Goal: Information Seeking & Learning: Learn about a topic

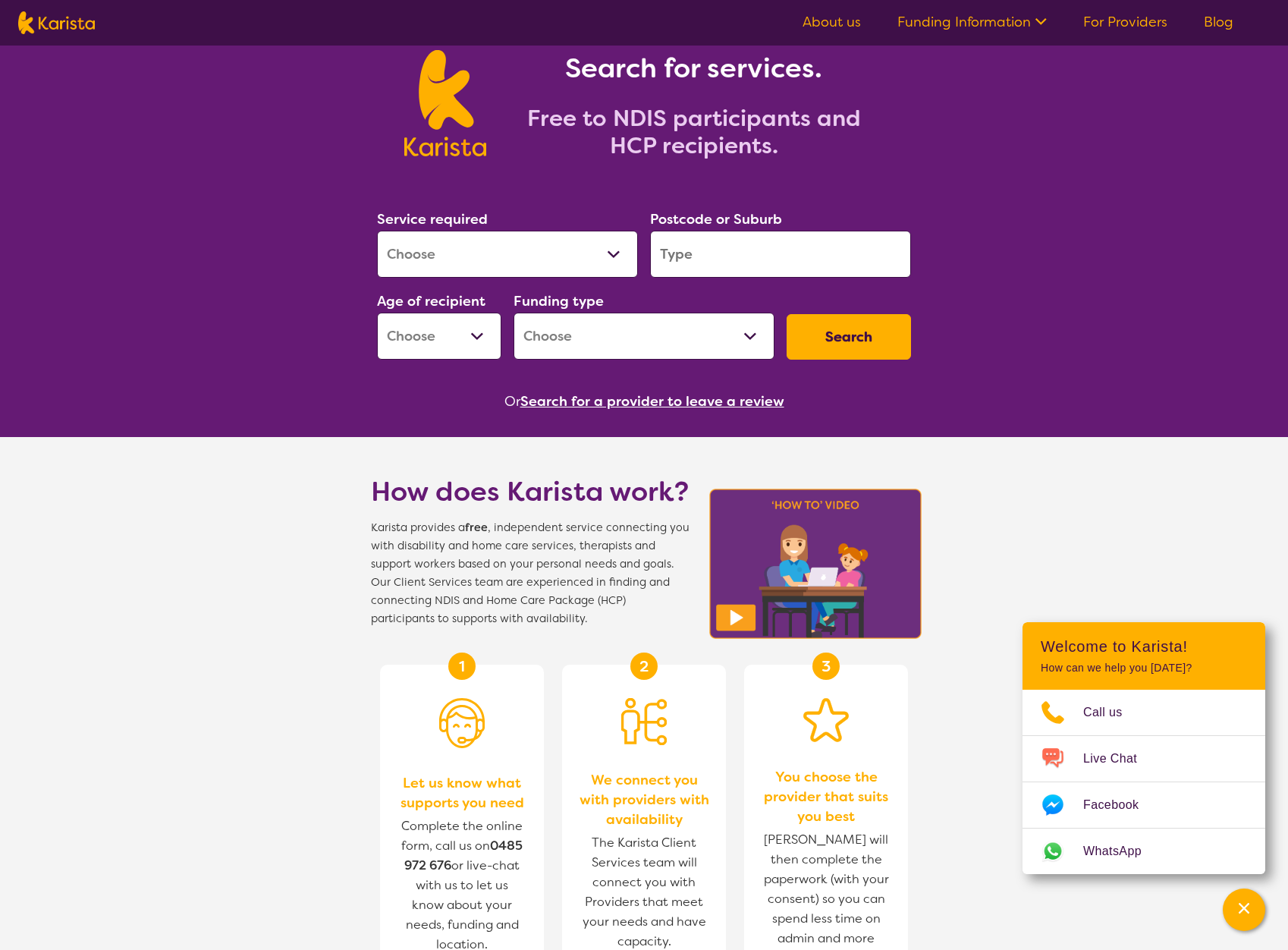
scroll to position [25, 0]
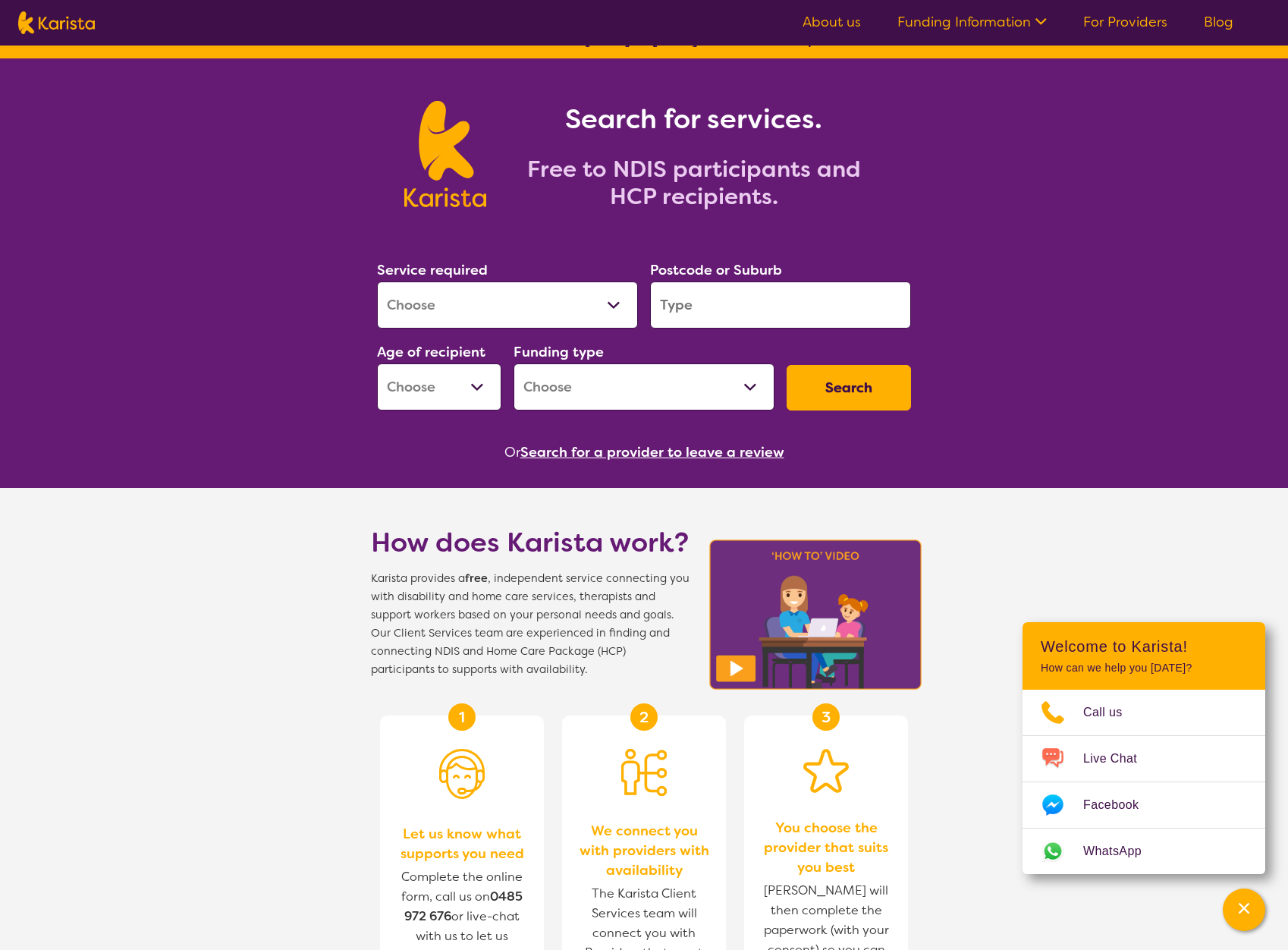
click at [817, 301] on input "search" at bounding box center [780, 304] width 261 height 47
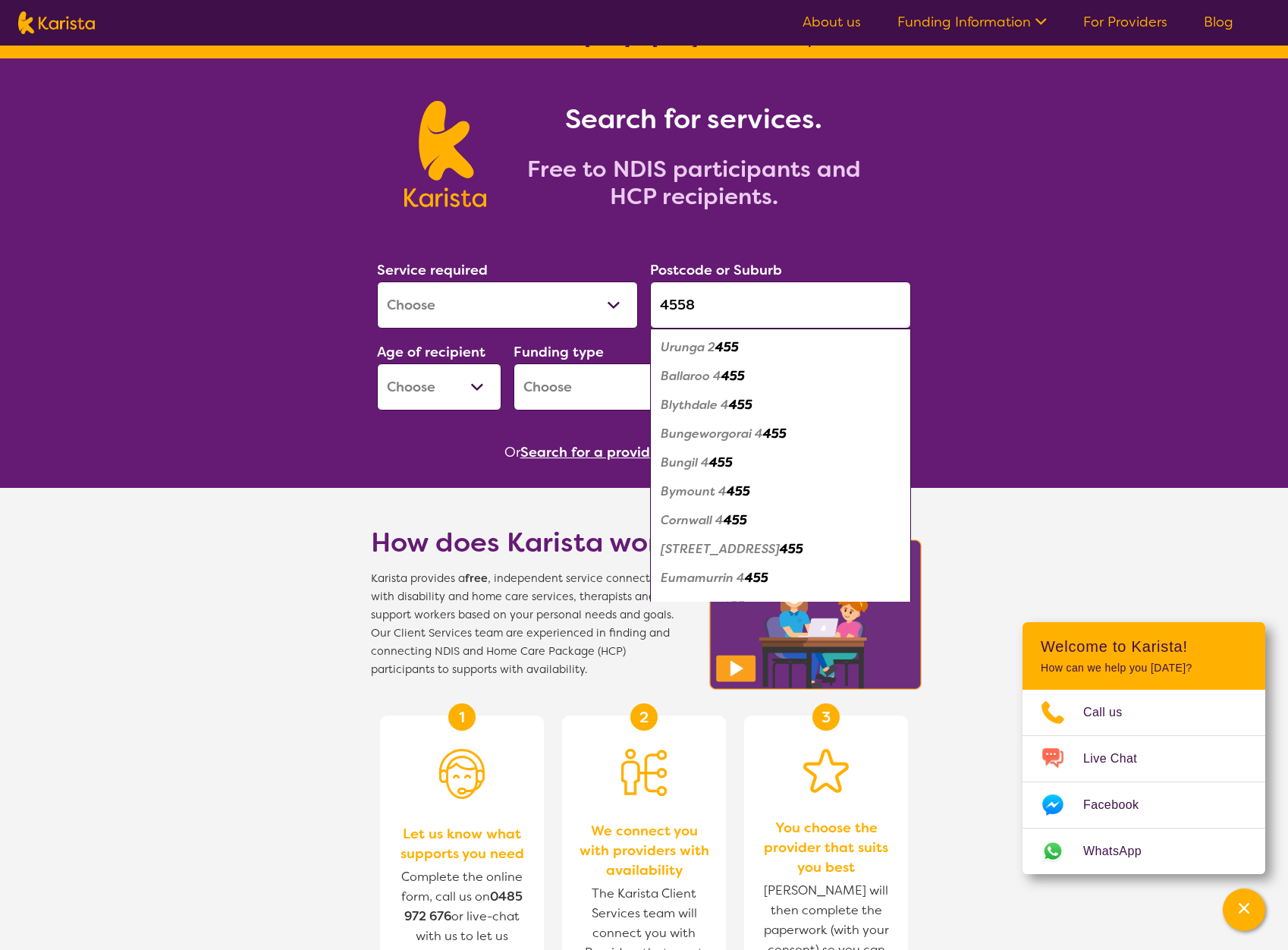
type input "4558"
click at [787, 365] on button "Search" at bounding box center [849, 387] width 124 height 46
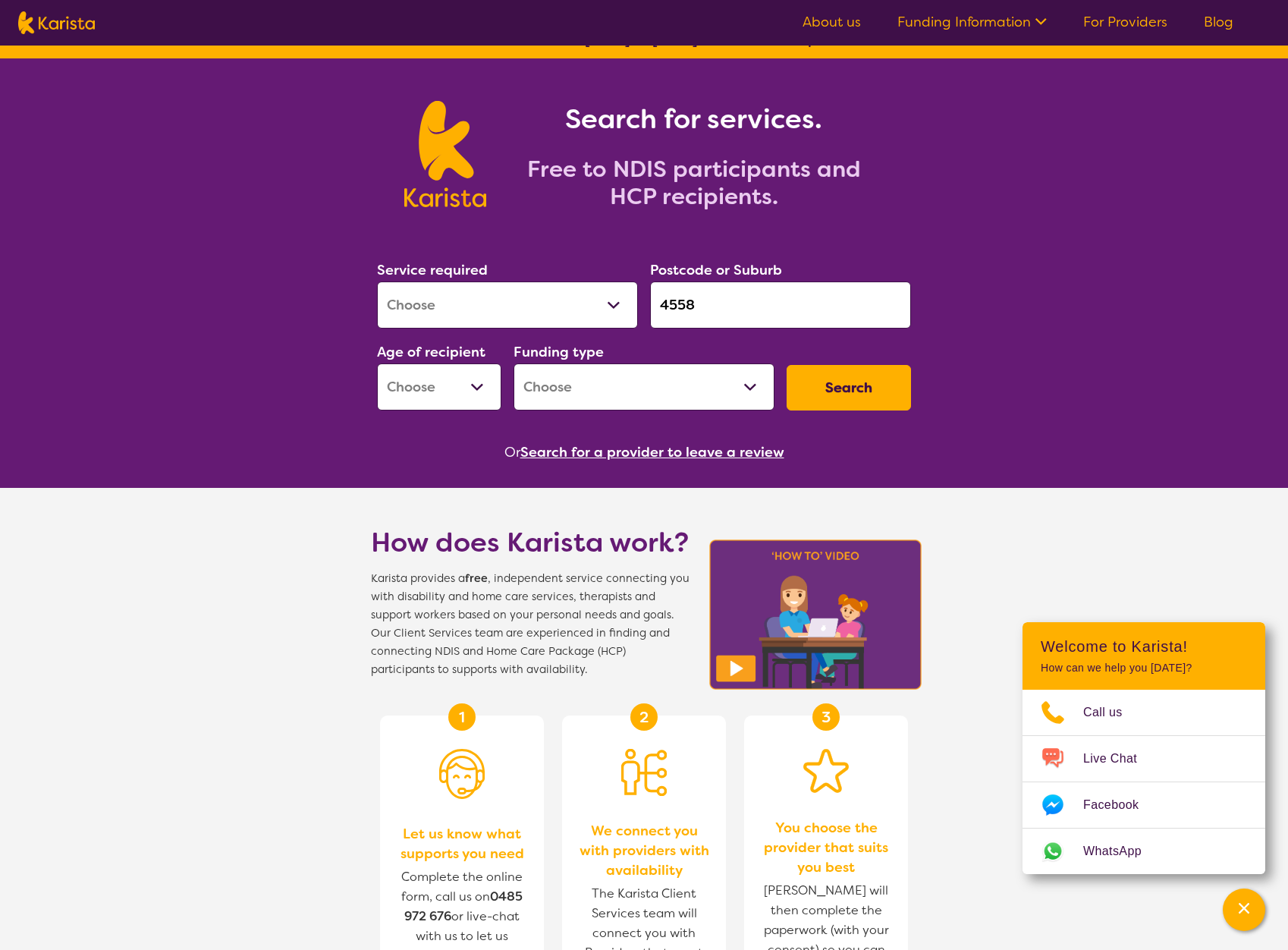
click at [428, 369] on select "Early Childhood - 0 to 9 Child - 10 to 11 Adolescent - 12 to 17 Adult - 18 to 6…" at bounding box center [438, 386] width 124 height 47
select select "AD"
click at [377, 363] on select "Early Childhood - 0 to 9 Child - 10 to 11 Adolescent - 12 to 17 Adult - 18 to 6…" at bounding box center [438, 386] width 124 height 47
click at [847, 388] on button "Search" at bounding box center [849, 387] width 124 height 46
click at [675, 402] on select "Home Care Package (HCP) National Disability Insurance Scheme (NDIS) I don't know" at bounding box center [643, 386] width 261 height 47
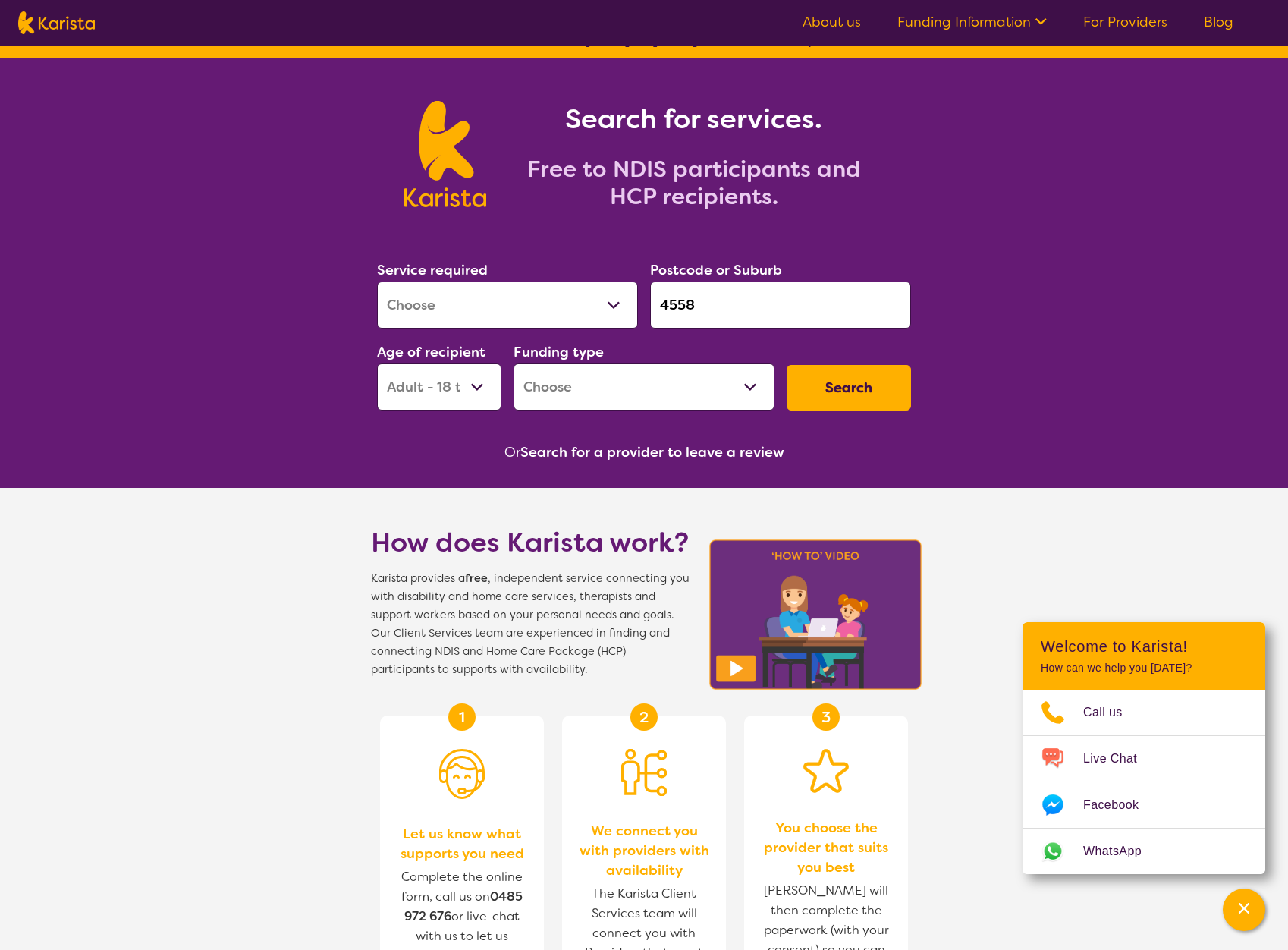
select select "NDIS"
click at [513, 363] on select "Home Care Package (HCP) National Disability Insurance Scheme (NDIS) I don't know" at bounding box center [643, 386] width 261 height 47
click at [827, 381] on button "Search" at bounding box center [849, 387] width 124 height 46
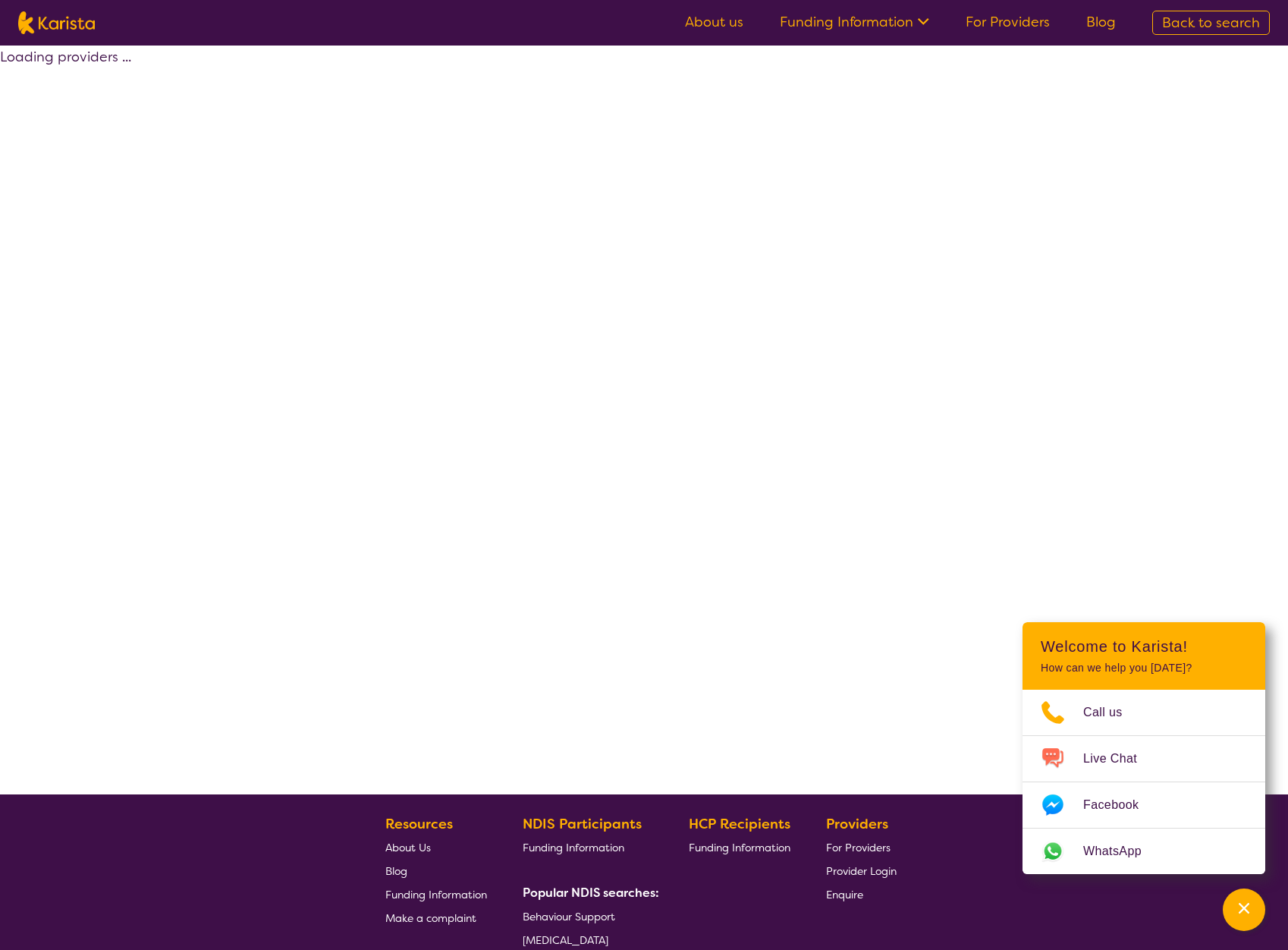
select select "by_score"
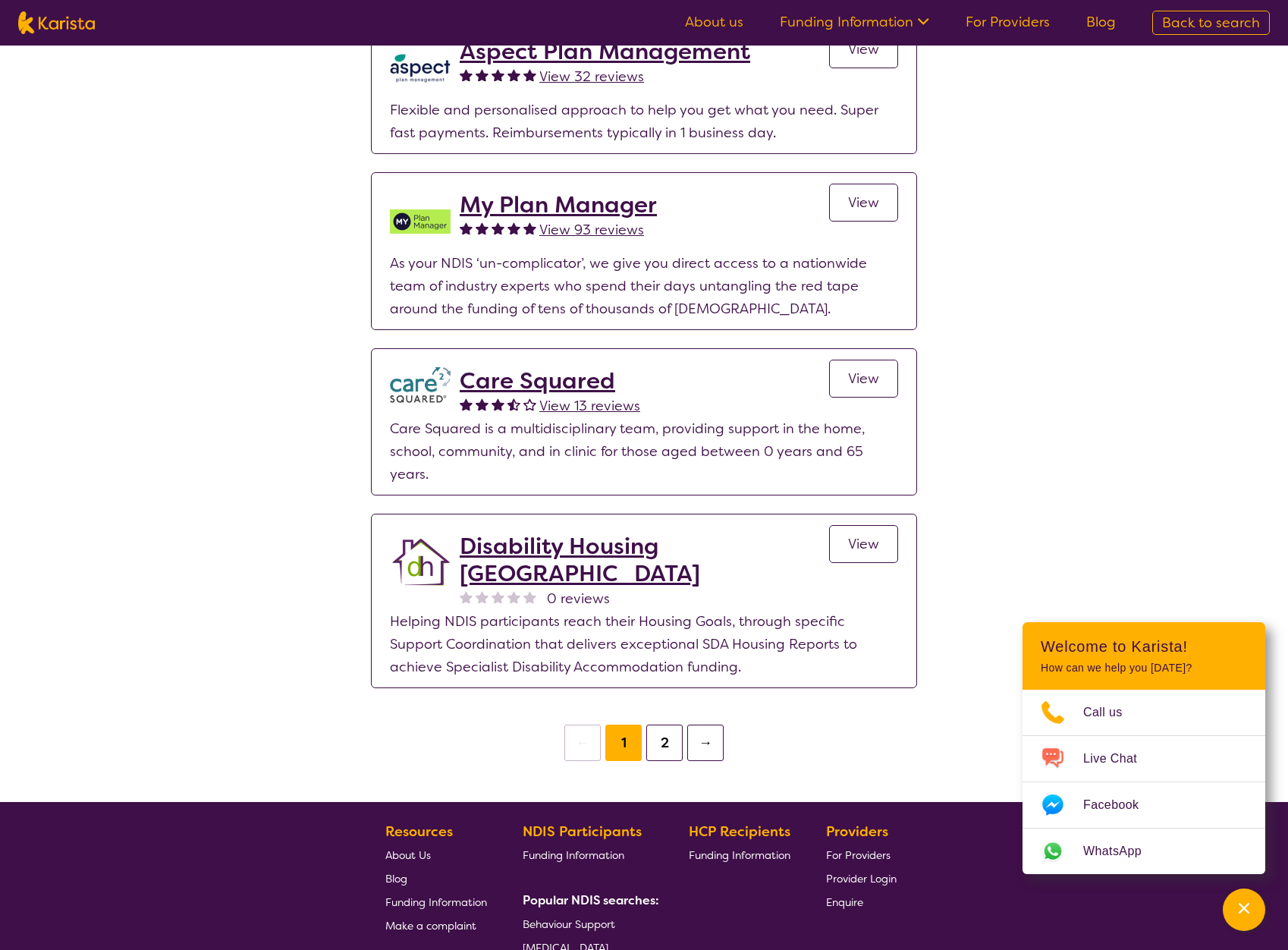
scroll to position [2402, 0]
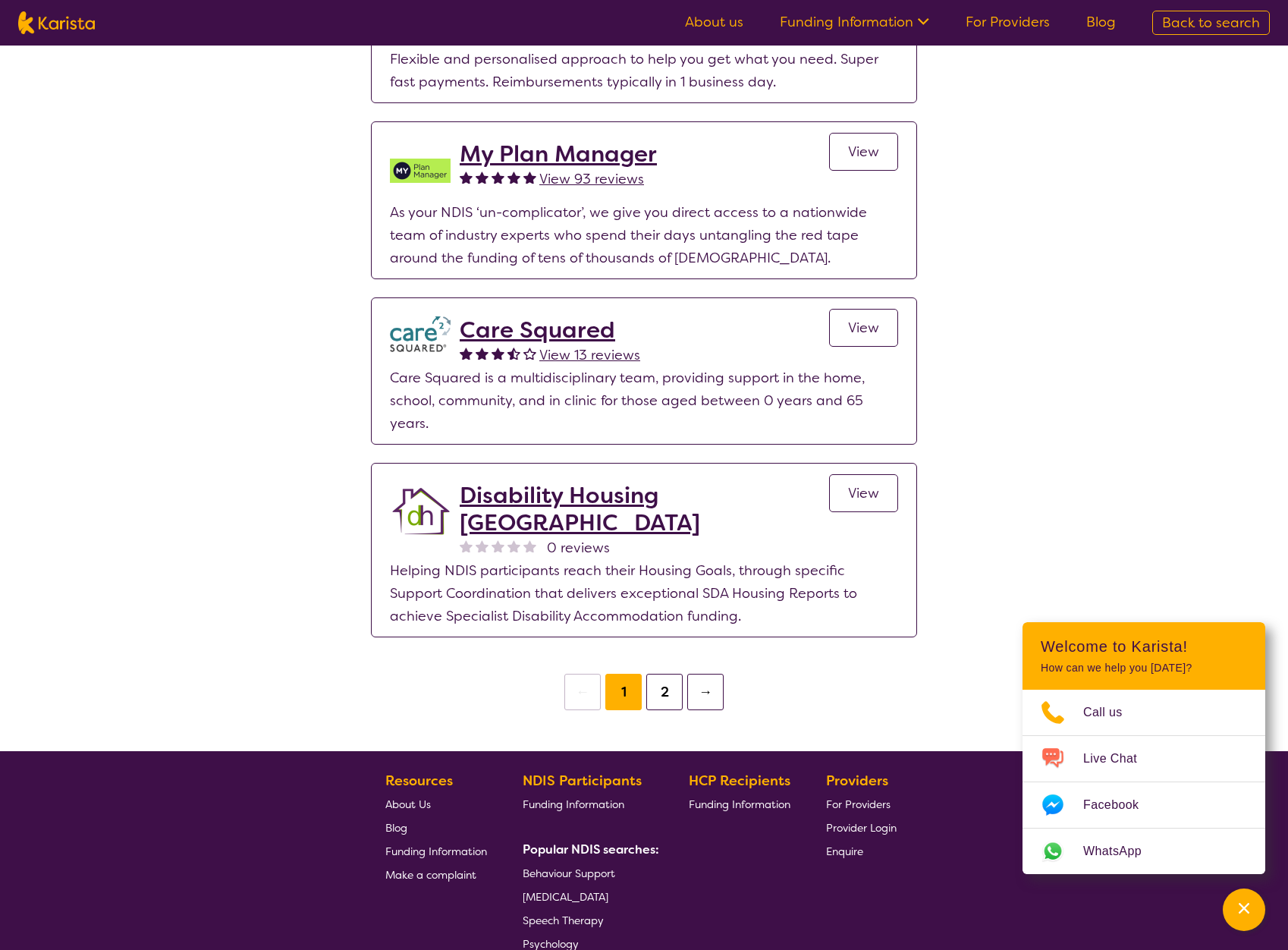
click at [662, 703] on button "2" at bounding box center [664, 691] width 36 height 36
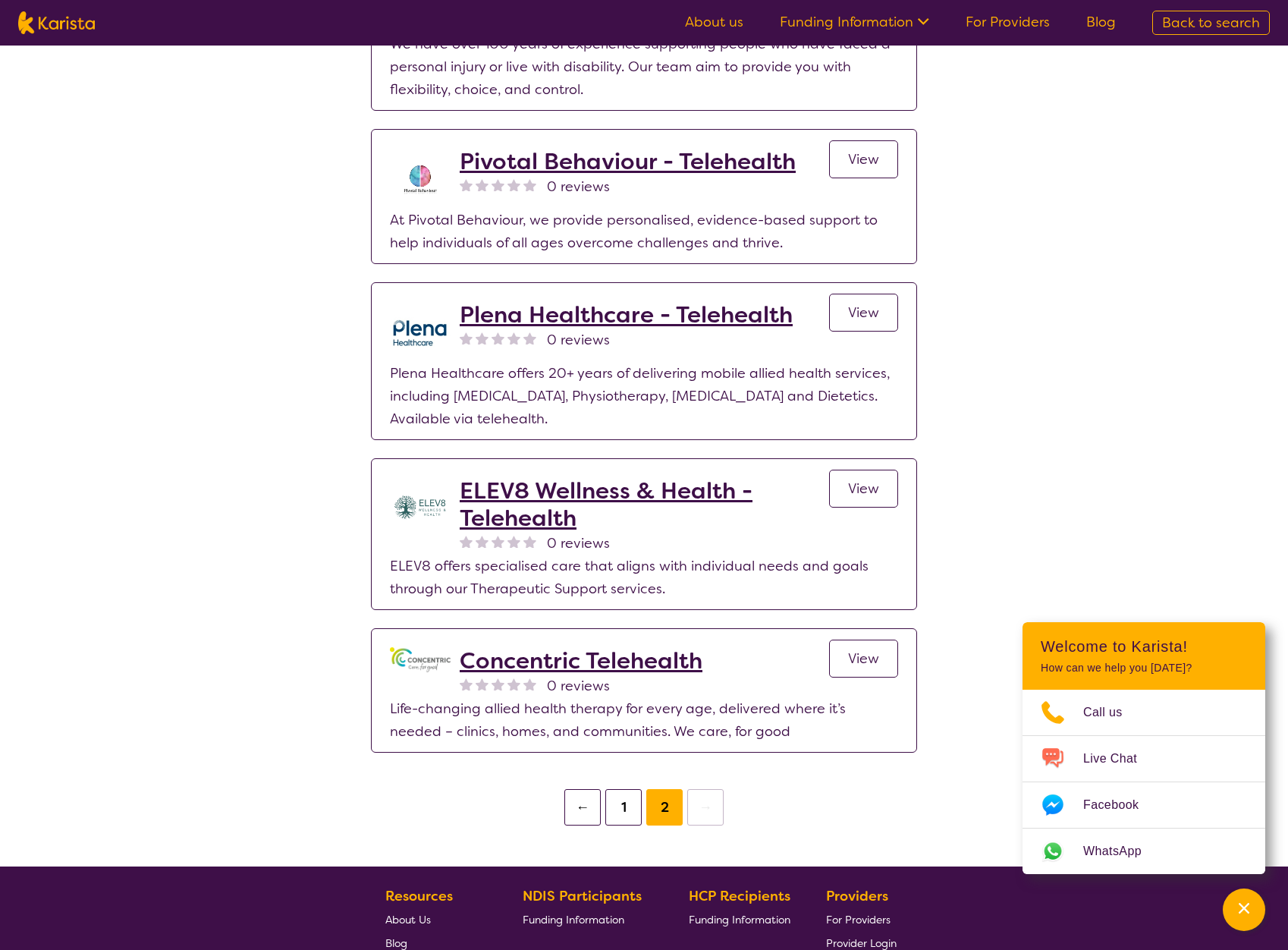
scroll to position [707, 0]
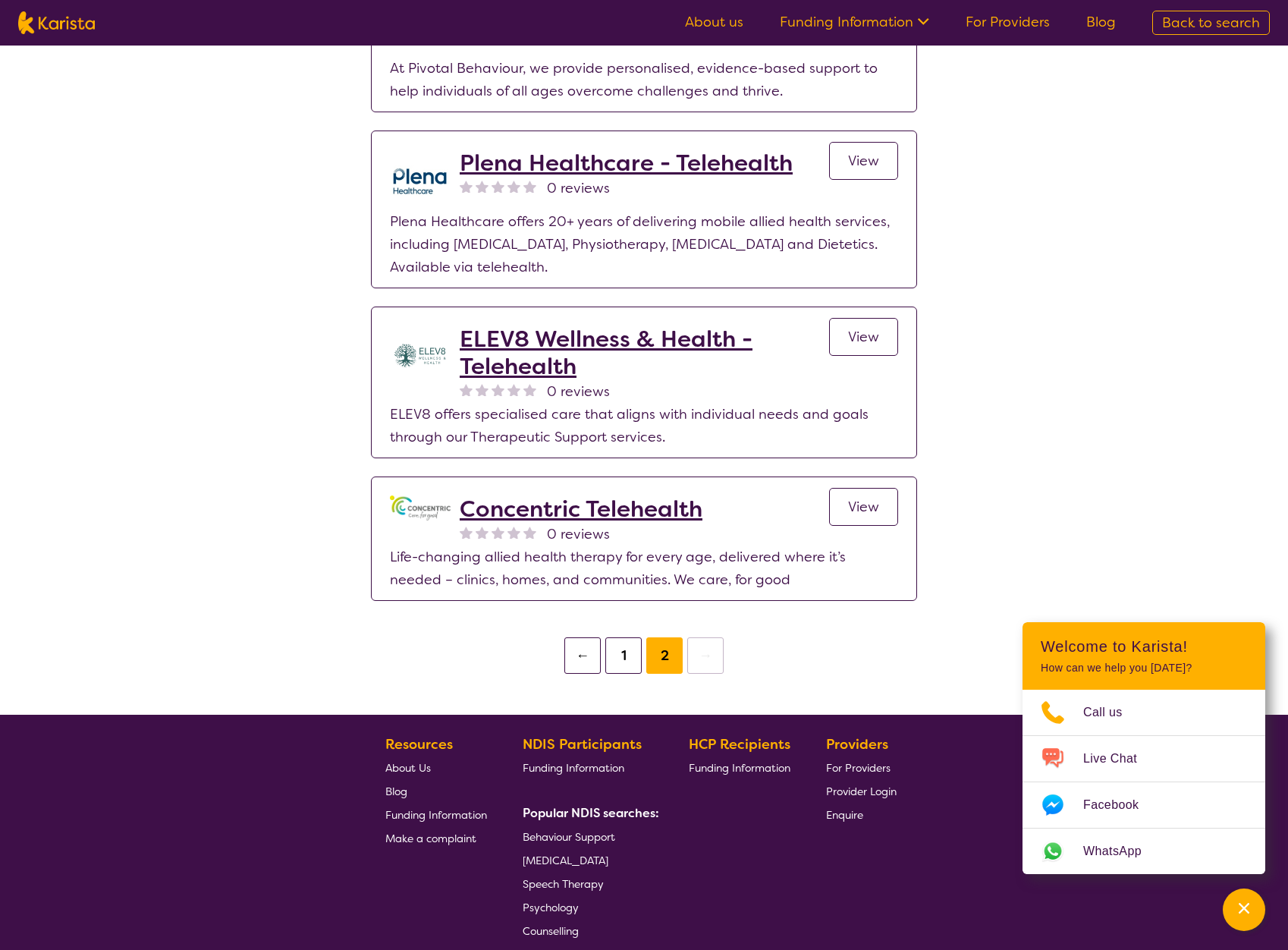
click at [581, 656] on button "←" at bounding box center [582, 654] width 36 height 36
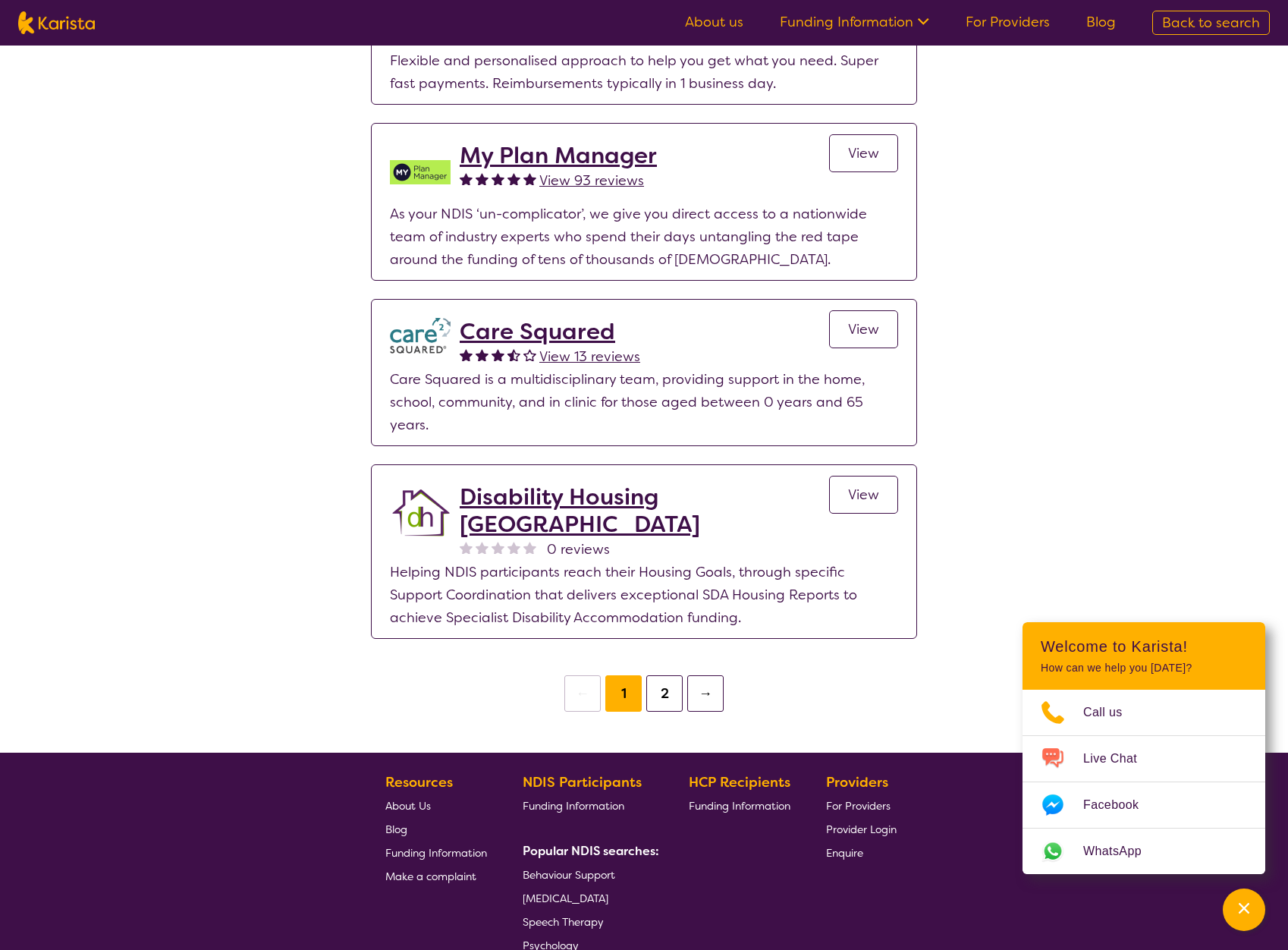
drag, startPoint x: 351, startPoint y: 589, endPoint x: 385, endPoint y: 774, distance: 188.1
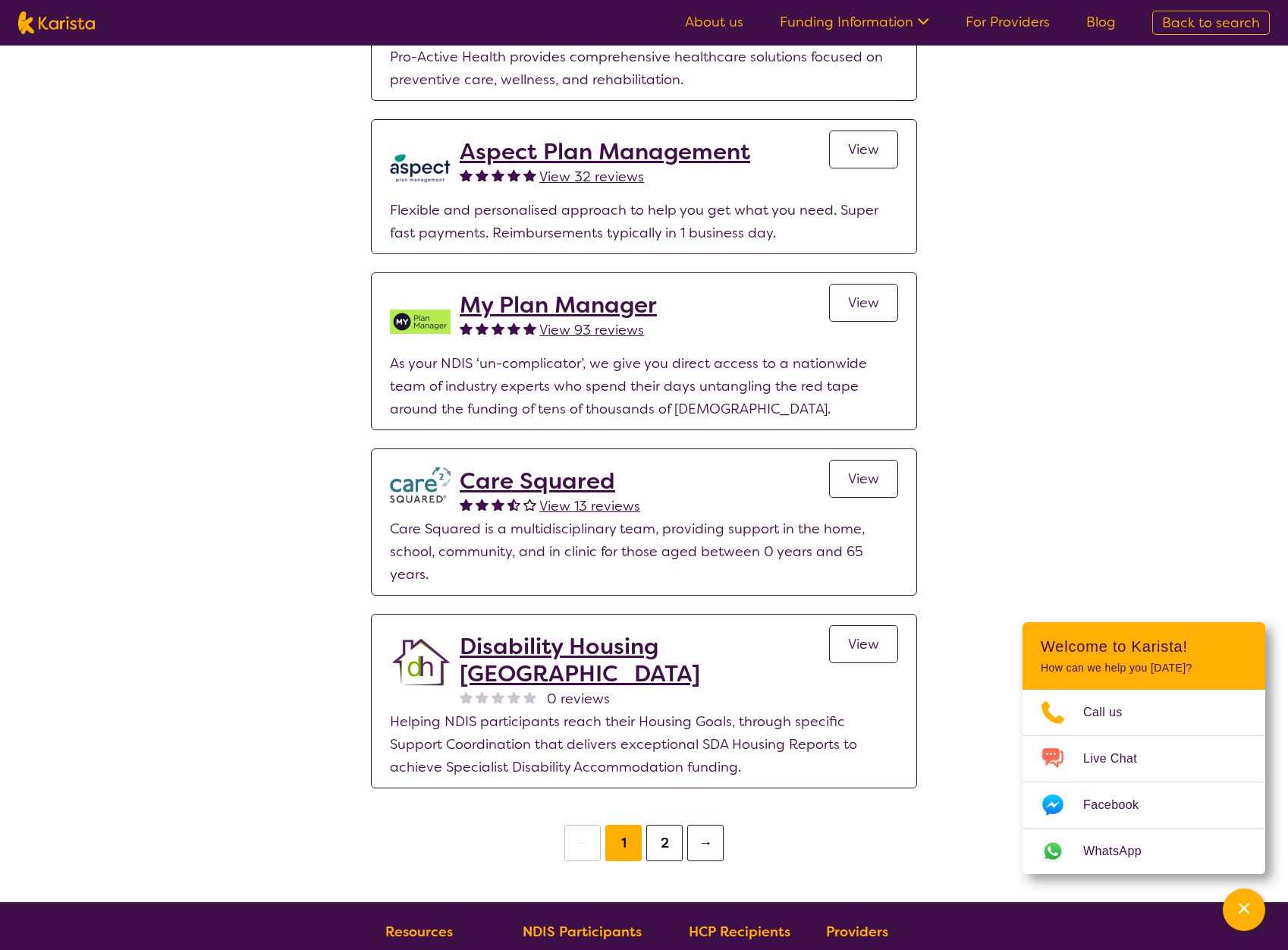
drag, startPoint x: 1054, startPoint y: 478, endPoint x: 1046, endPoint y: 433, distance: 45.7
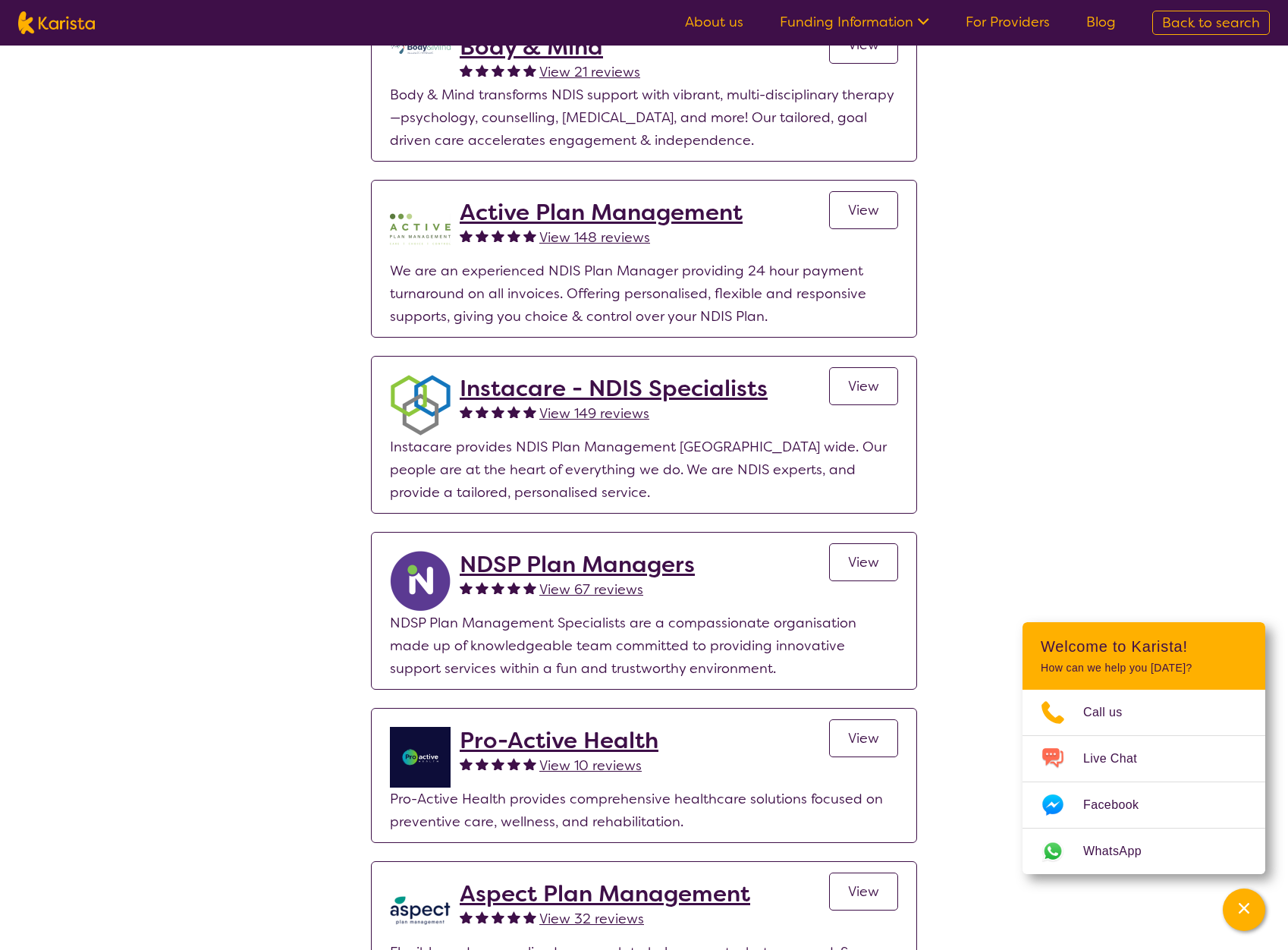
drag, startPoint x: 1027, startPoint y: 358, endPoint x: 1005, endPoint y: 448, distance: 92.6
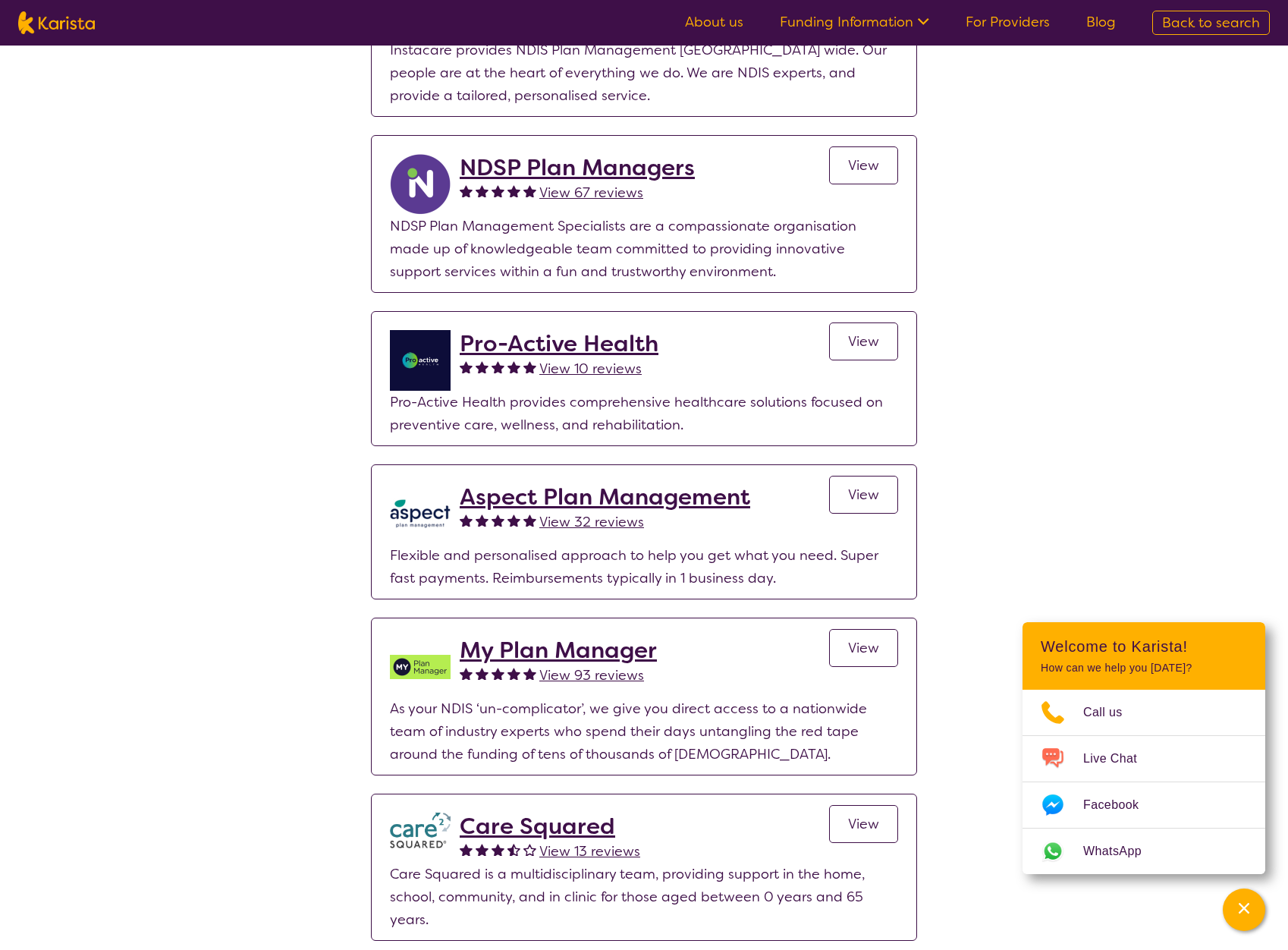
scroll to position [2032, 0]
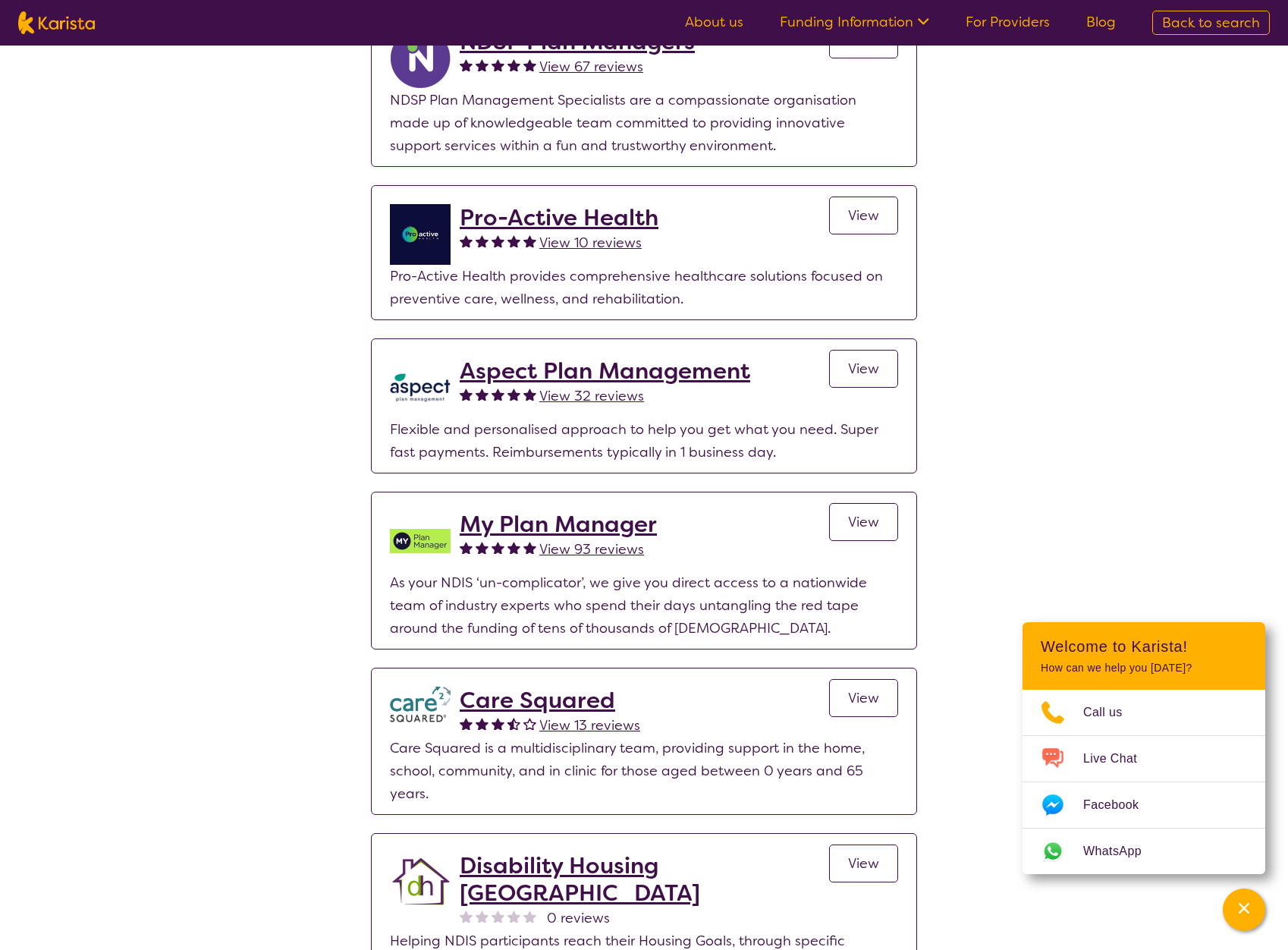
click at [527, 538] on h2 "My Plan Manager" at bounding box center [558, 524] width 198 height 27
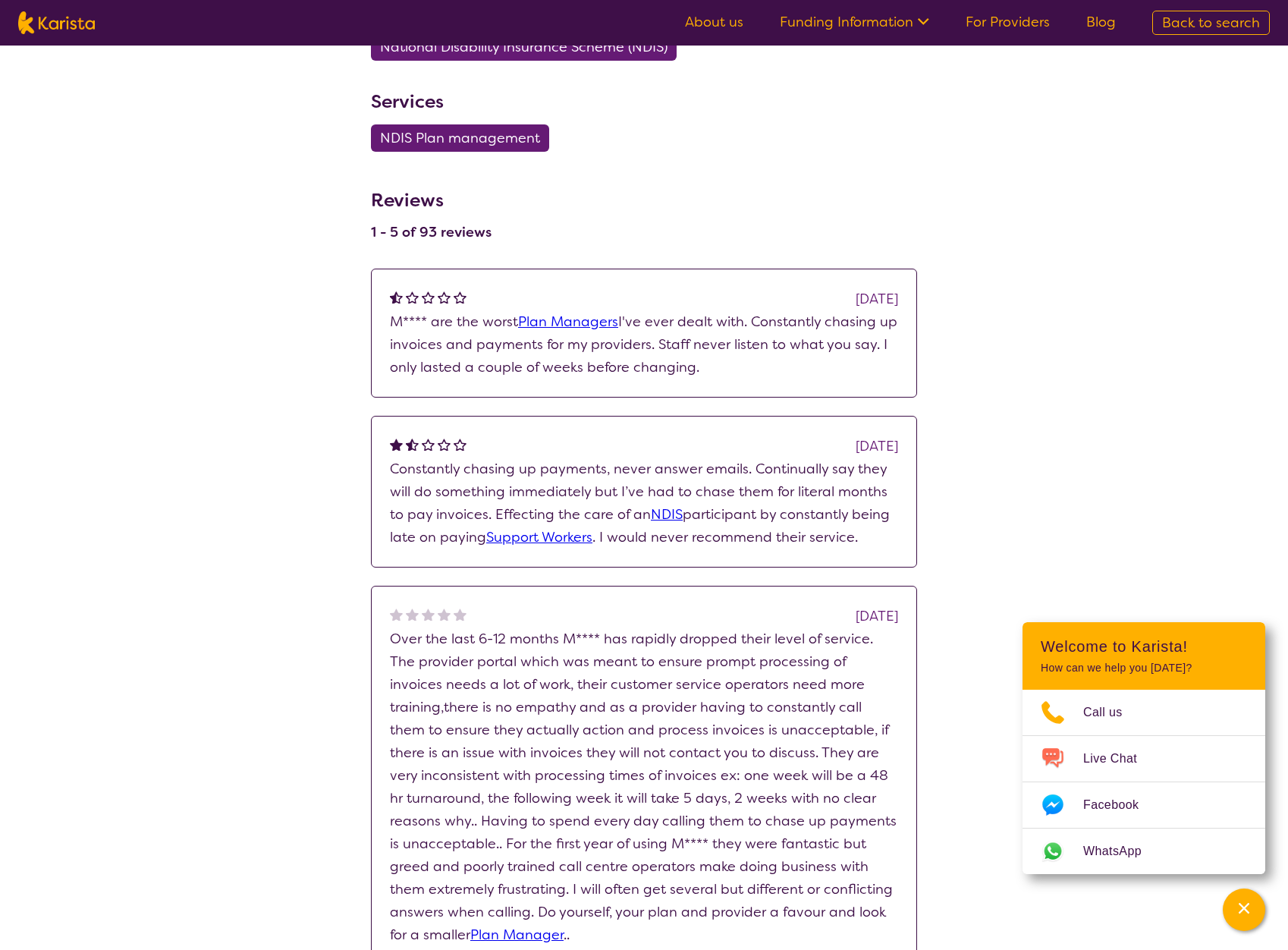
scroll to position [683, 0]
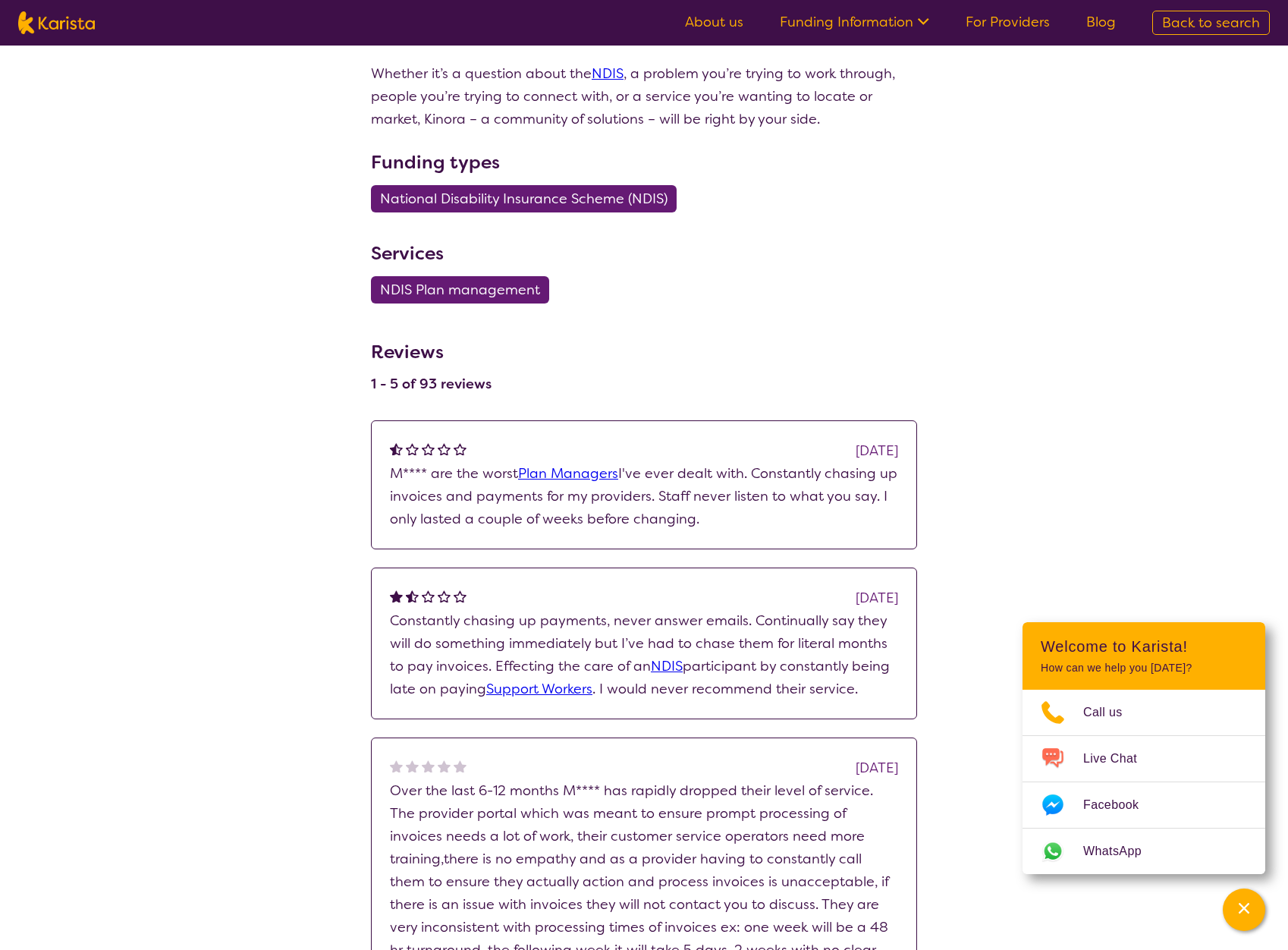
select select "by_score"
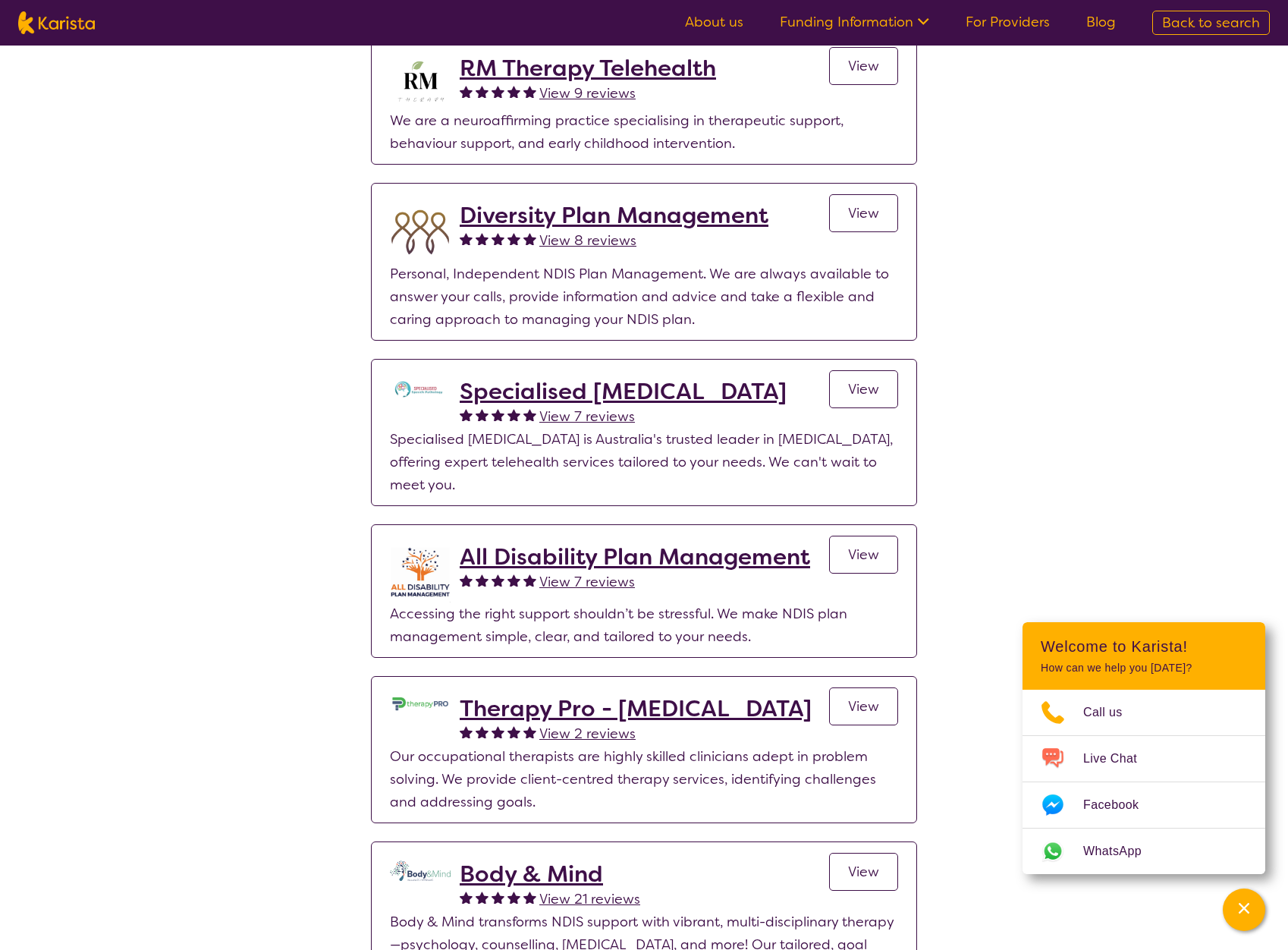
scroll to position [2032, 0]
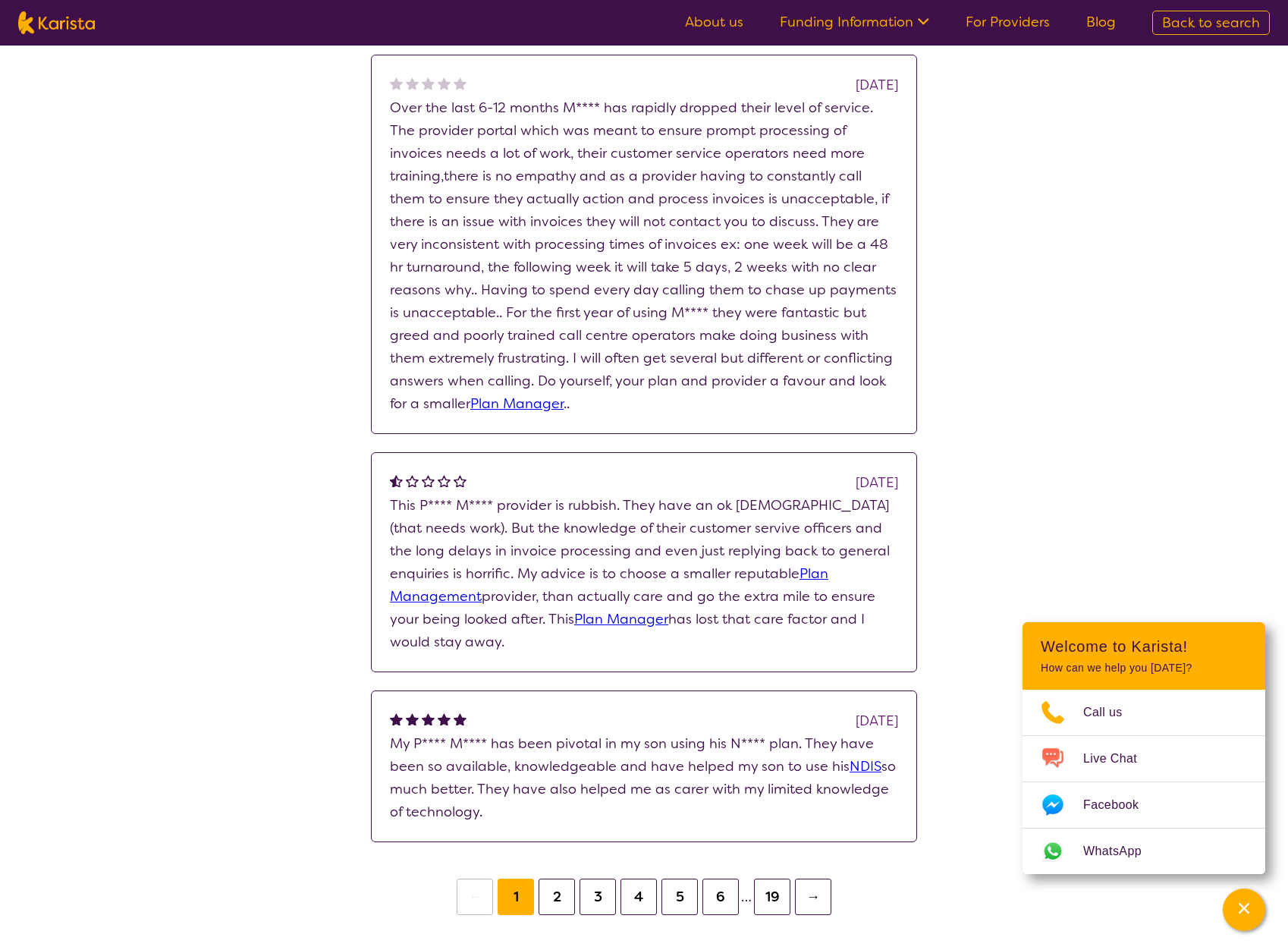
scroll to position [1542, 0]
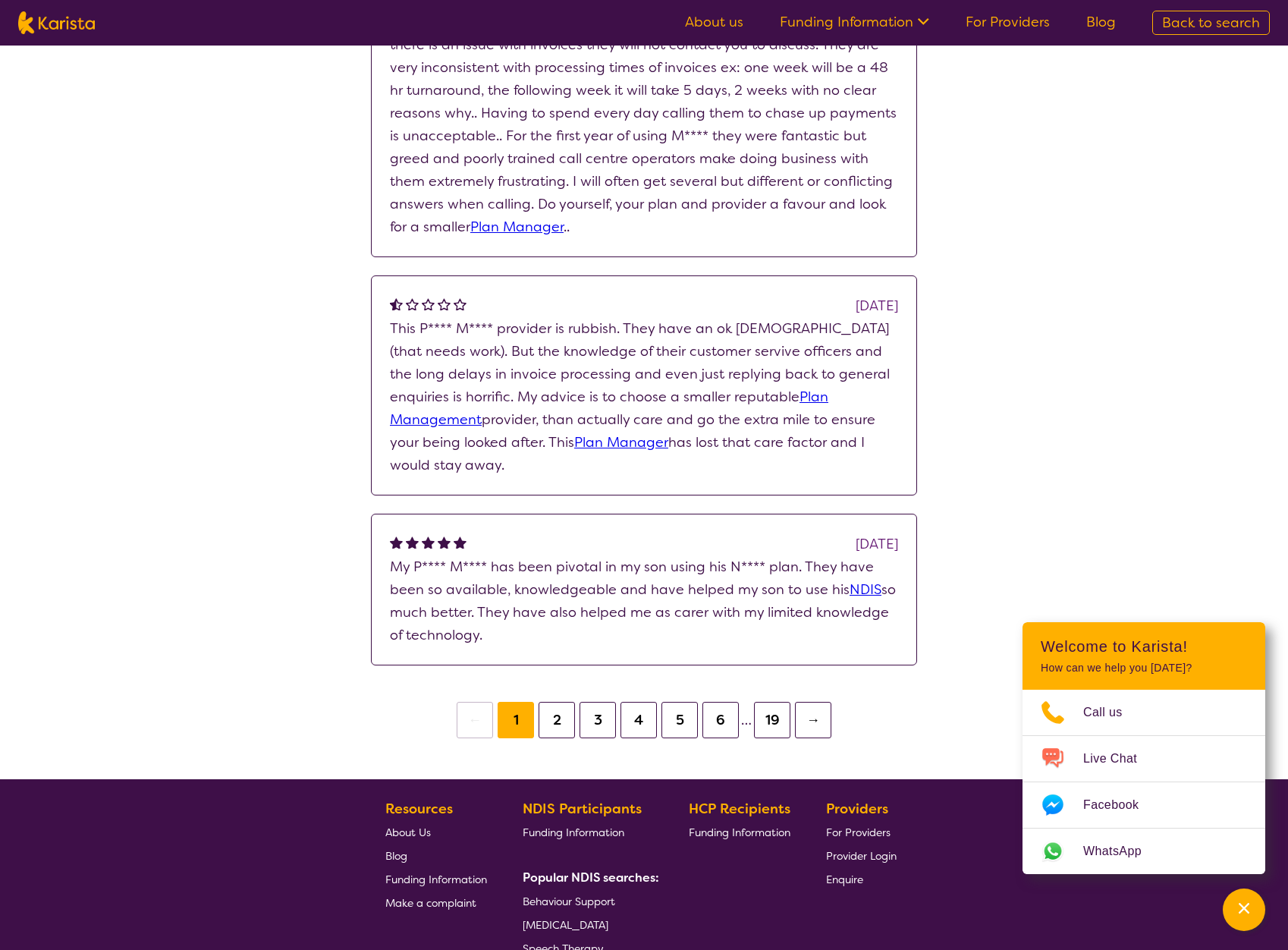
click at [767, 711] on button "19" at bounding box center [772, 720] width 36 height 36
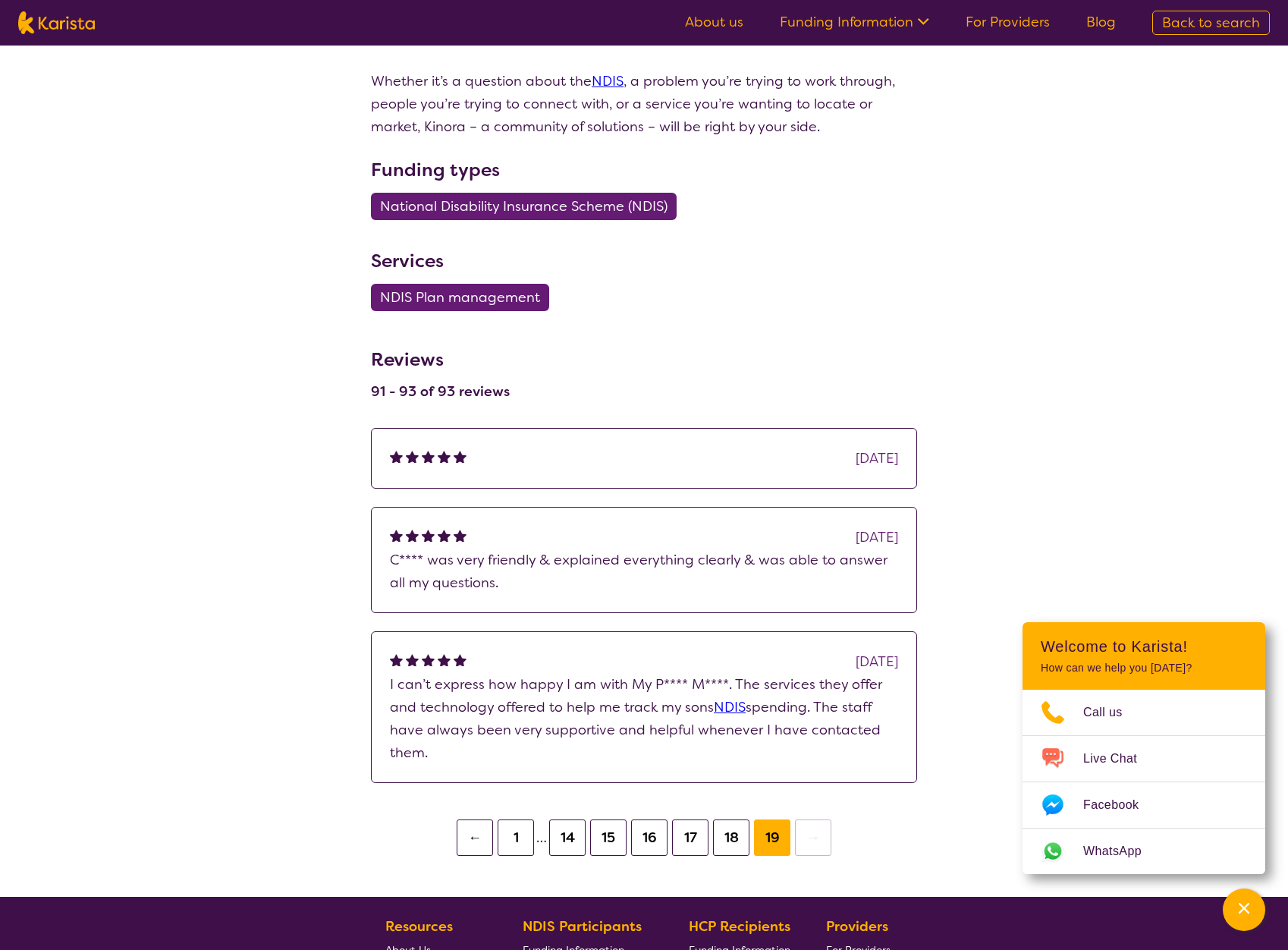
drag, startPoint x: 331, startPoint y: 581, endPoint x: 330, endPoint y: 630, distance: 49.0
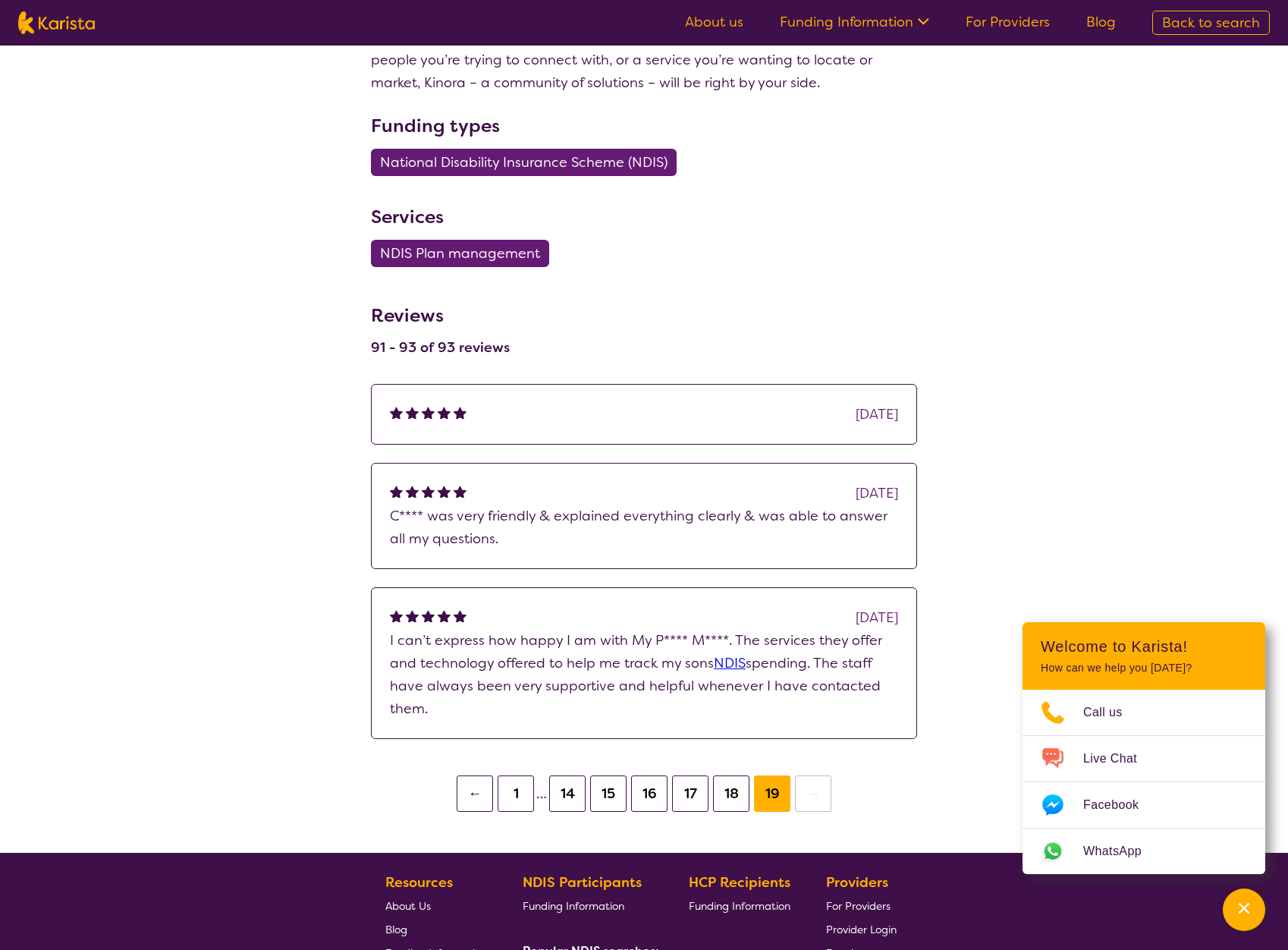
click at [482, 800] on button "←" at bounding box center [475, 793] width 36 height 36
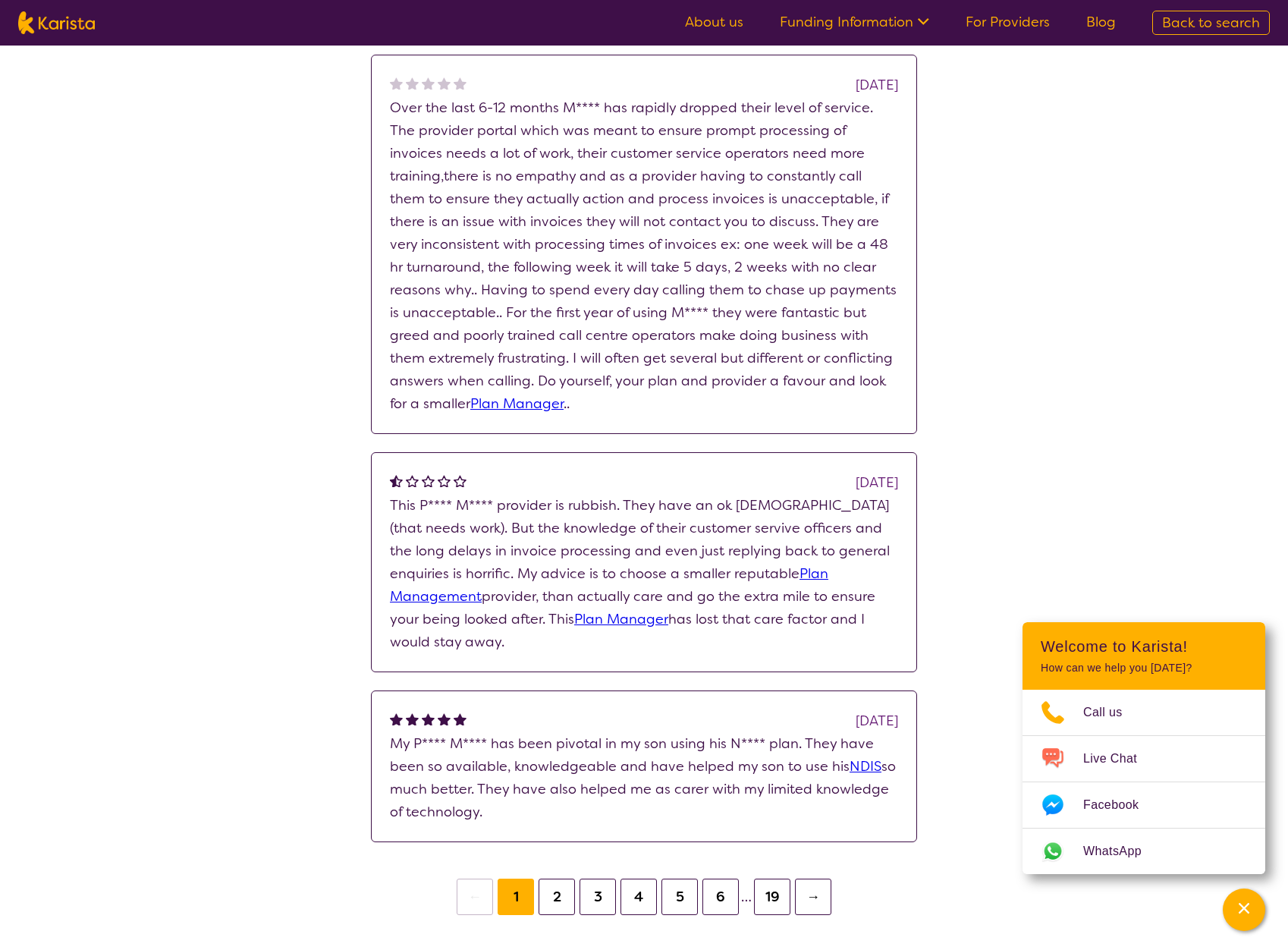
scroll to position [1542, 0]
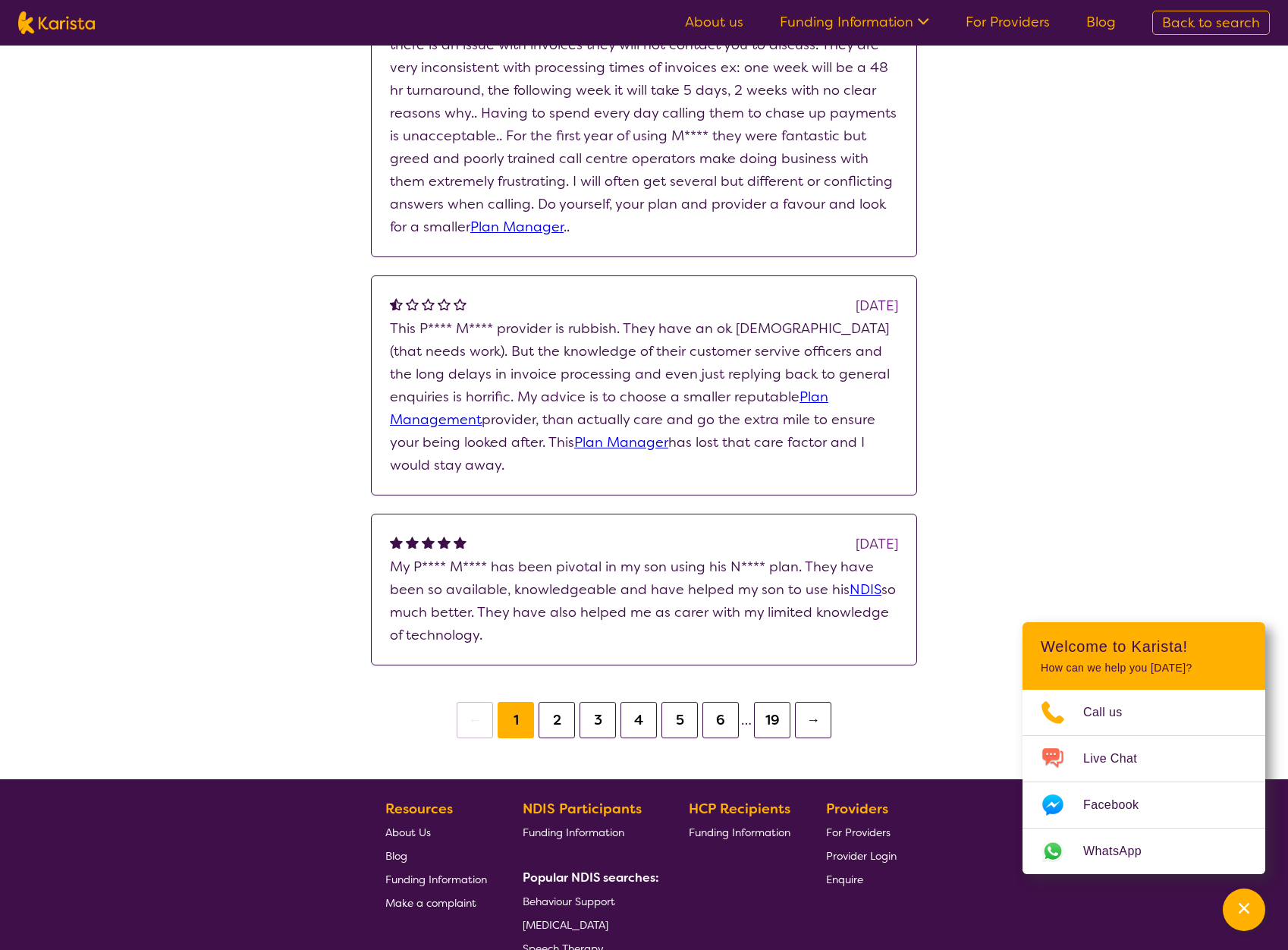
click at [553, 720] on button "2" at bounding box center [556, 720] width 36 height 36
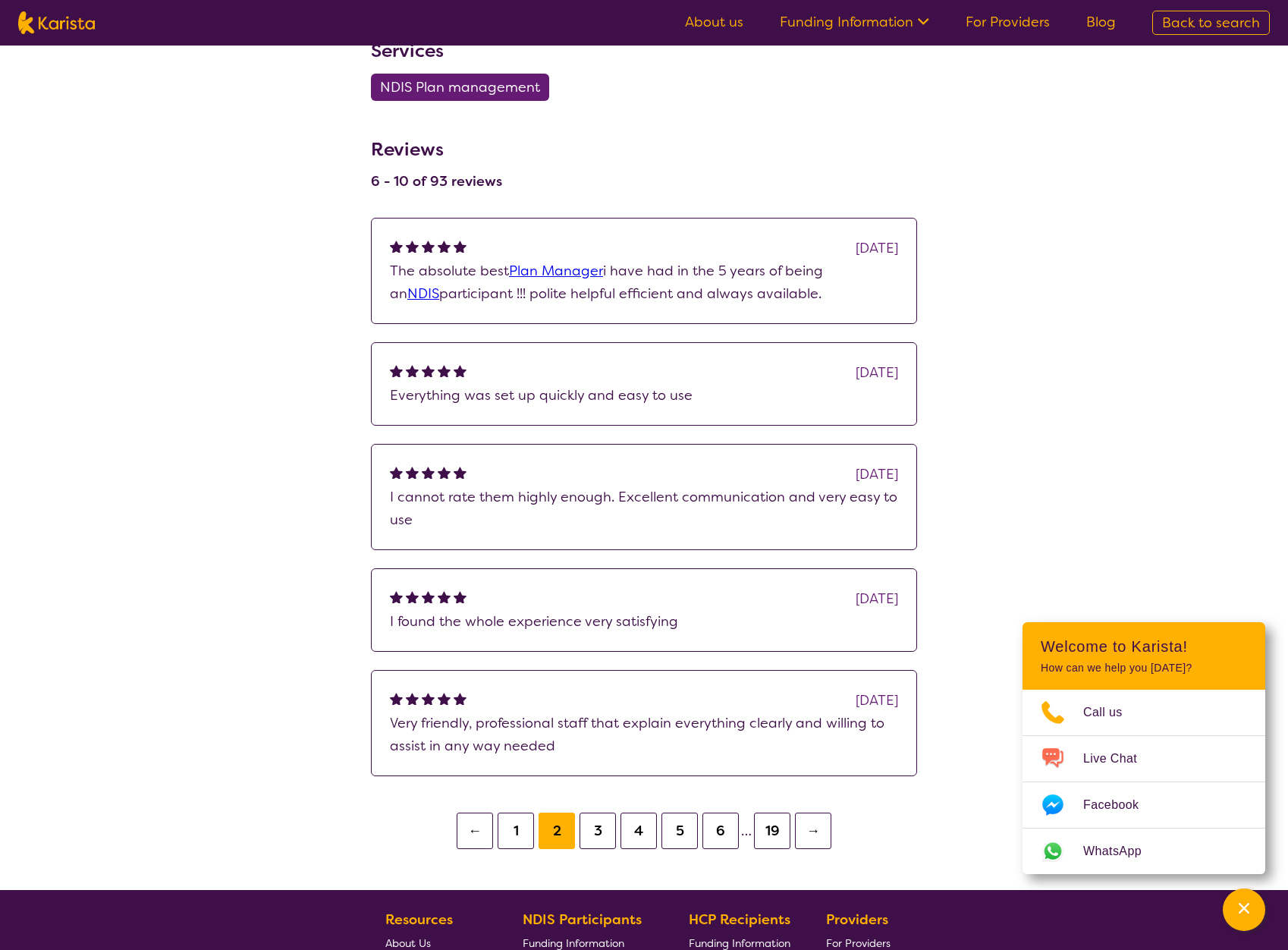
scroll to position [936, 0]
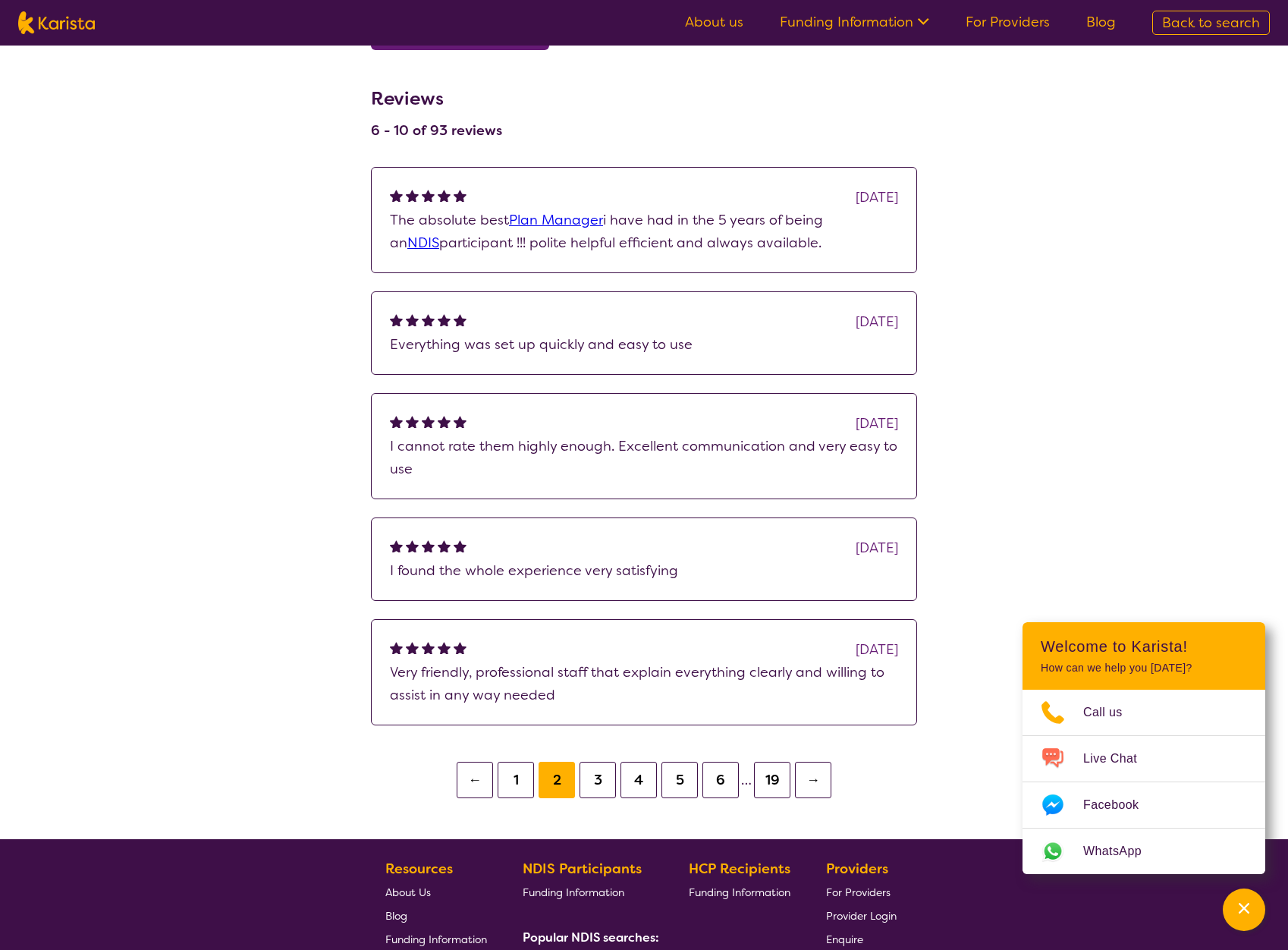
click at [604, 774] on button "3" at bounding box center [597, 779] width 36 height 36
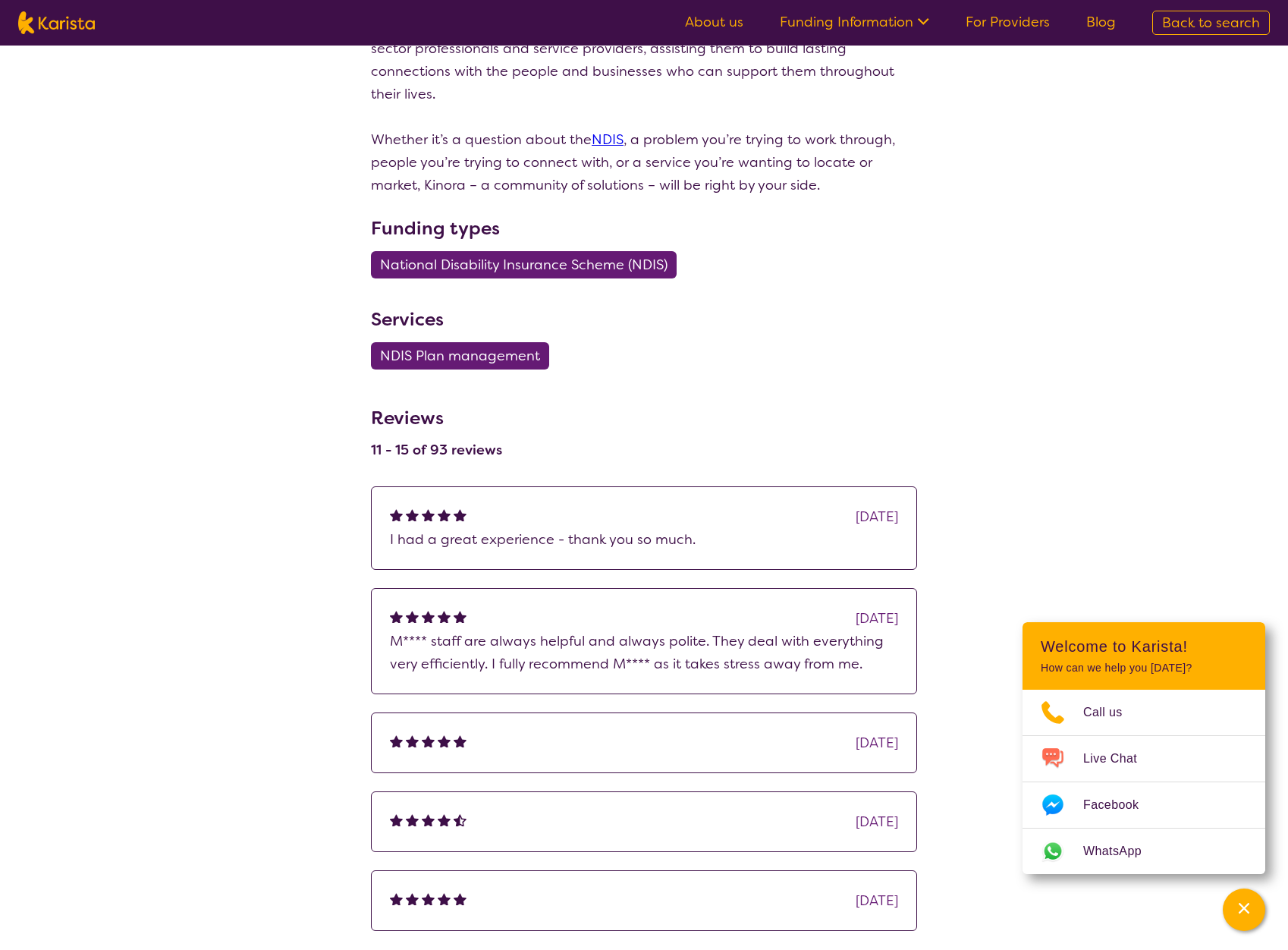
scroll to position [27, 0]
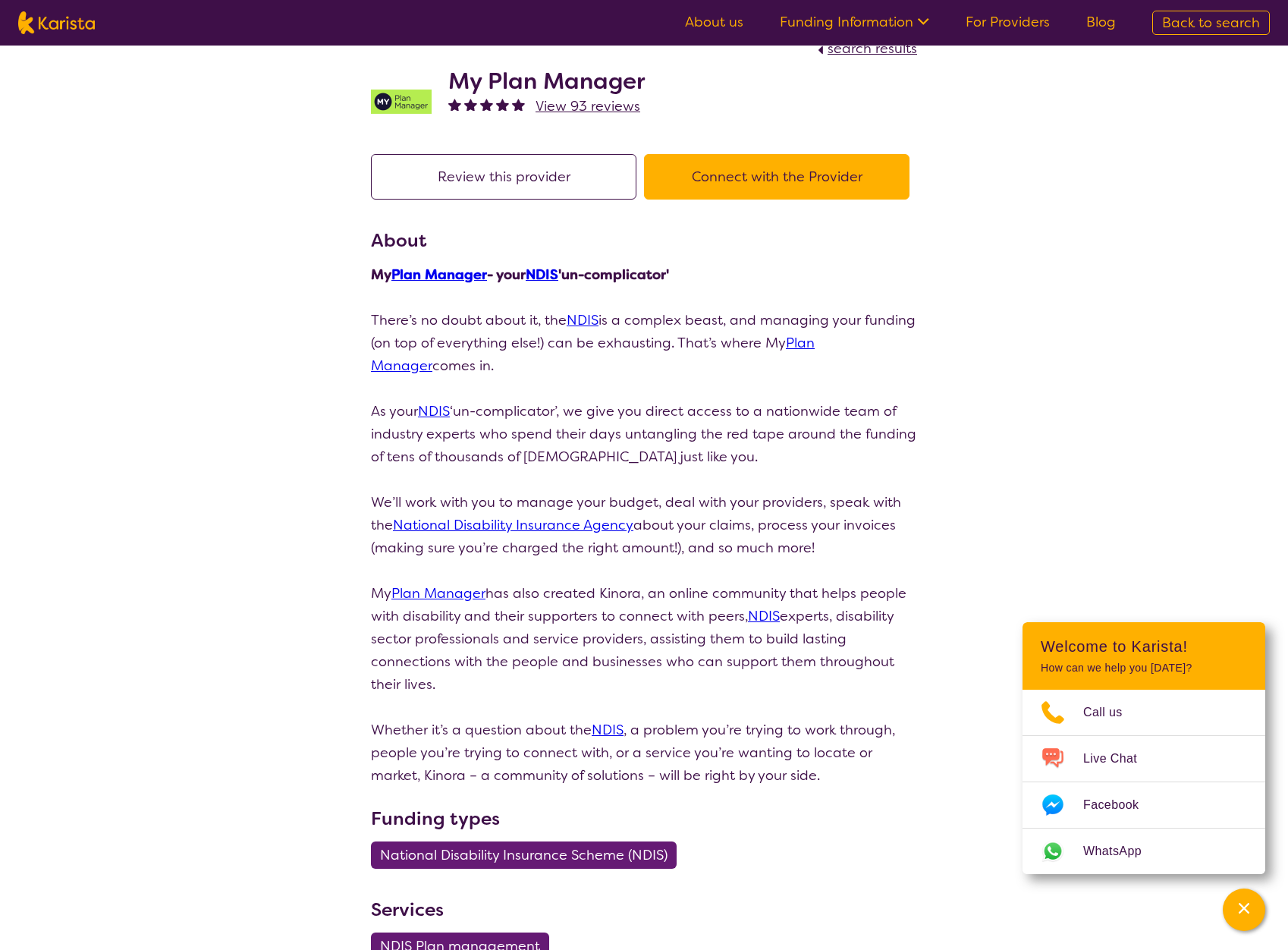
drag, startPoint x: 286, startPoint y: 572, endPoint x: 244, endPoint y: 247, distance: 327.7
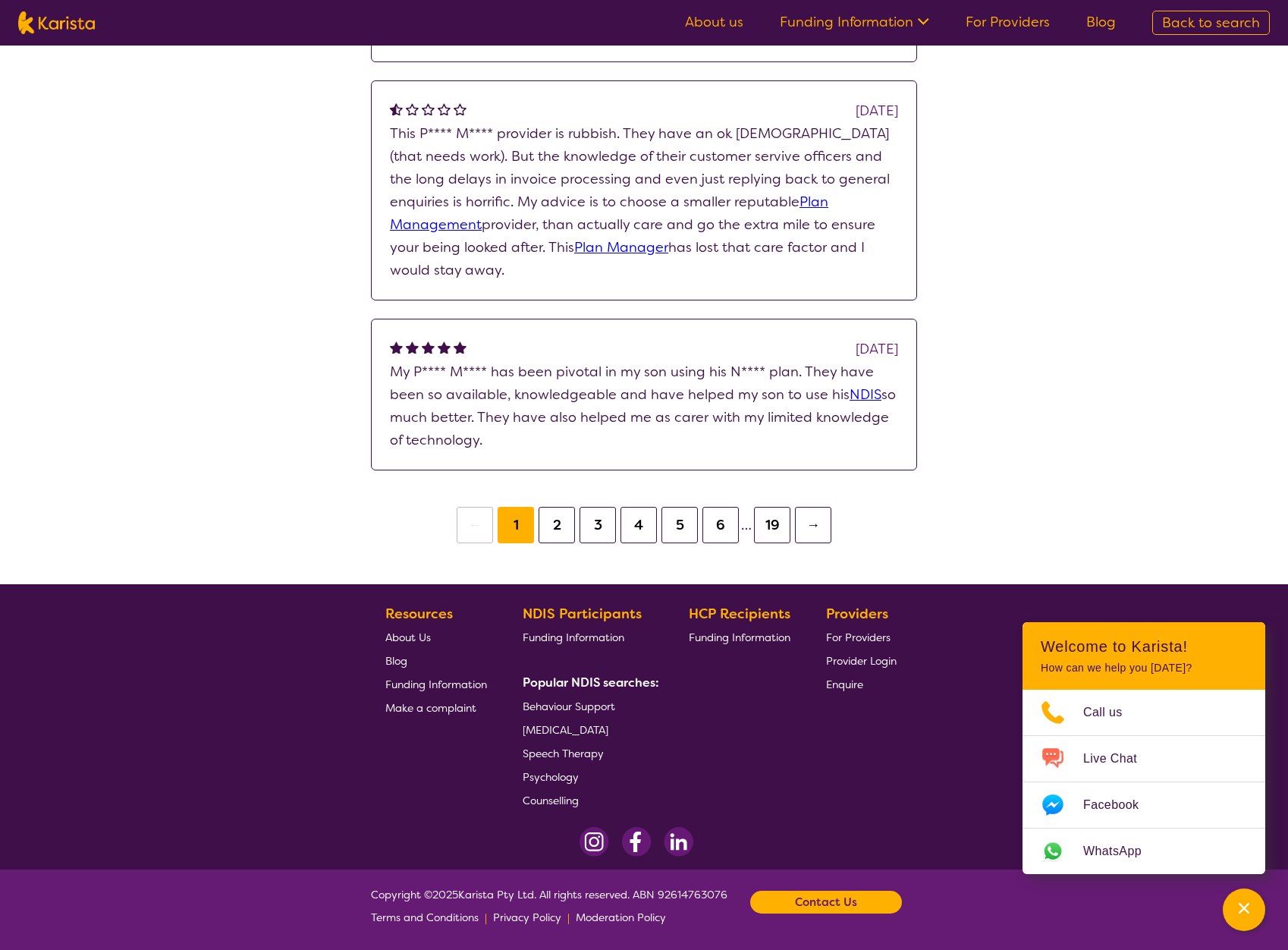
select select "by_score"
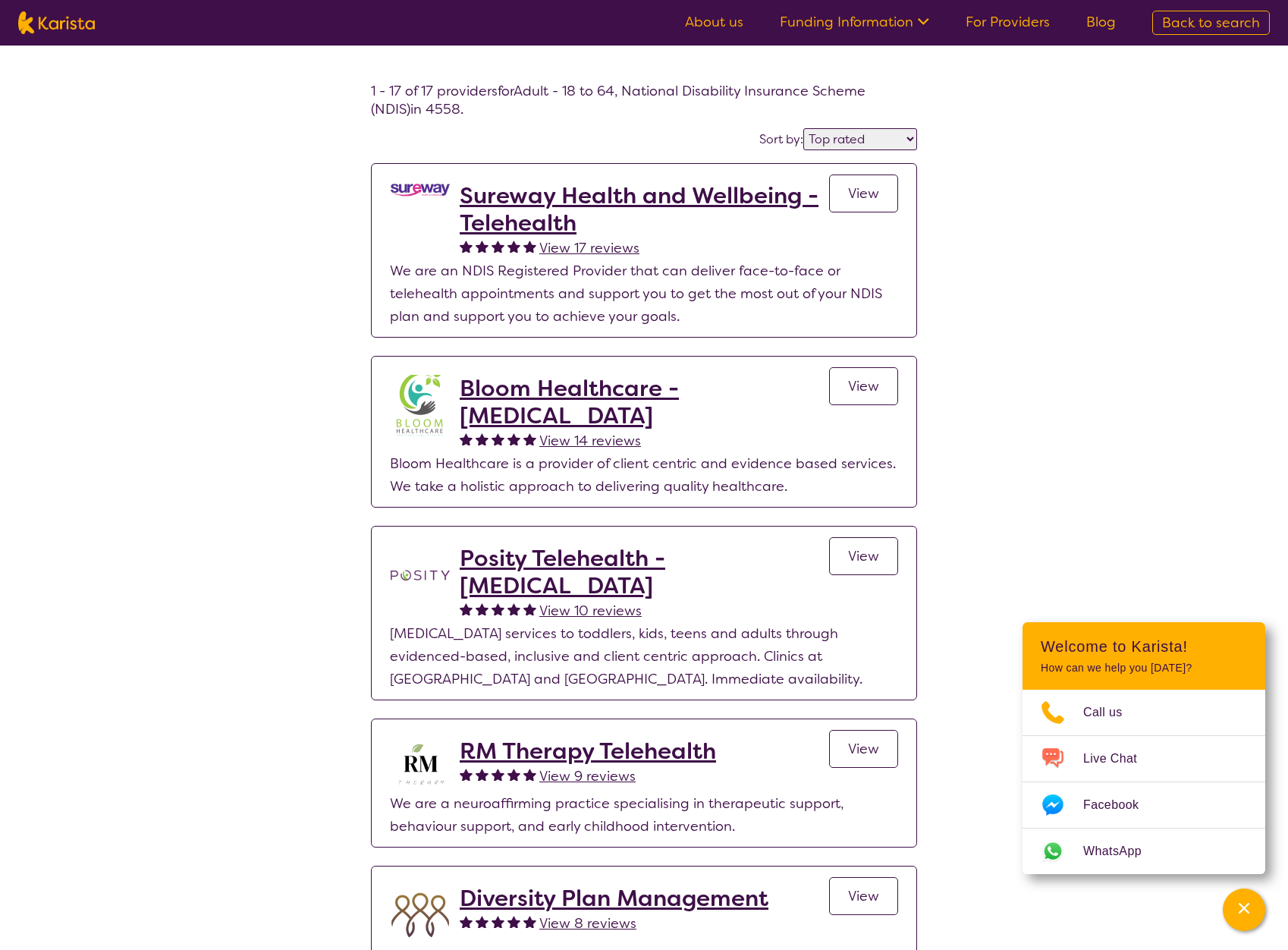
click at [732, 26] on link "About us" at bounding box center [714, 22] width 59 height 18
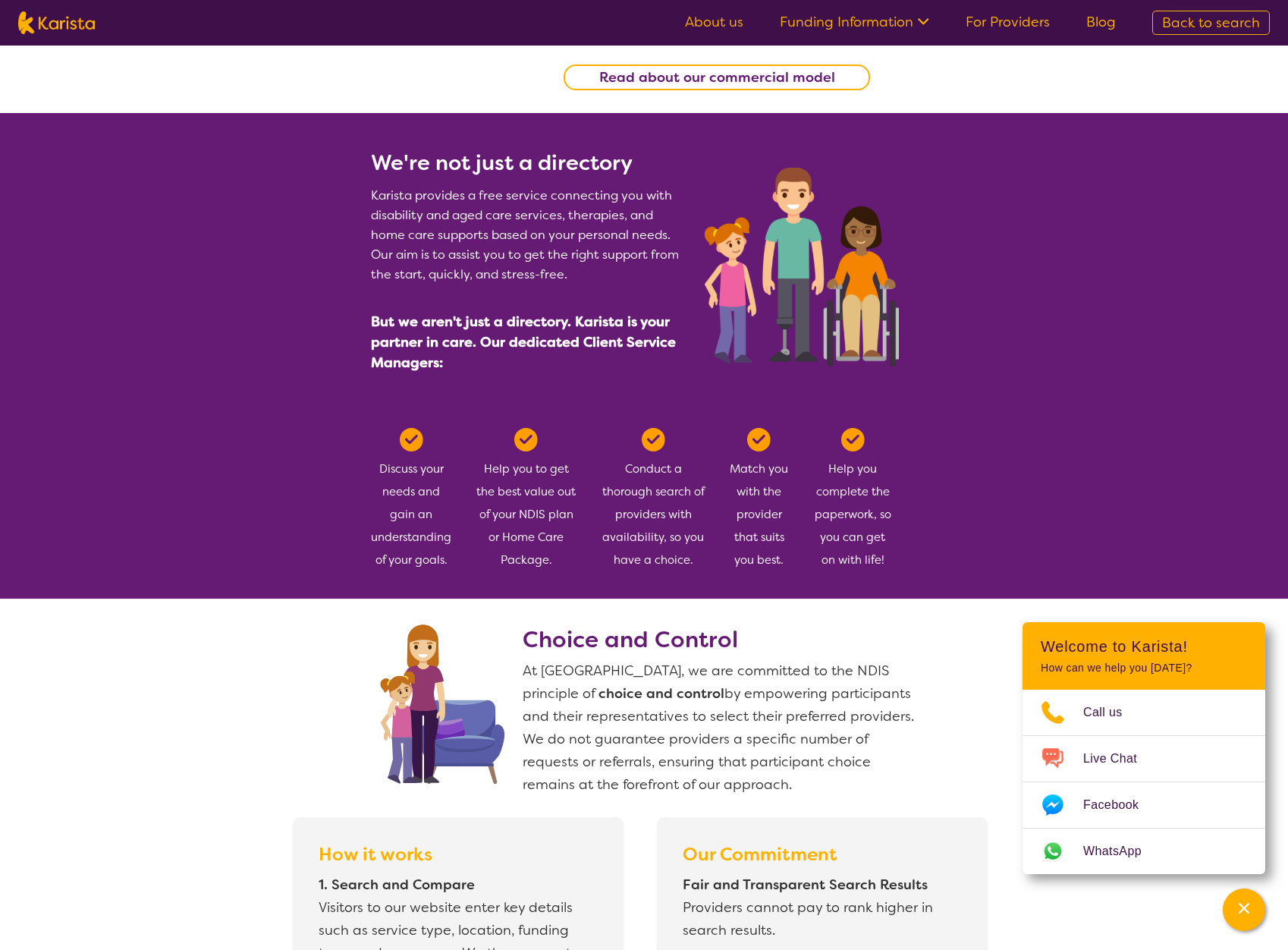
scroll to position [683, 0]
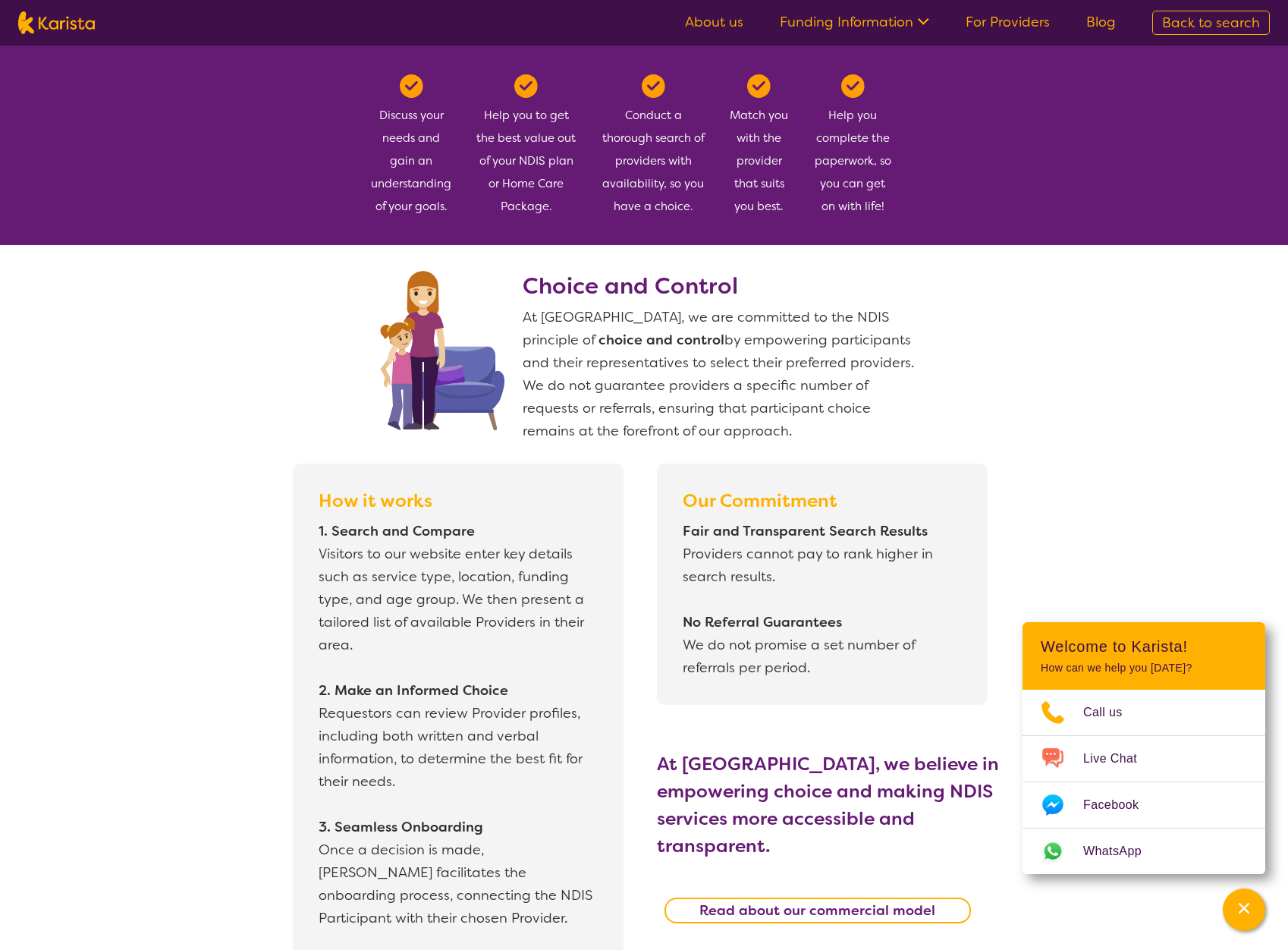
click at [296, 191] on section "We're not just a directory Karista provides a free service connecting you with …" at bounding box center [644, 2] width 1288 height 486
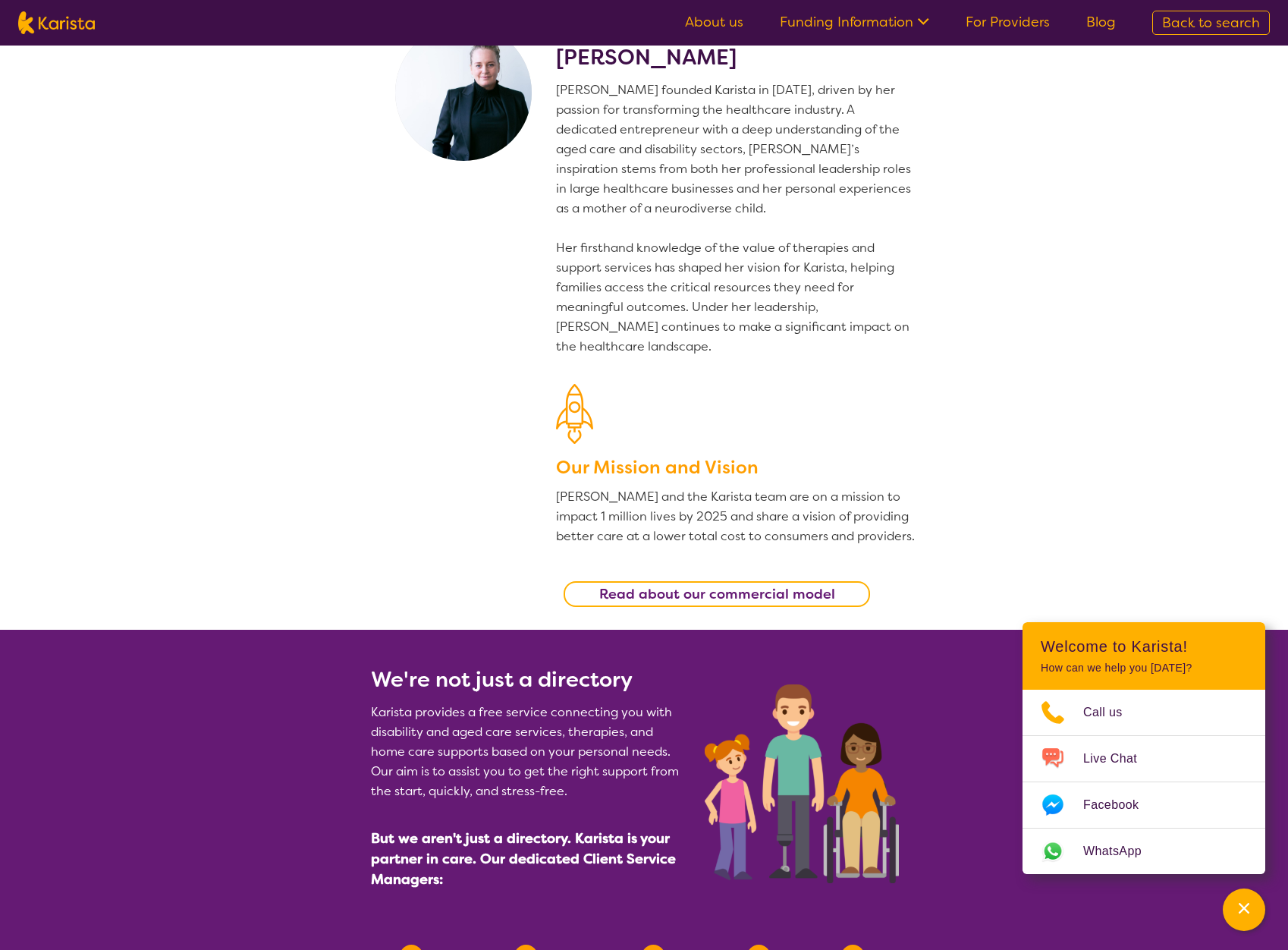
scroll to position [0, 0]
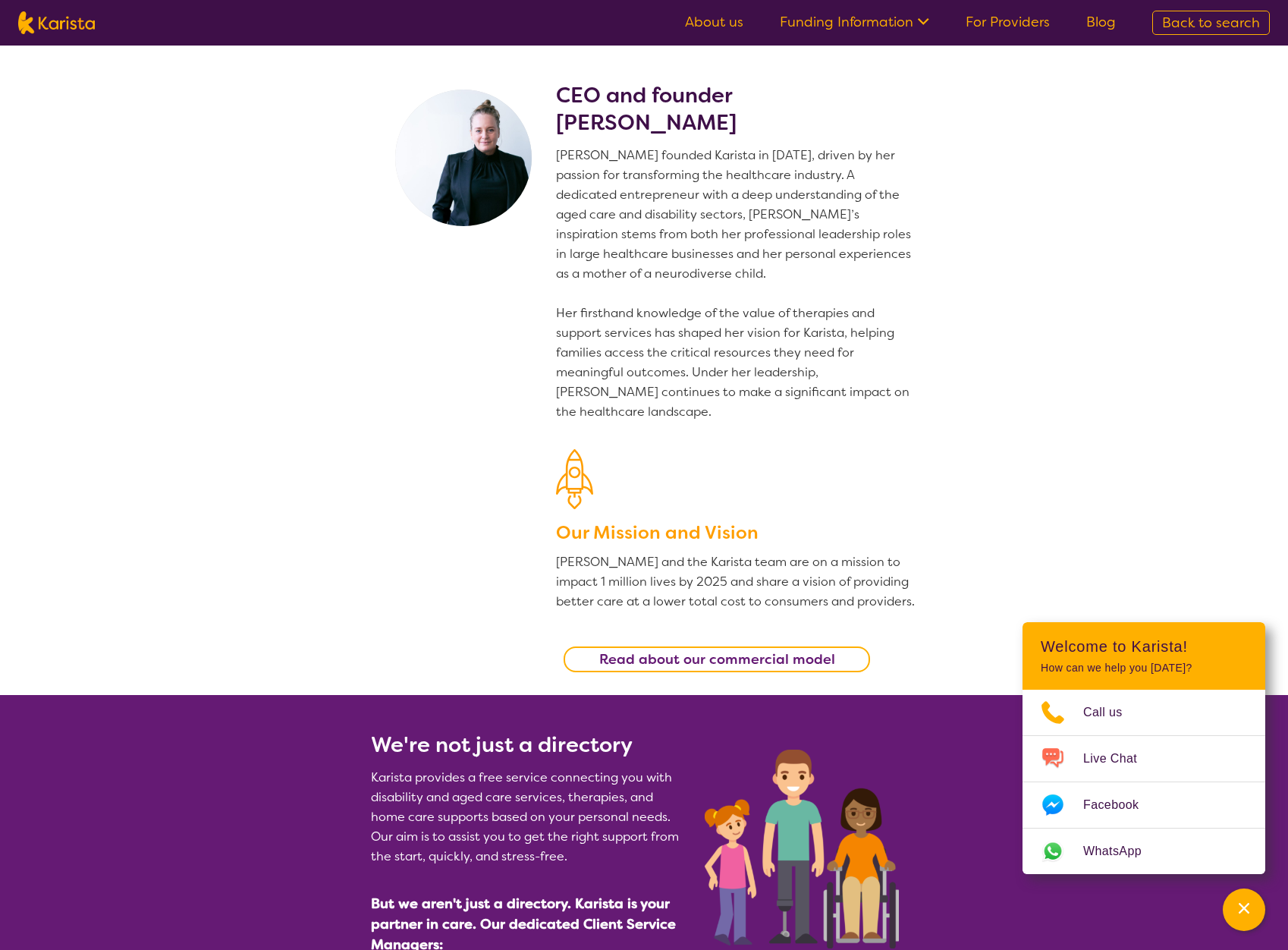
drag, startPoint x: 352, startPoint y: 624, endPoint x: 324, endPoint y: 385, distance: 240.6
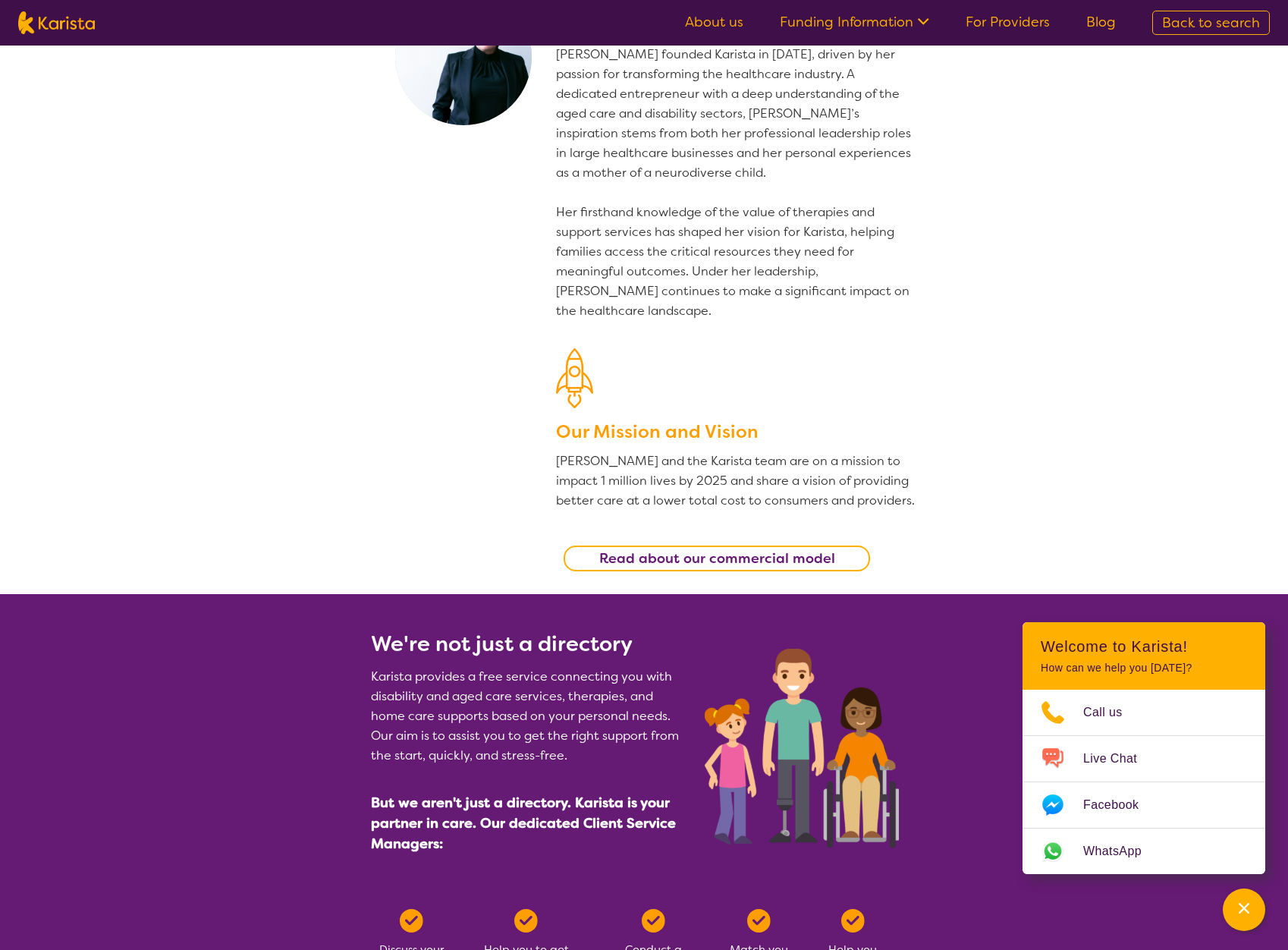
click at [715, 556] on b "Read about our commercial model" at bounding box center [717, 558] width 236 height 18
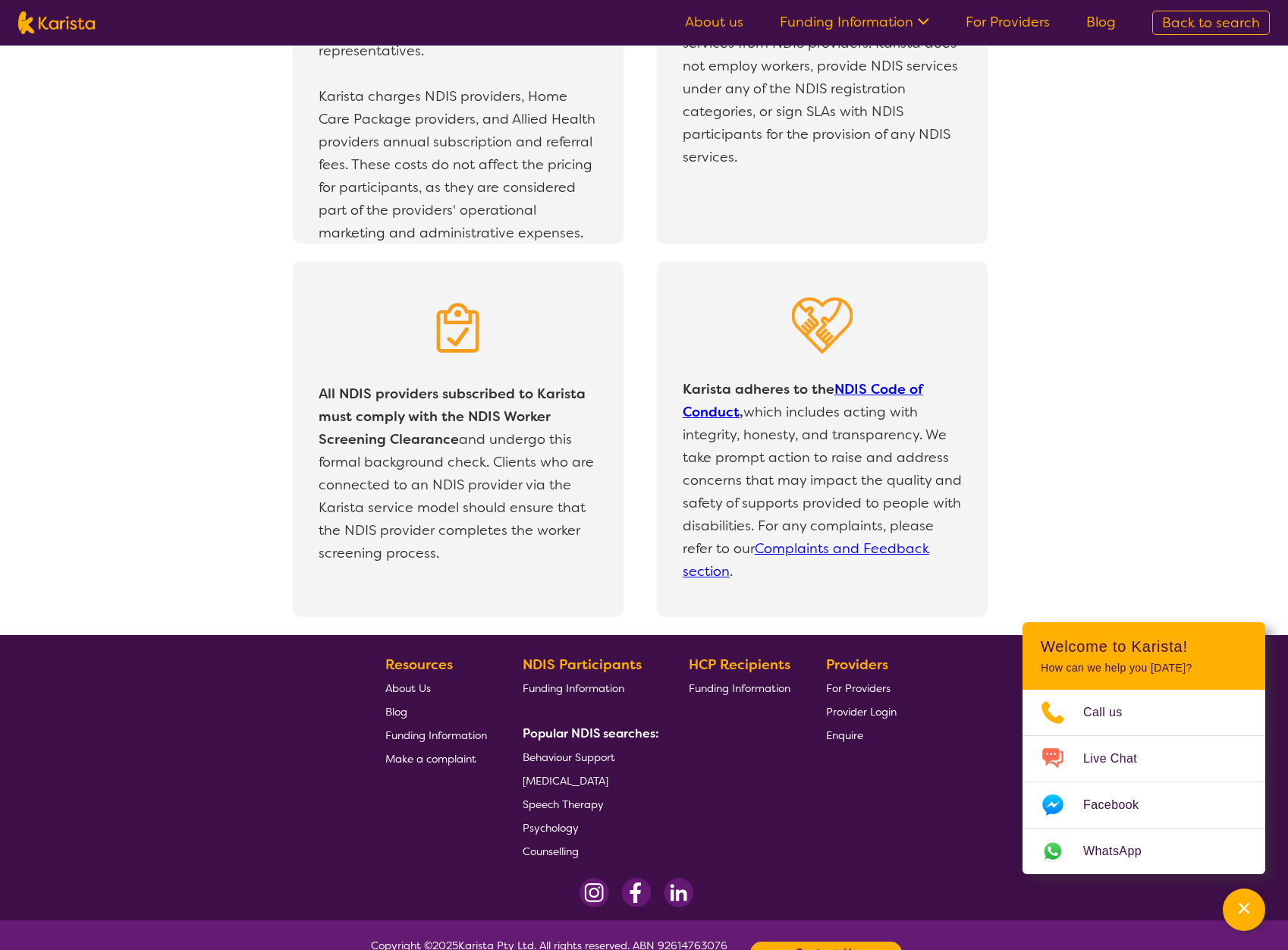
scroll to position [2980, 0]
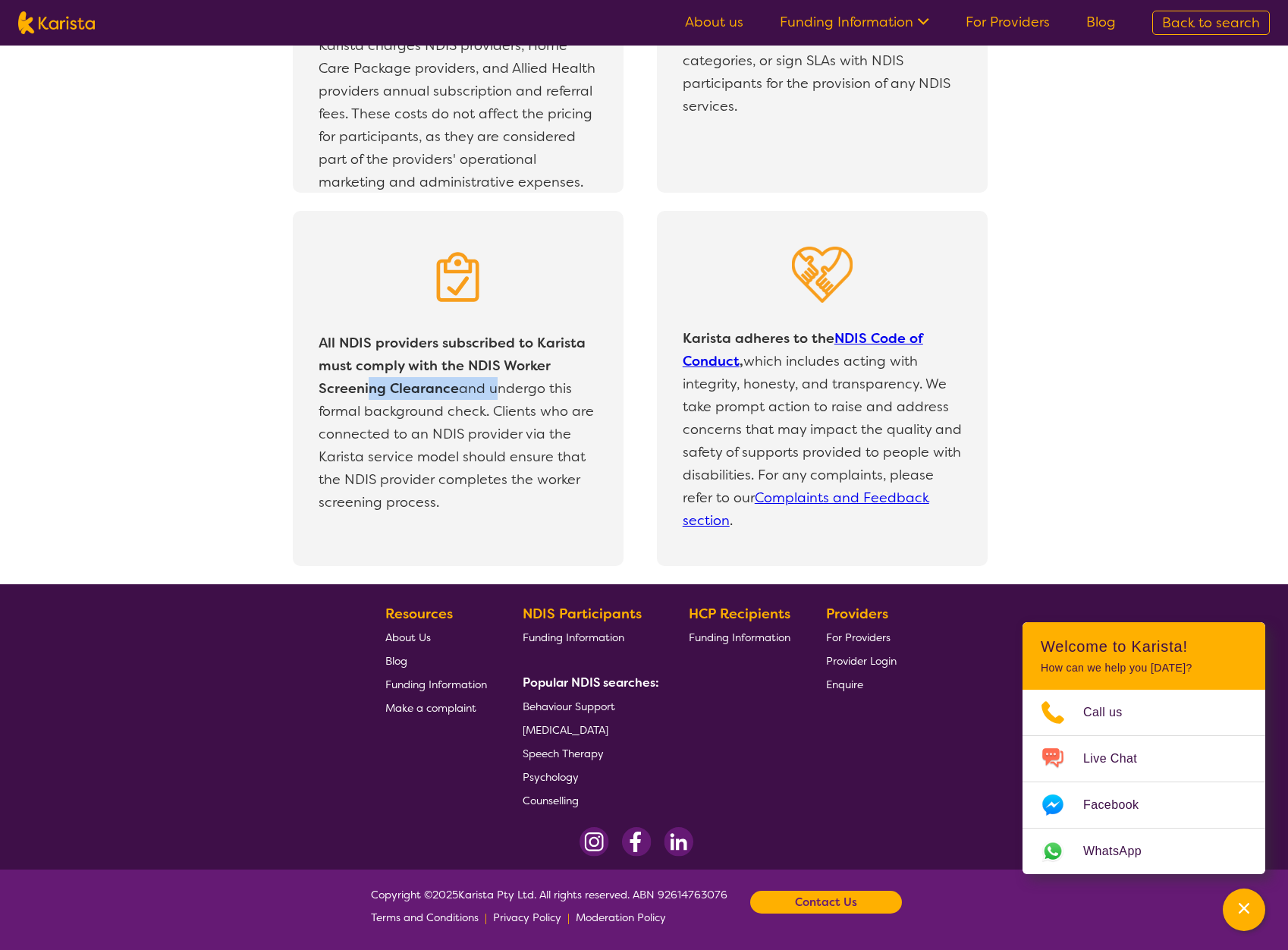
drag, startPoint x: 392, startPoint y: 390, endPoint x: 492, endPoint y: 391, distance: 100.0
click at [492, 391] on p "All NDIS providers subscribed to Karista must comply with the NDIS Worker Scree…" at bounding box center [458, 422] width 287 height 190
click at [557, 393] on p "All NDIS providers subscribed to Karista must comply with the NDIS Worker Scree…" at bounding box center [458, 422] width 287 height 190
drag, startPoint x: 388, startPoint y: 426, endPoint x: 488, endPoint y: 410, distance: 101.3
click at [488, 410] on p "All NDIS providers subscribed to Karista must comply with the NDIS Worker Scree…" at bounding box center [458, 422] width 287 height 190
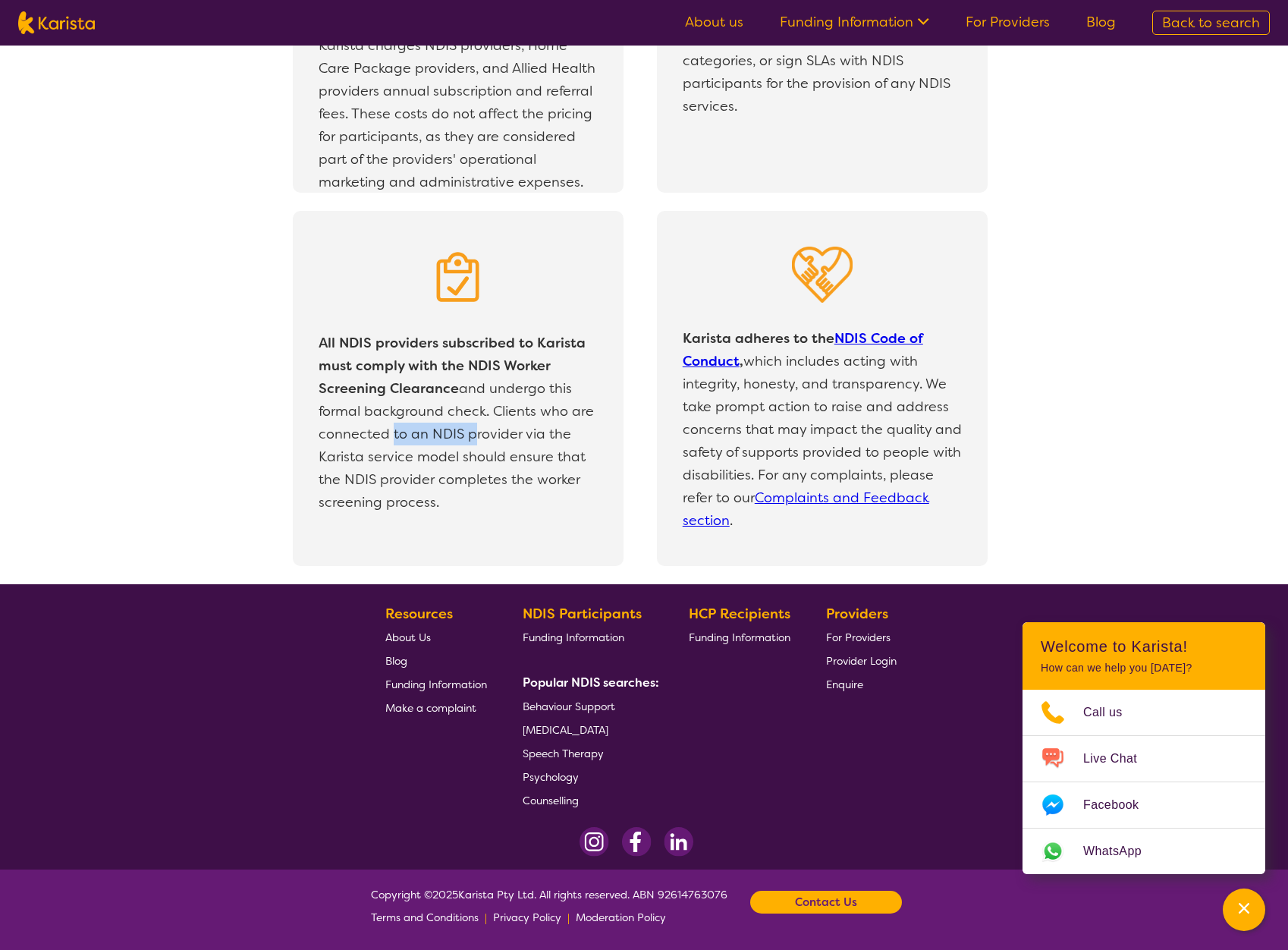
drag, startPoint x: 443, startPoint y: 438, endPoint x: 512, endPoint y: 442, distance: 69.1
click at [512, 442] on p "All NDIS providers subscribed to Karista must comply with the NDIS Worker Scree…" at bounding box center [458, 422] width 287 height 190
drag, startPoint x: 321, startPoint y: 455, endPoint x: 446, endPoint y: 451, distance: 125.1
click at [446, 451] on p "All NDIS providers subscribed to Karista must comply with the NDIS Worker Scree…" at bounding box center [458, 422] width 287 height 190
click at [437, 479] on p "All NDIS providers subscribed to Karista must comply with the NDIS Worker Scree…" at bounding box center [458, 422] width 287 height 190
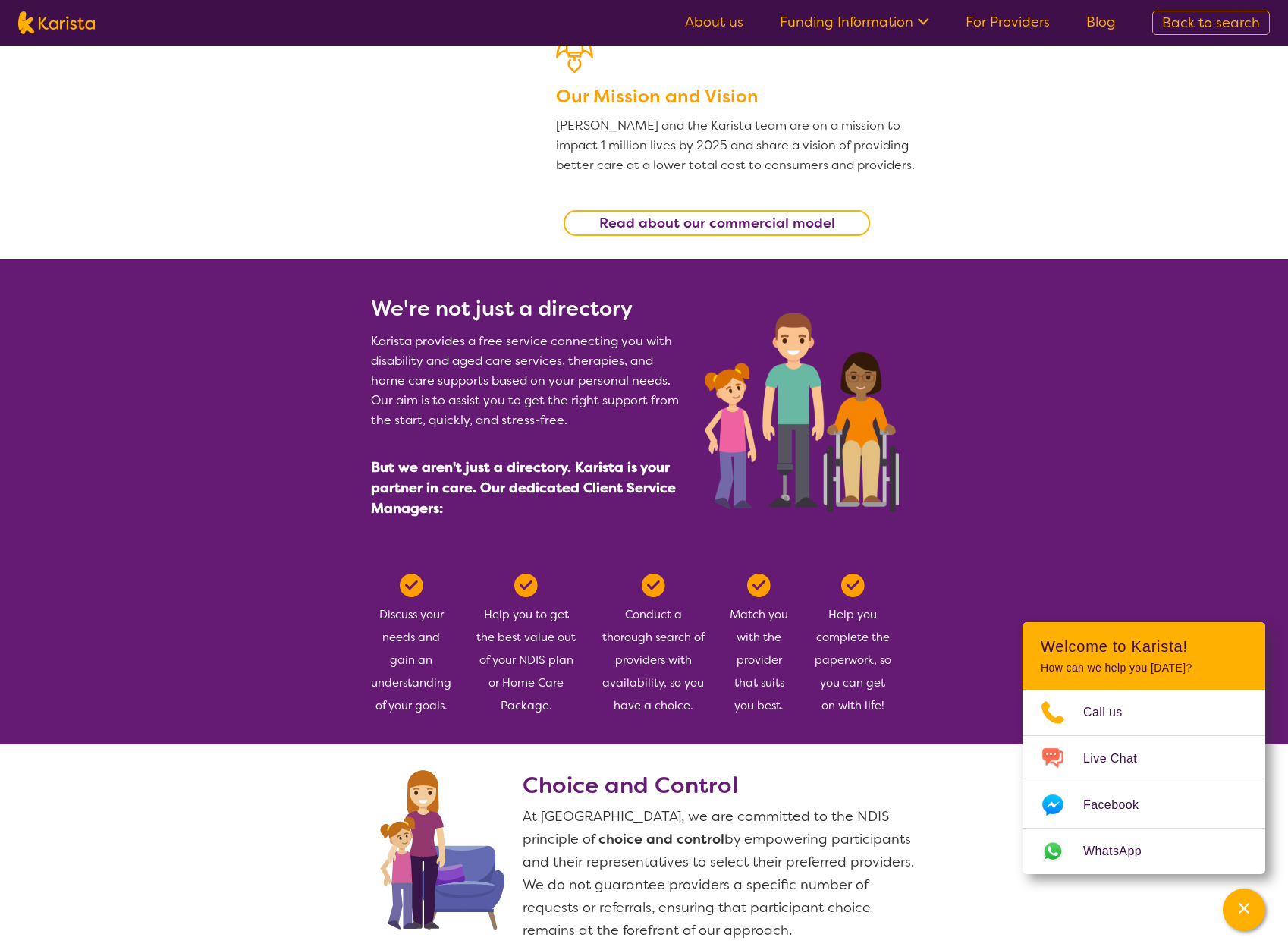
drag, startPoint x: 538, startPoint y: 498, endPoint x: 590, endPoint y: 378, distance: 130.8
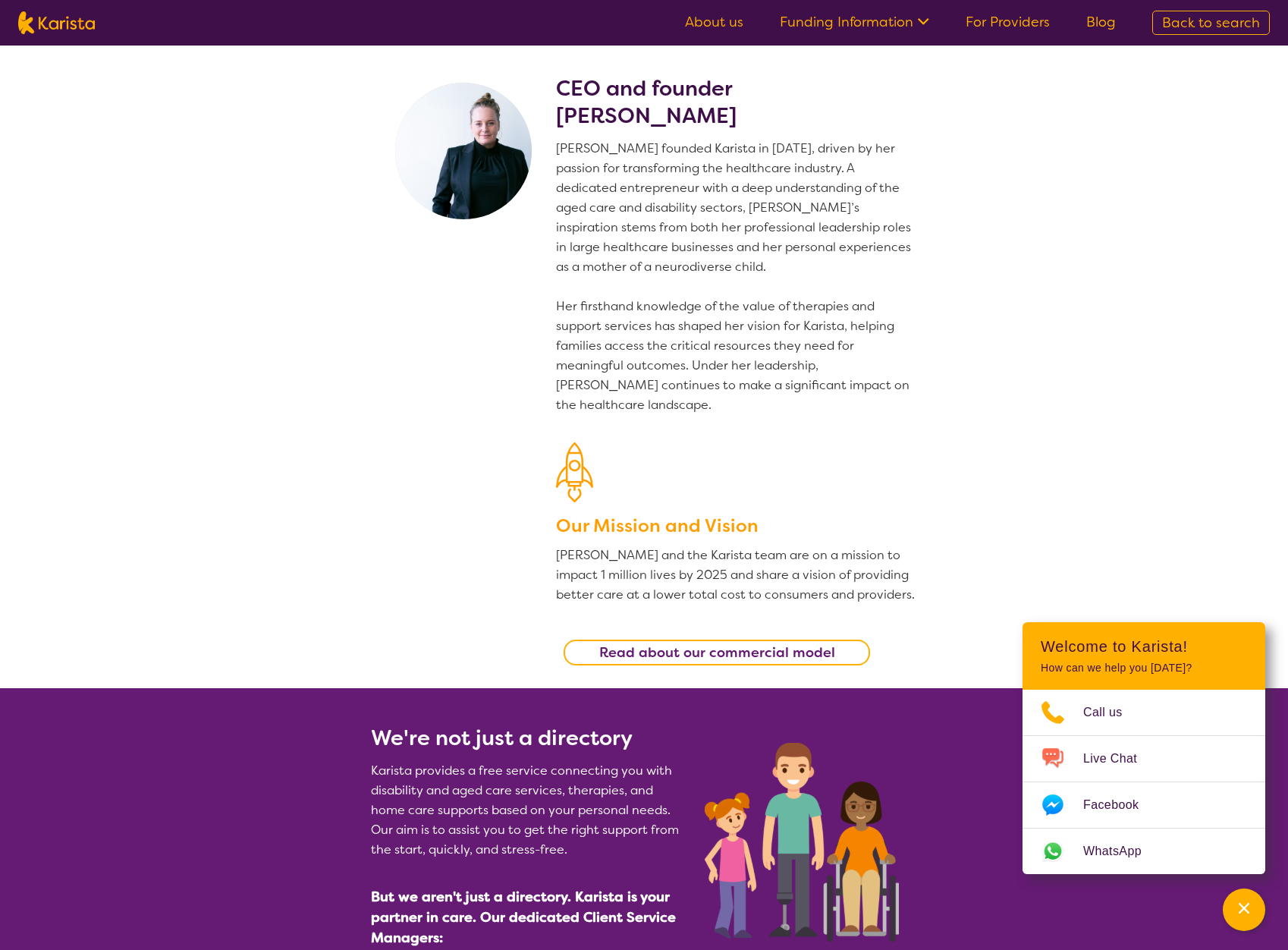
scroll to position [0, 0]
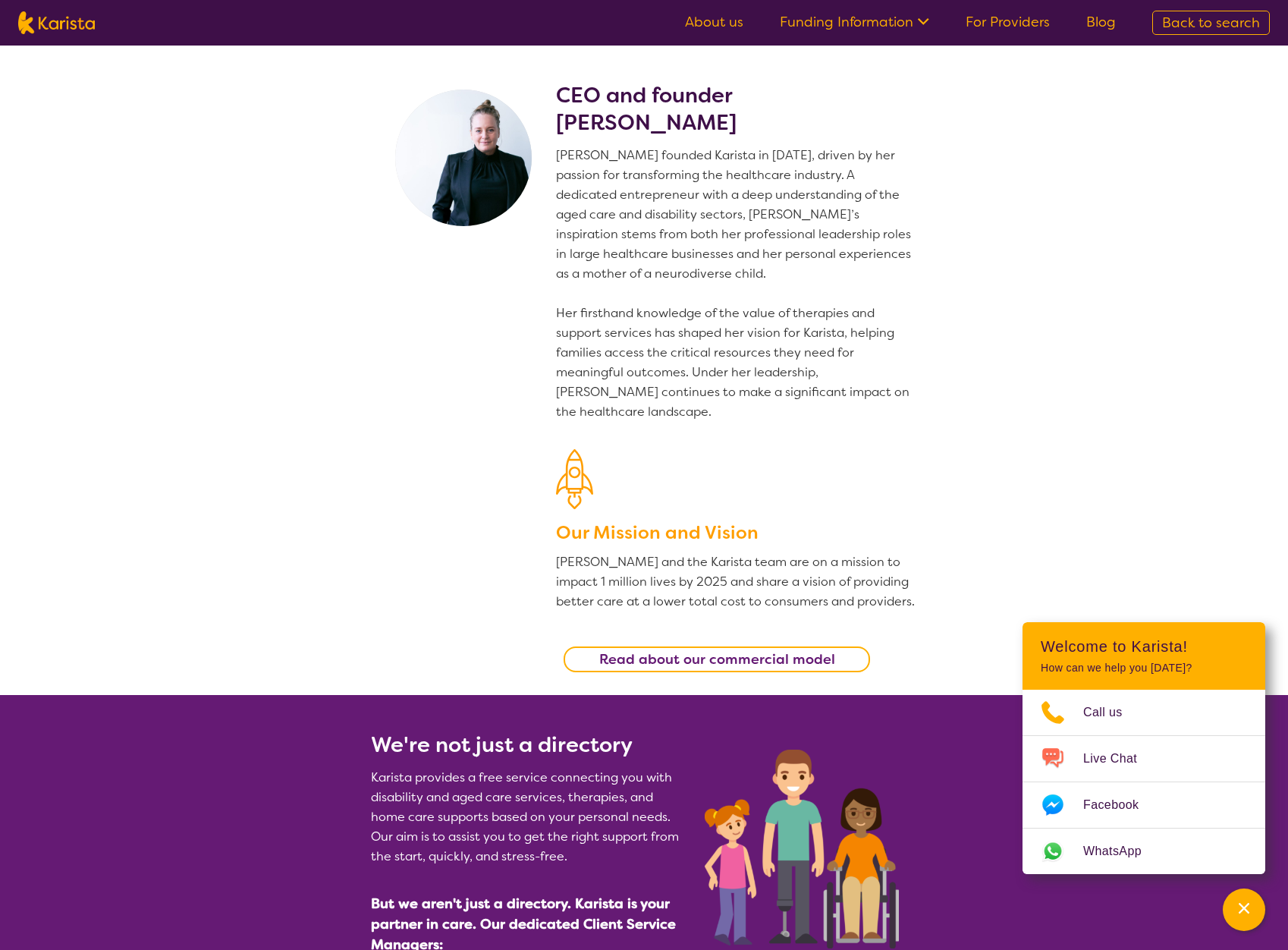
drag, startPoint x: 555, startPoint y: 536, endPoint x: 565, endPoint y: 346, distance: 190.3
click at [845, 27] on link "Funding Information" at bounding box center [854, 22] width 149 height 18
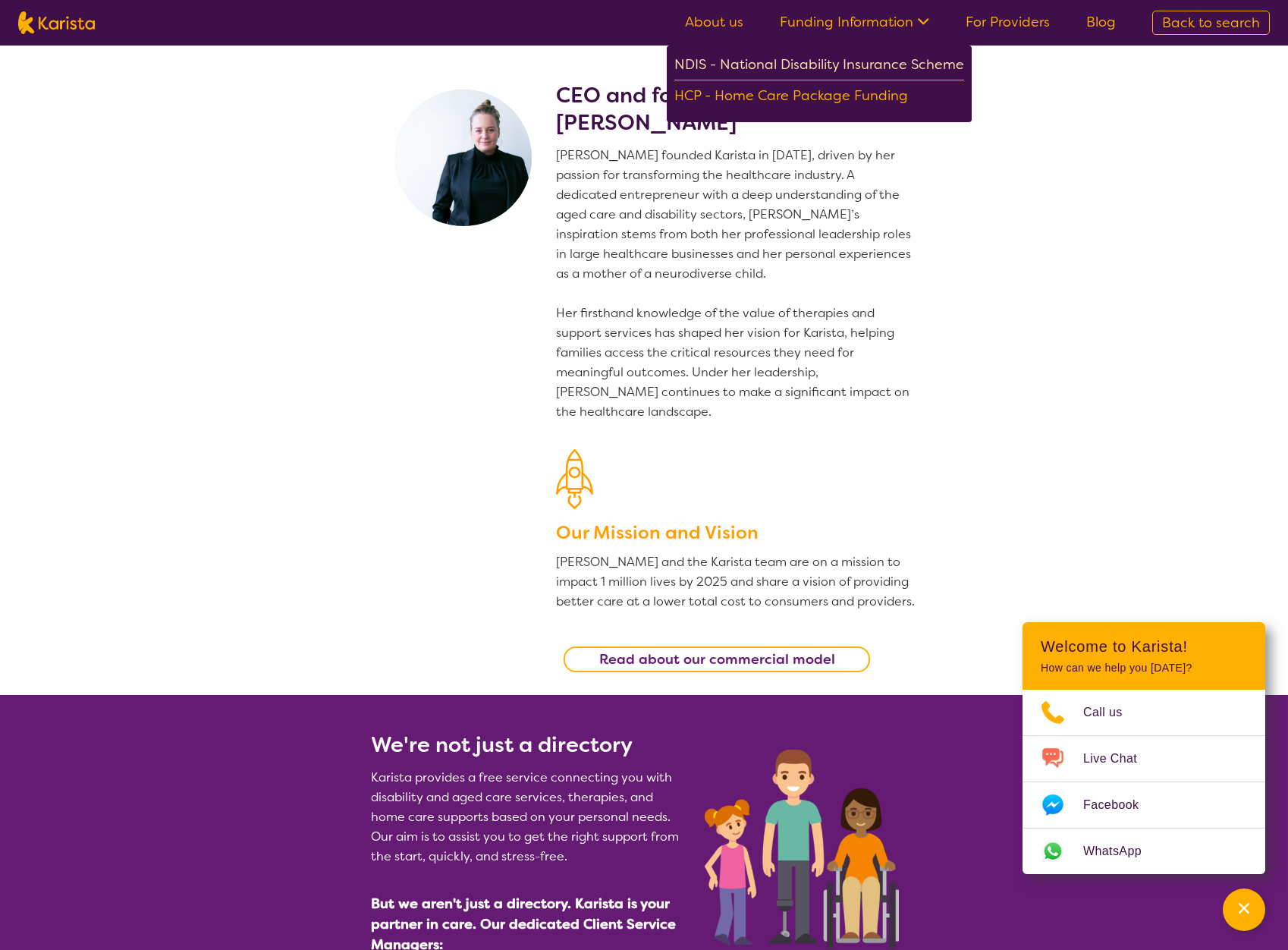
click at [836, 55] on div "NDIS - National Disability Insurance Scheme" at bounding box center [819, 67] width 290 height 27
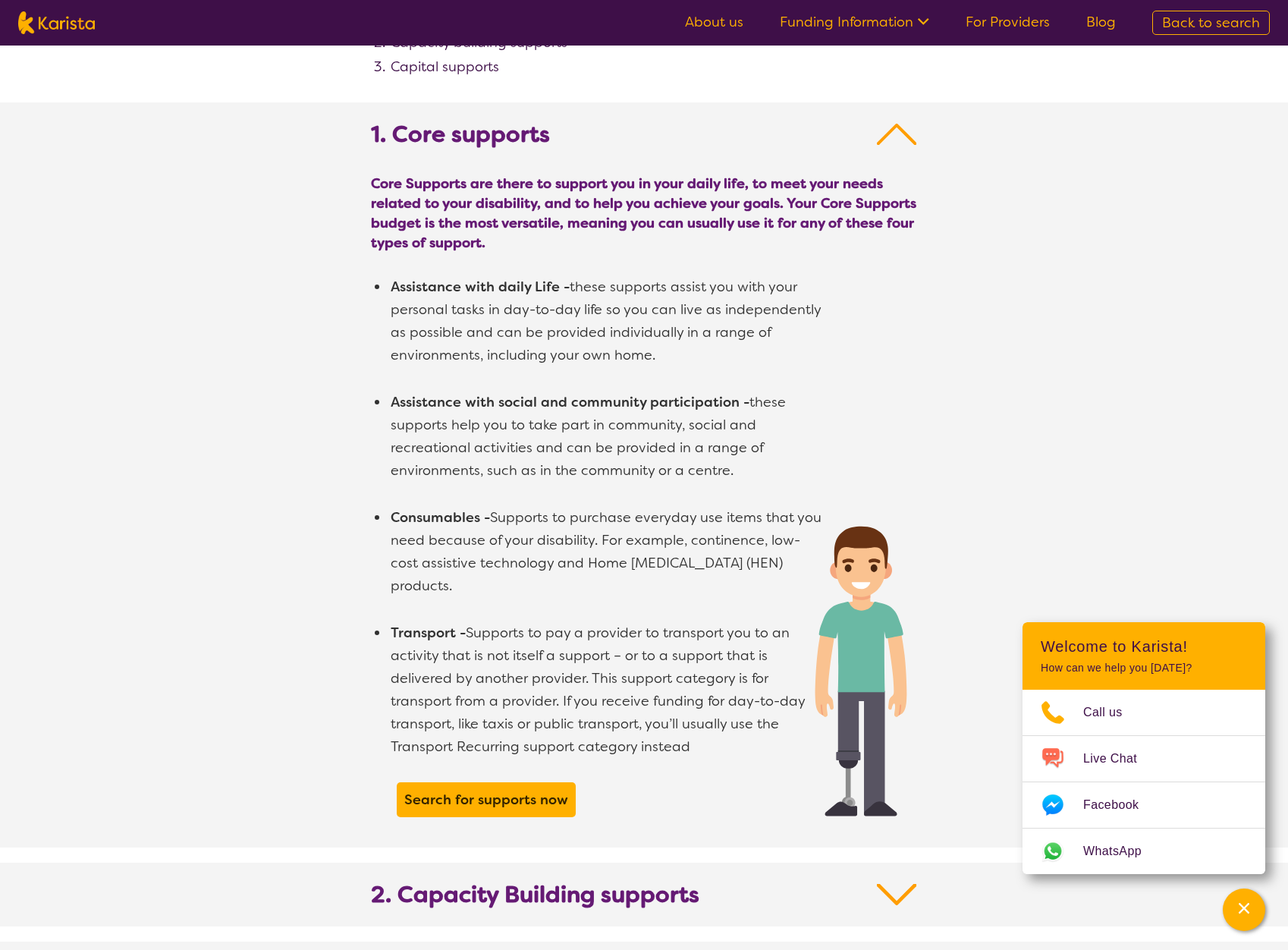
scroll to position [2547, 0]
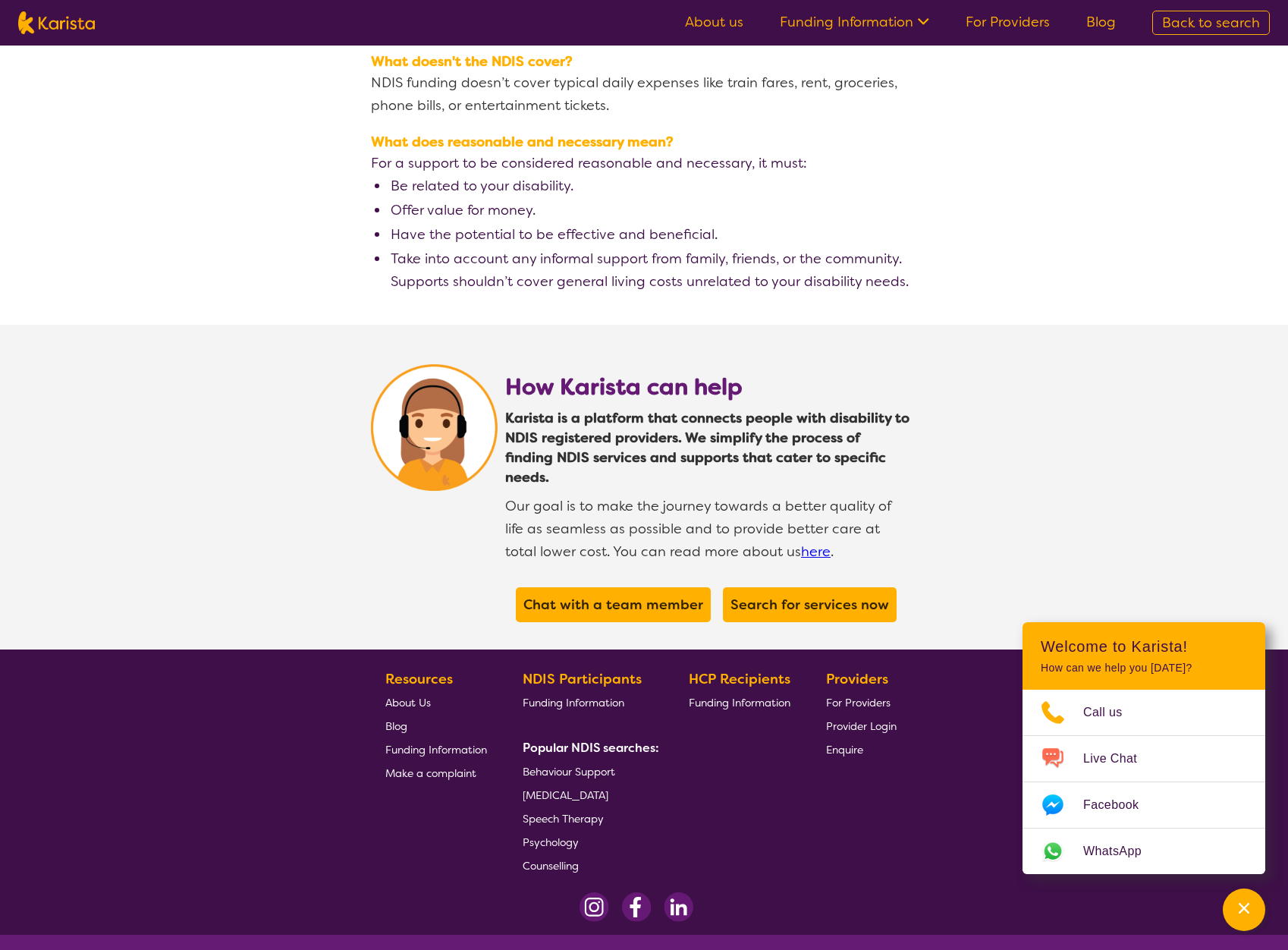
drag, startPoint x: 412, startPoint y: 364, endPoint x: 432, endPoint y: 395, distance: 36.9
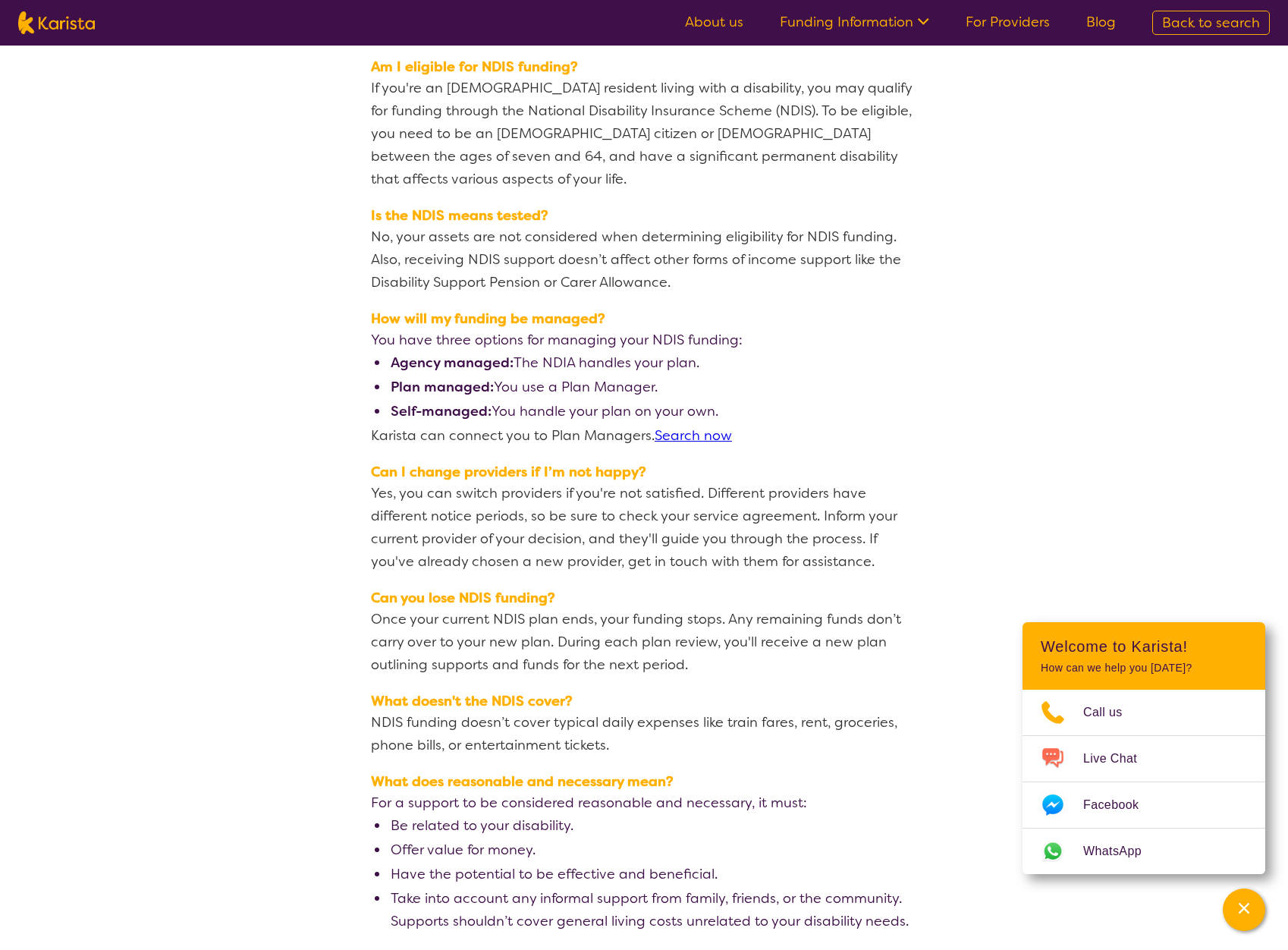
scroll to position [1052, 0]
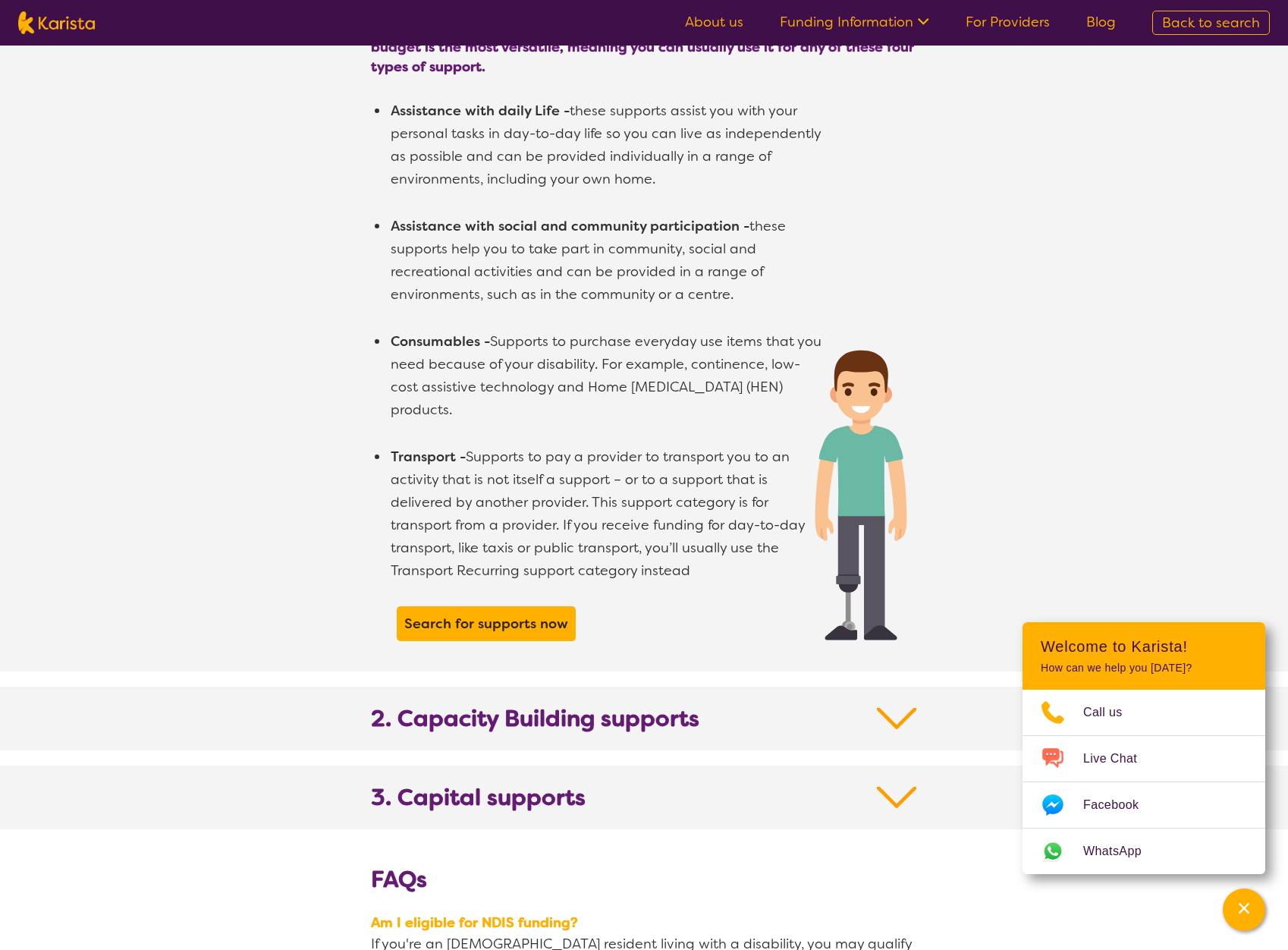
drag, startPoint x: 737, startPoint y: 373, endPoint x: 774, endPoint y: 89, distance: 286.4
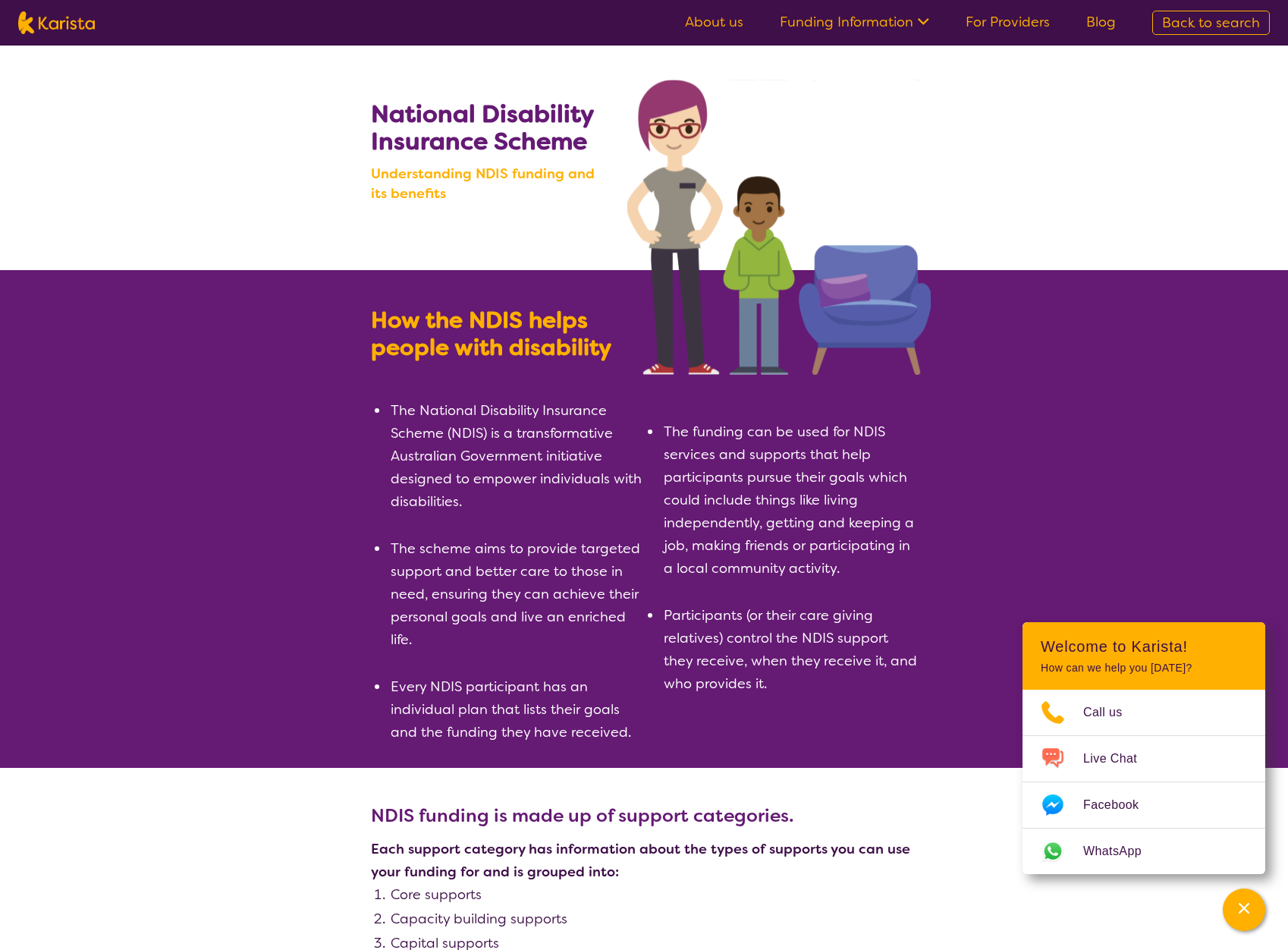
click at [1032, 18] on link "For Providers" at bounding box center [1007, 22] width 84 height 18
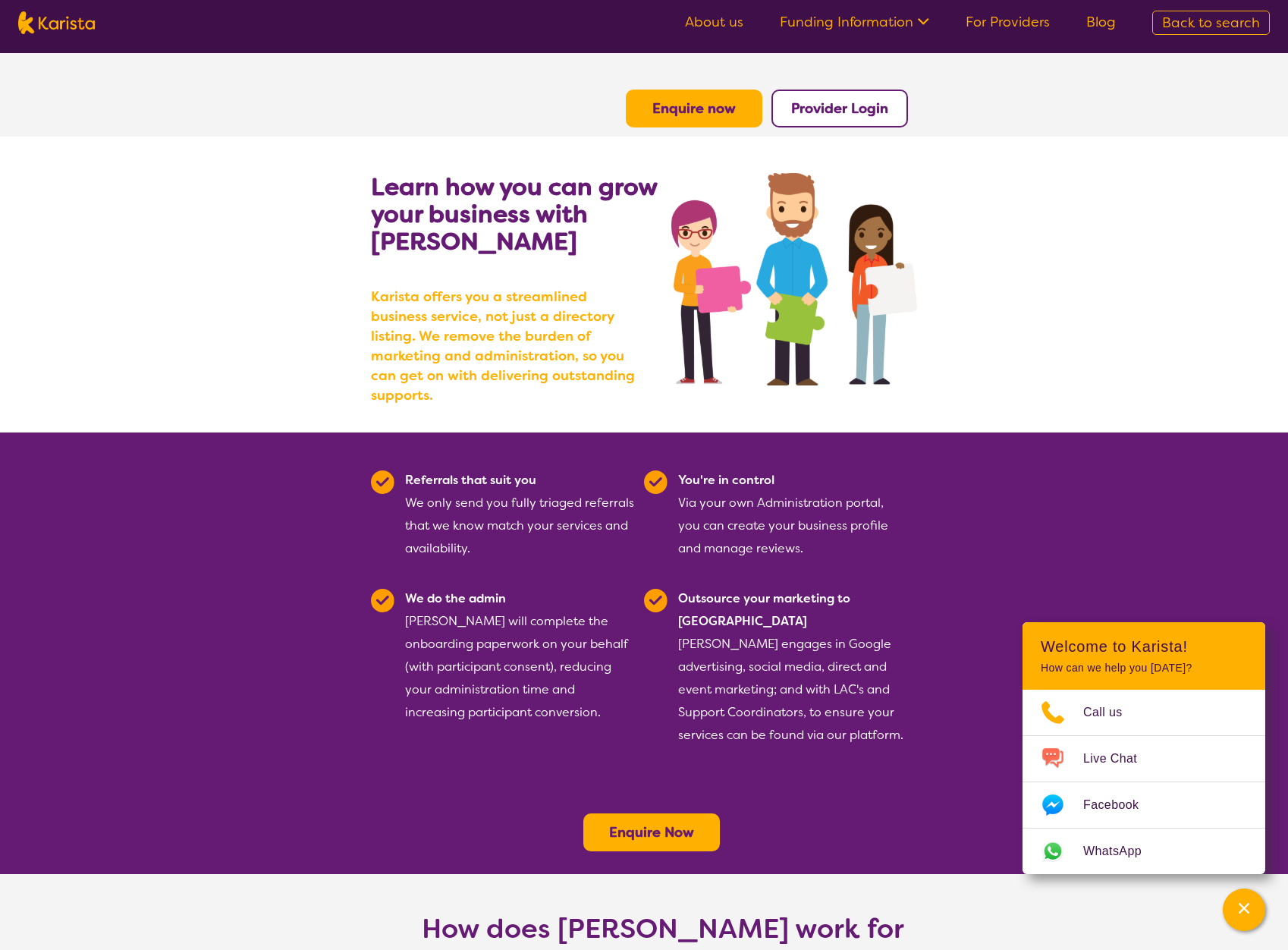
drag, startPoint x: 680, startPoint y: 534, endPoint x: 683, endPoint y: 445, distance: 89.1
drag, startPoint x: 481, startPoint y: 306, endPoint x: 631, endPoint y: 294, distance: 150.5
click at [631, 294] on b "Karista offers you a streamlined business service, not just a directory listing…" at bounding box center [507, 345] width 273 height 118
click at [629, 316] on b "Karista offers you a streamlined business service, not just a directory listing…" at bounding box center [507, 345] width 273 height 118
drag, startPoint x: 484, startPoint y: 405, endPoint x: 479, endPoint y: 281, distance: 124.1
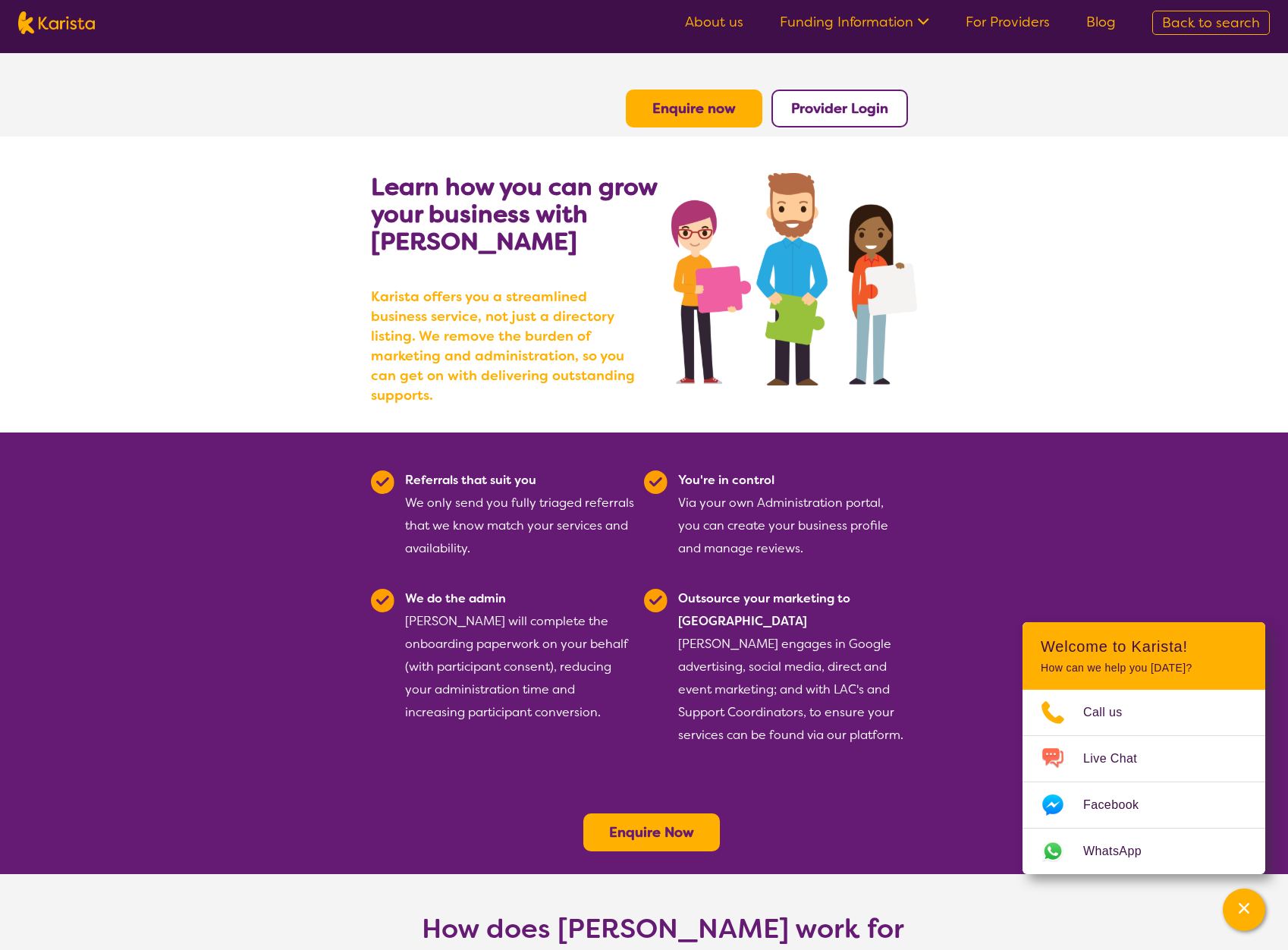
click at [1096, 20] on link "Blog" at bounding box center [1101, 22] width 30 height 18
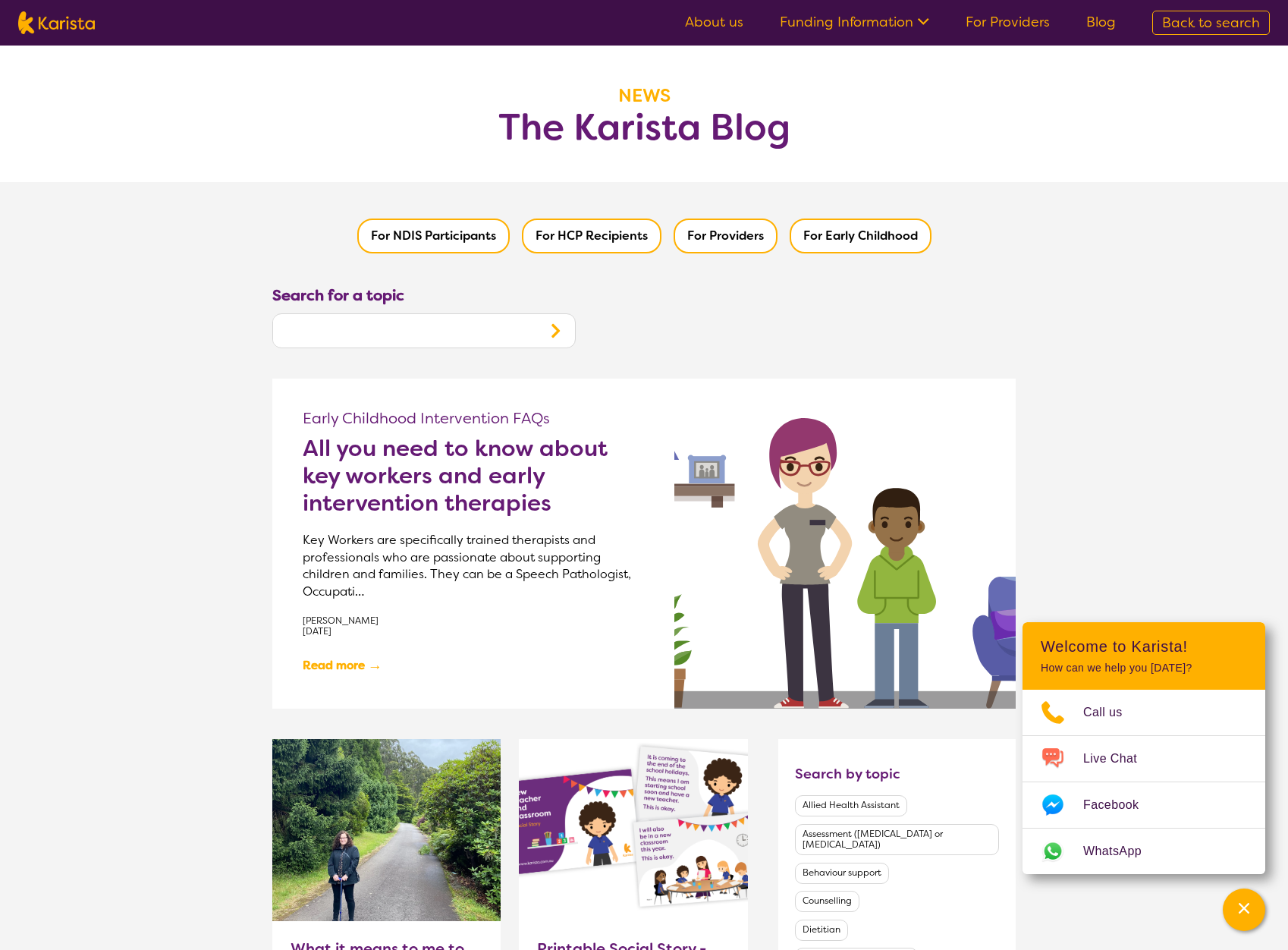
drag, startPoint x: 194, startPoint y: 401, endPoint x: 218, endPoint y: 165, distance: 237.2
click at [35, 30] on img at bounding box center [56, 22] width 76 height 22
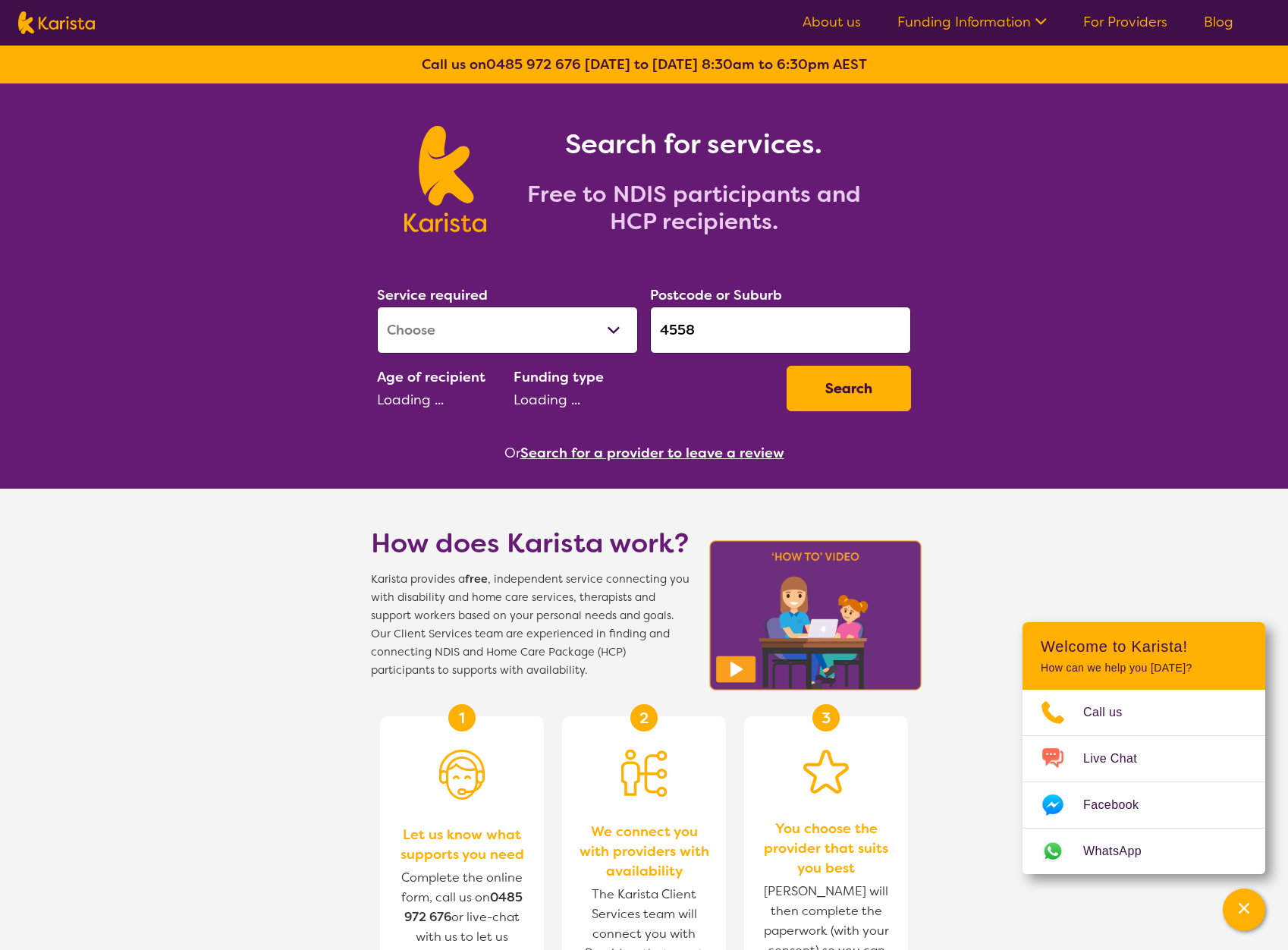
select select "AD"
select select "NDIS"
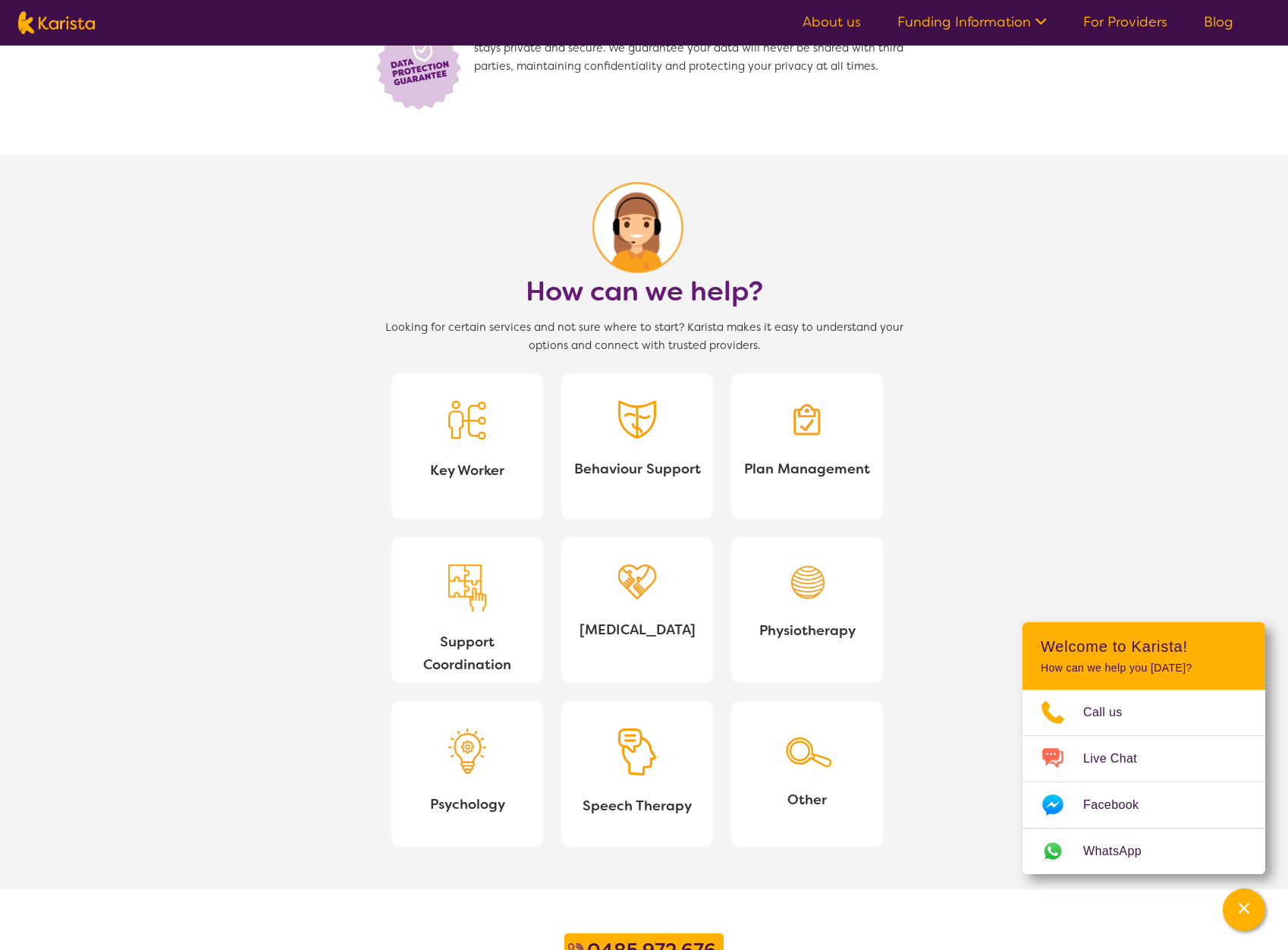
scroll to position [1213, 0]
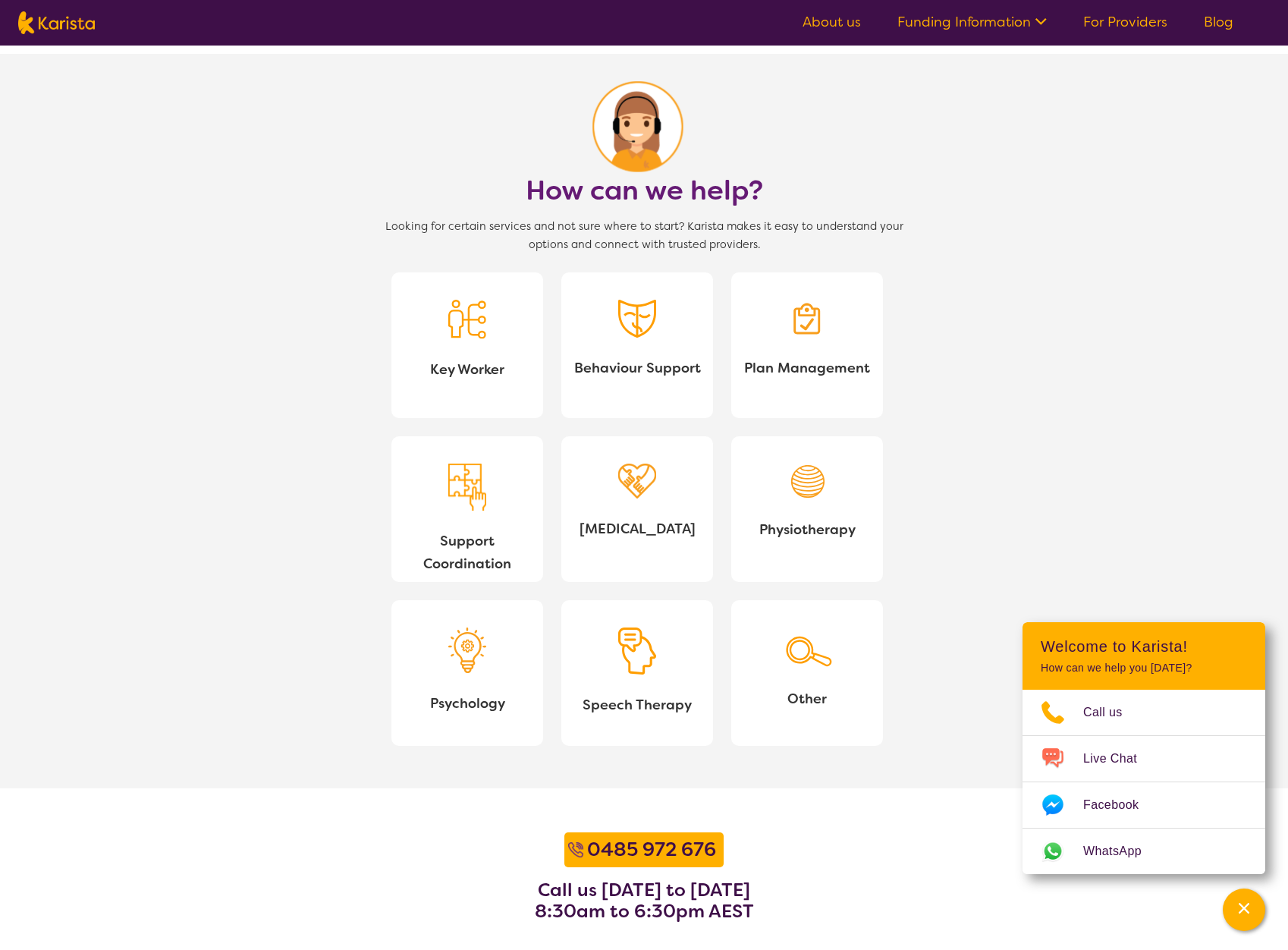
click at [446, 313] on link "Key Worker" at bounding box center [467, 345] width 152 height 145
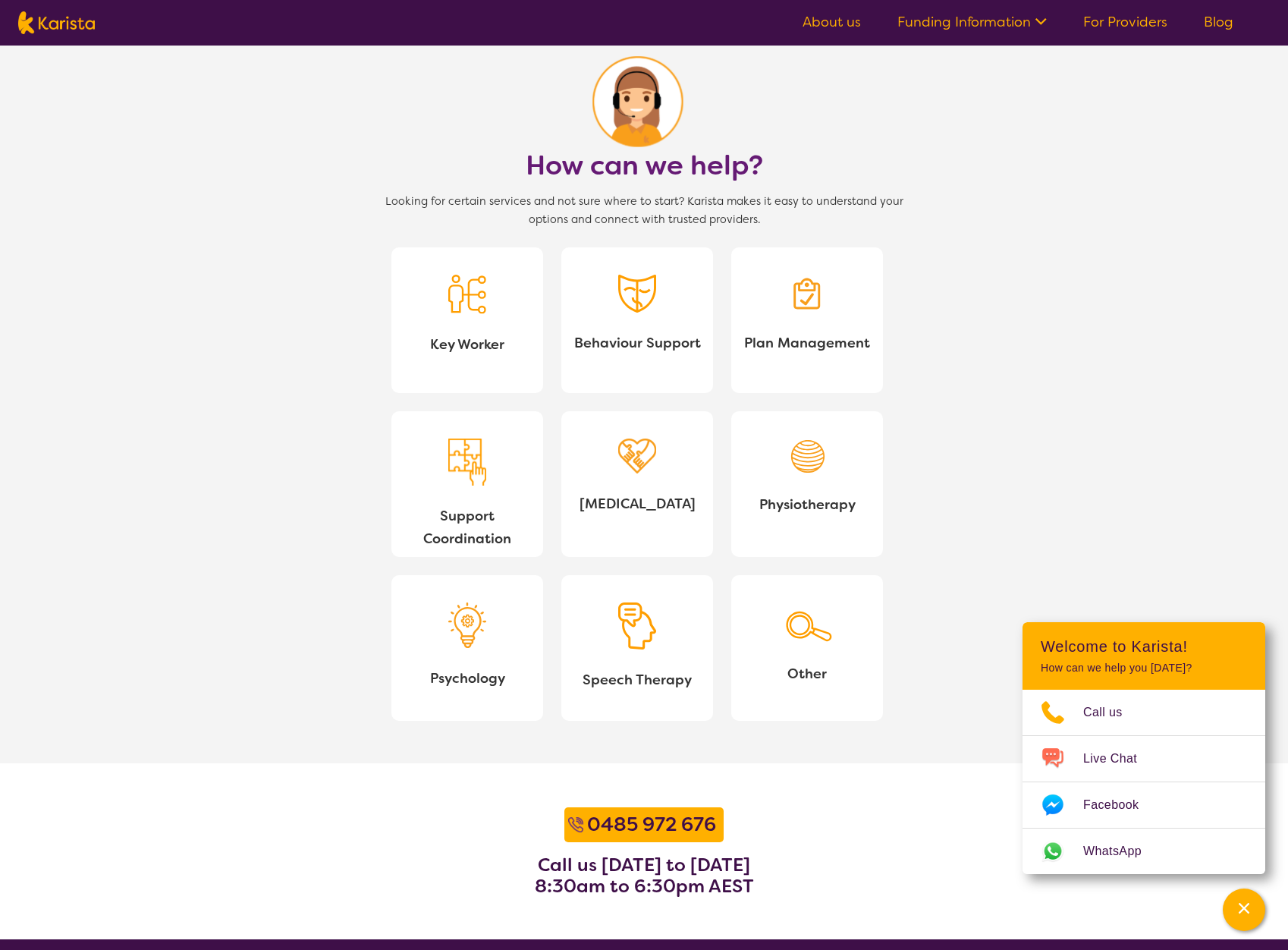
scroll to position [1290, 0]
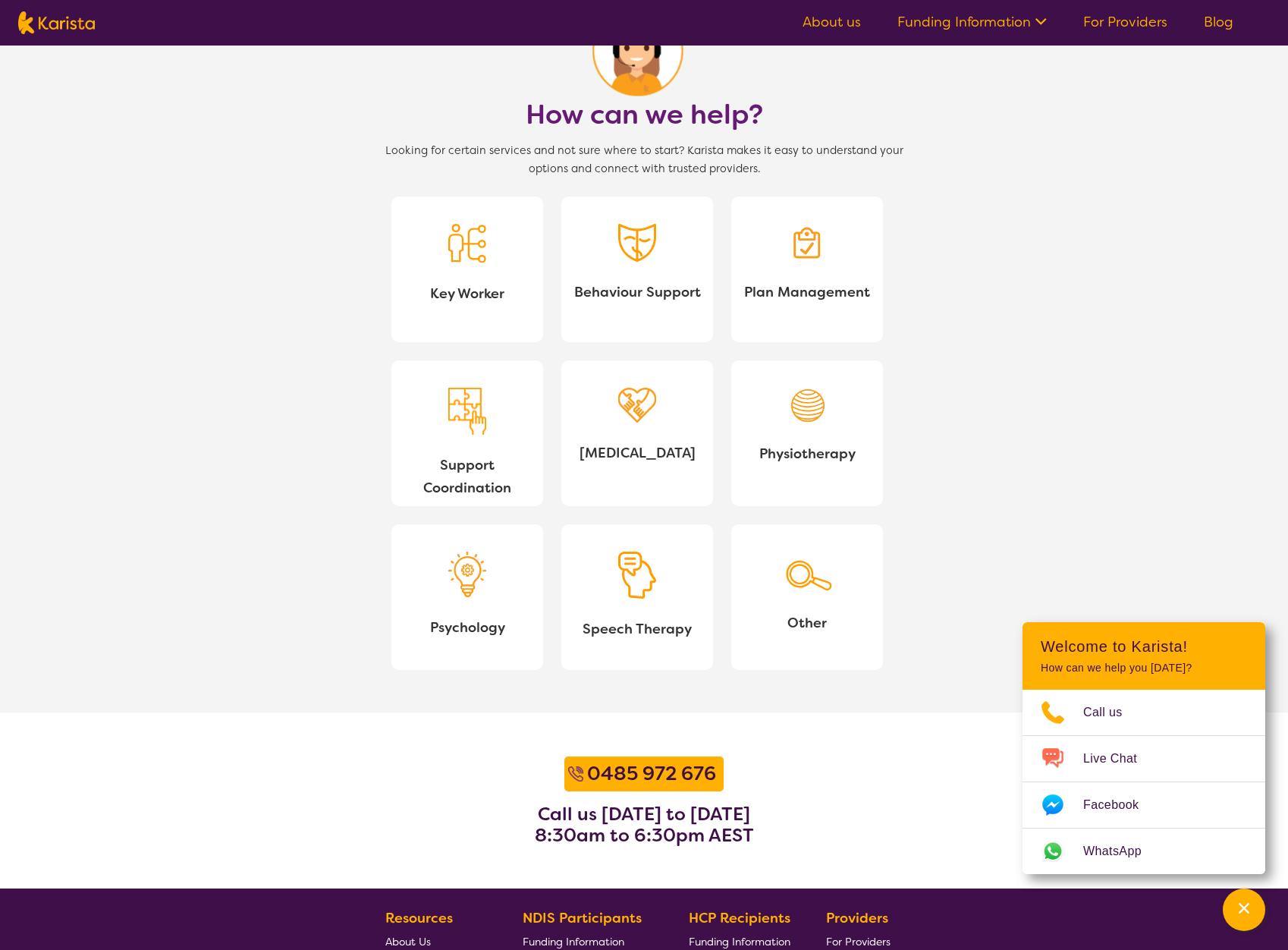
click at [779, 595] on link "Other" at bounding box center [807, 597] width 152 height 145
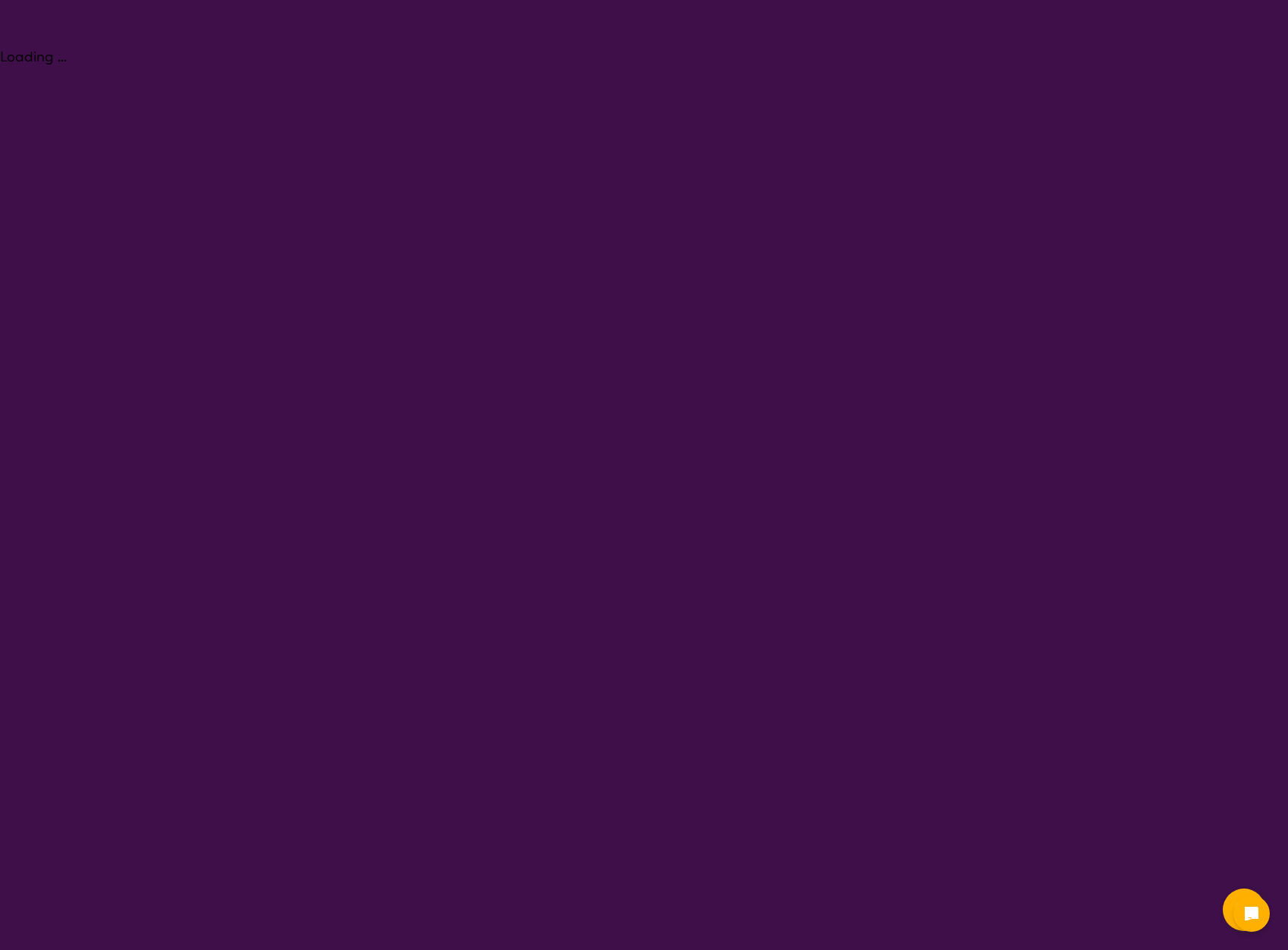
select select "Key Worker"
select select "AD"
select select "NDIS"
select select "Key Worker"
select select "AD"
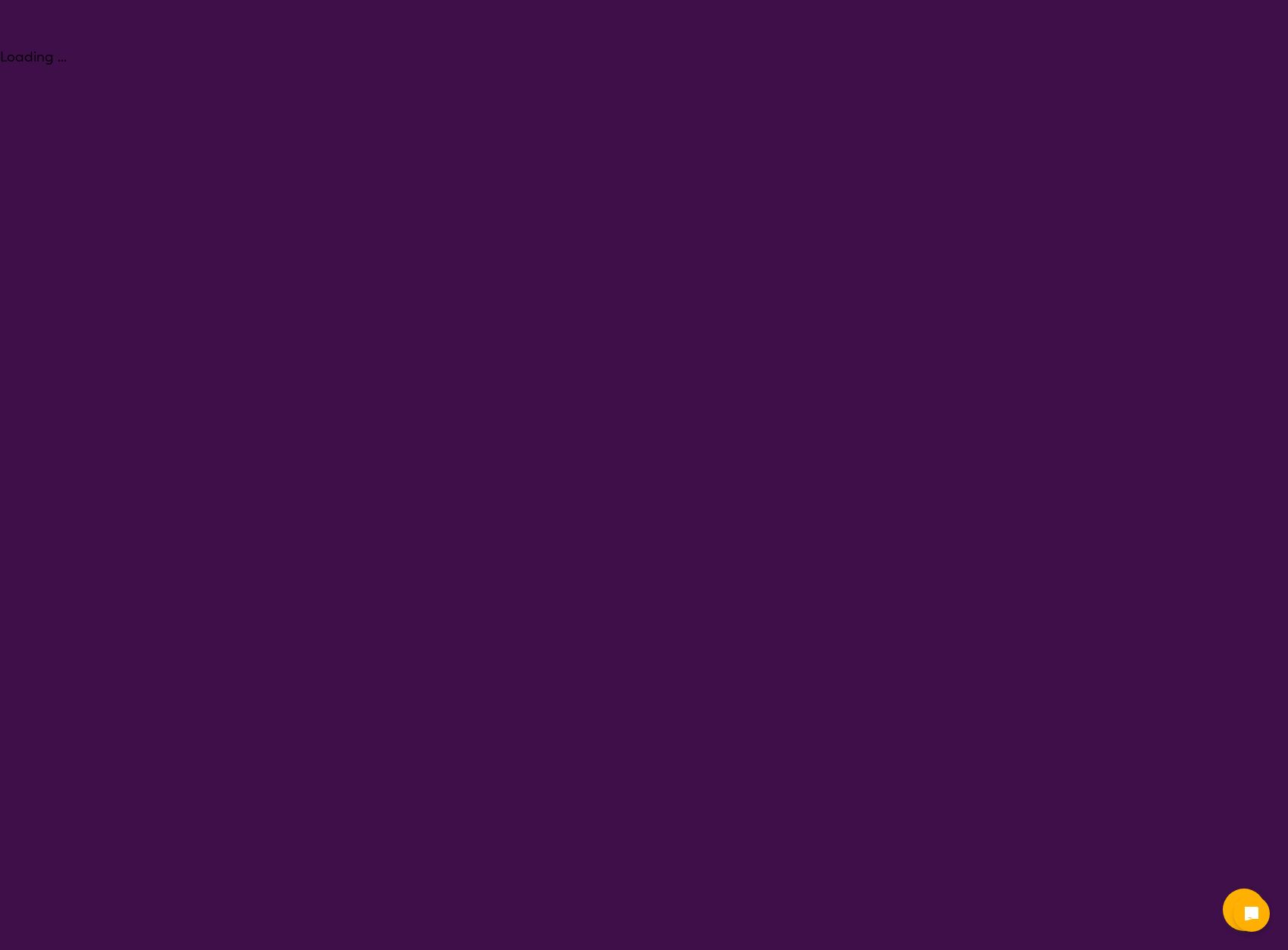
select select "NDIS"
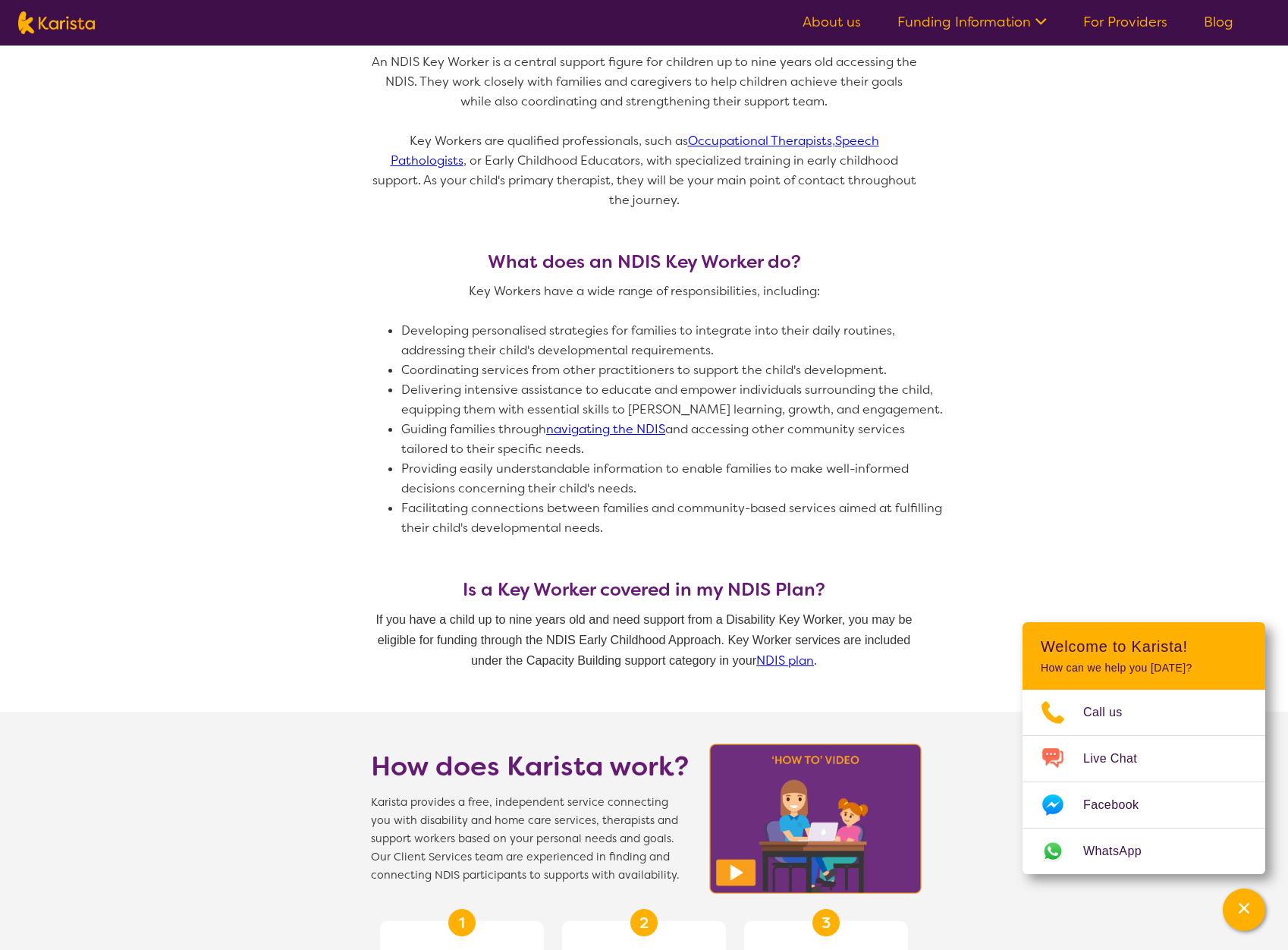
scroll to position [707, 0]
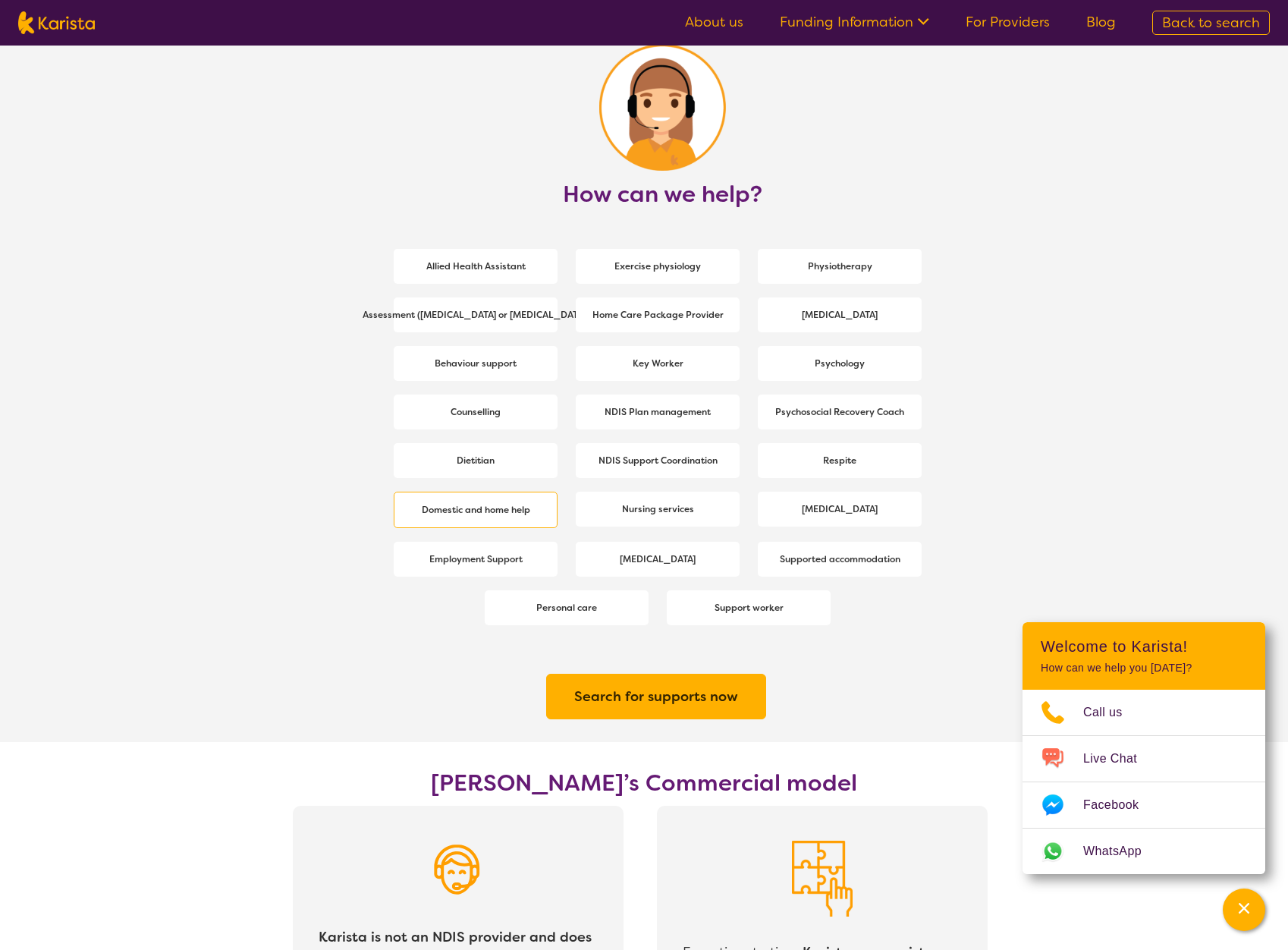
scroll to position [1959, 0]
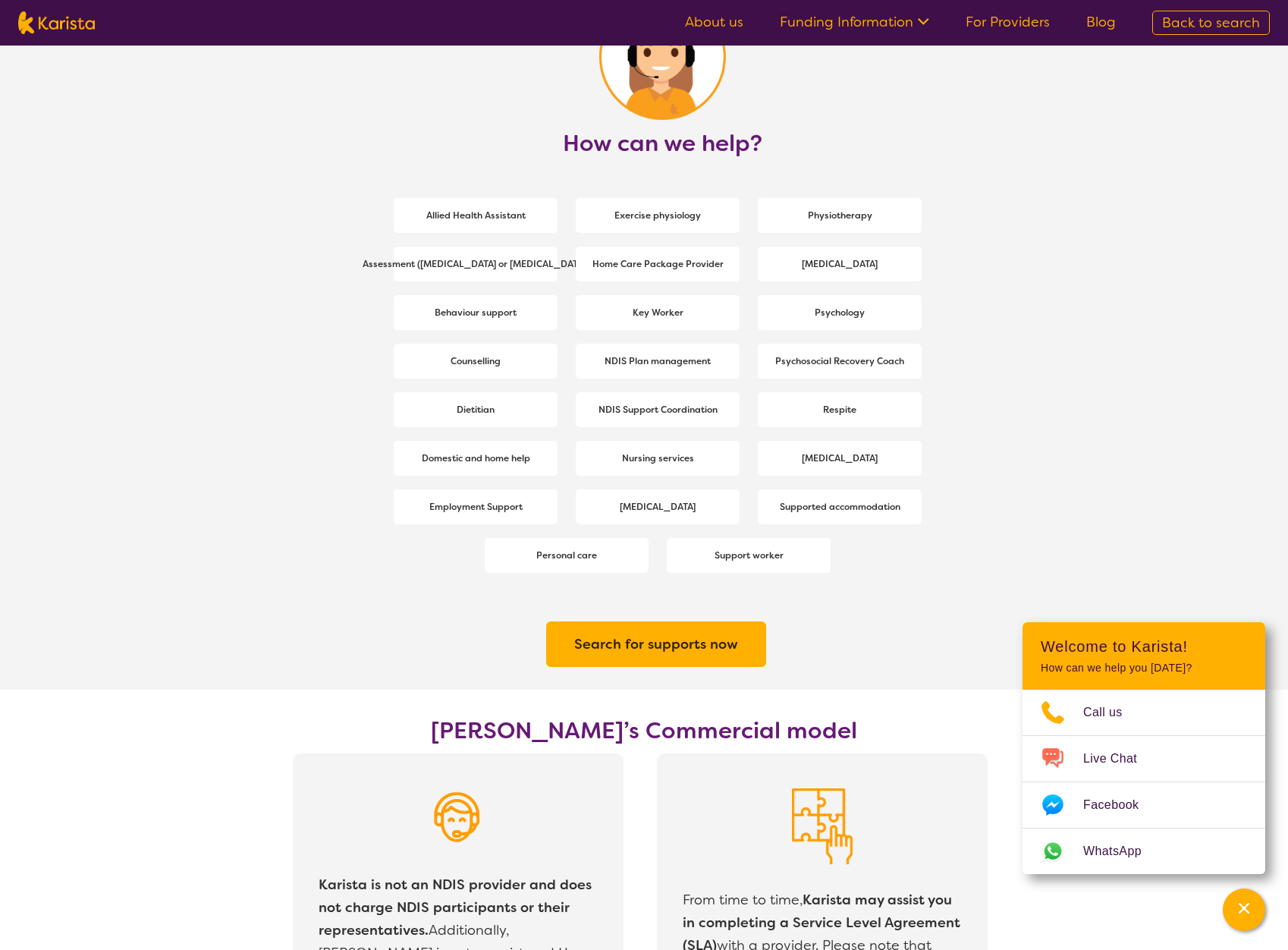
click at [763, 548] on span "Support worker" at bounding box center [748, 555] width 76 height 27
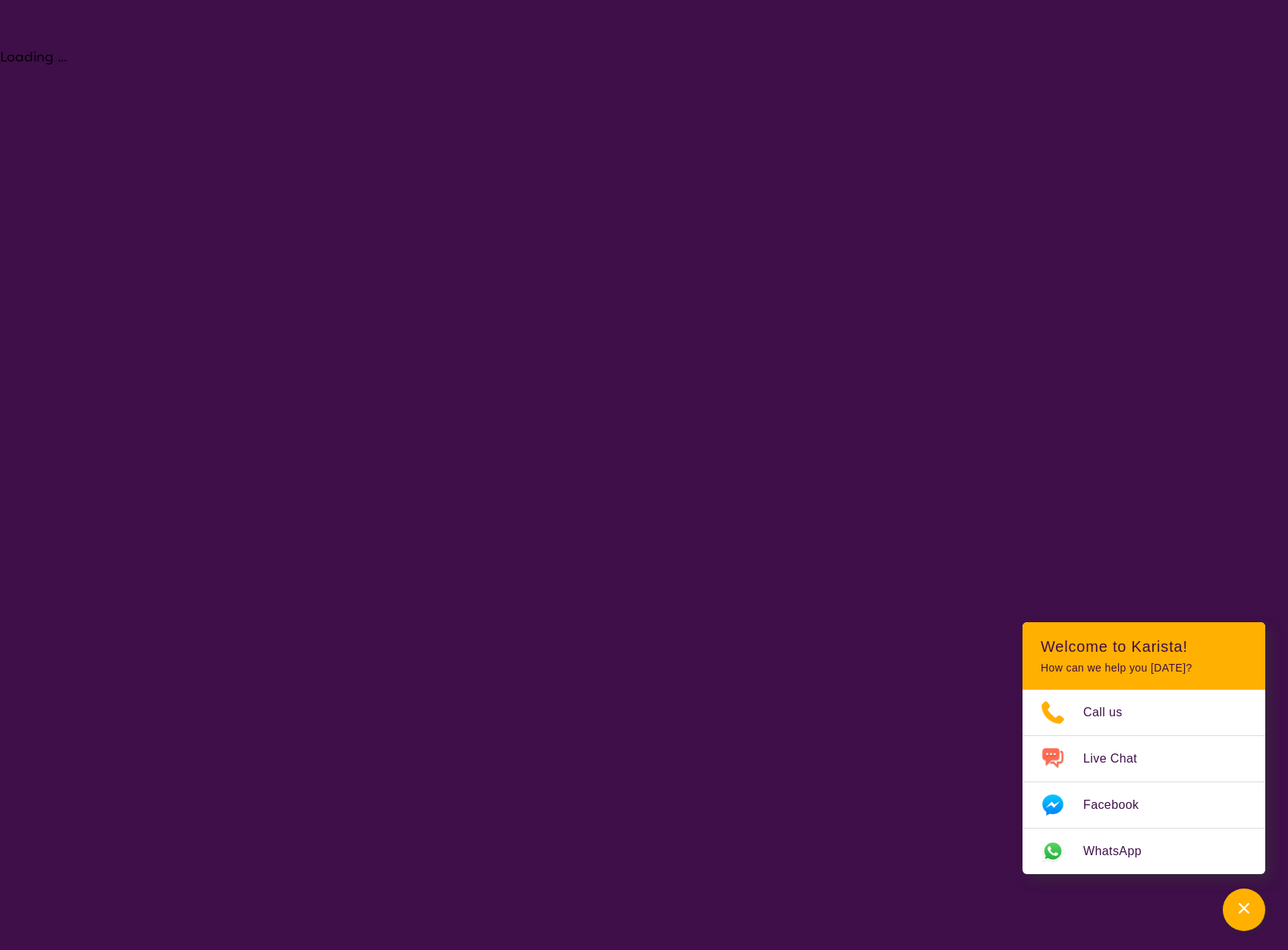
select select "Support worker"
select select "AD"
select select "NDIS"
select select "Support worker"
select select "AD"
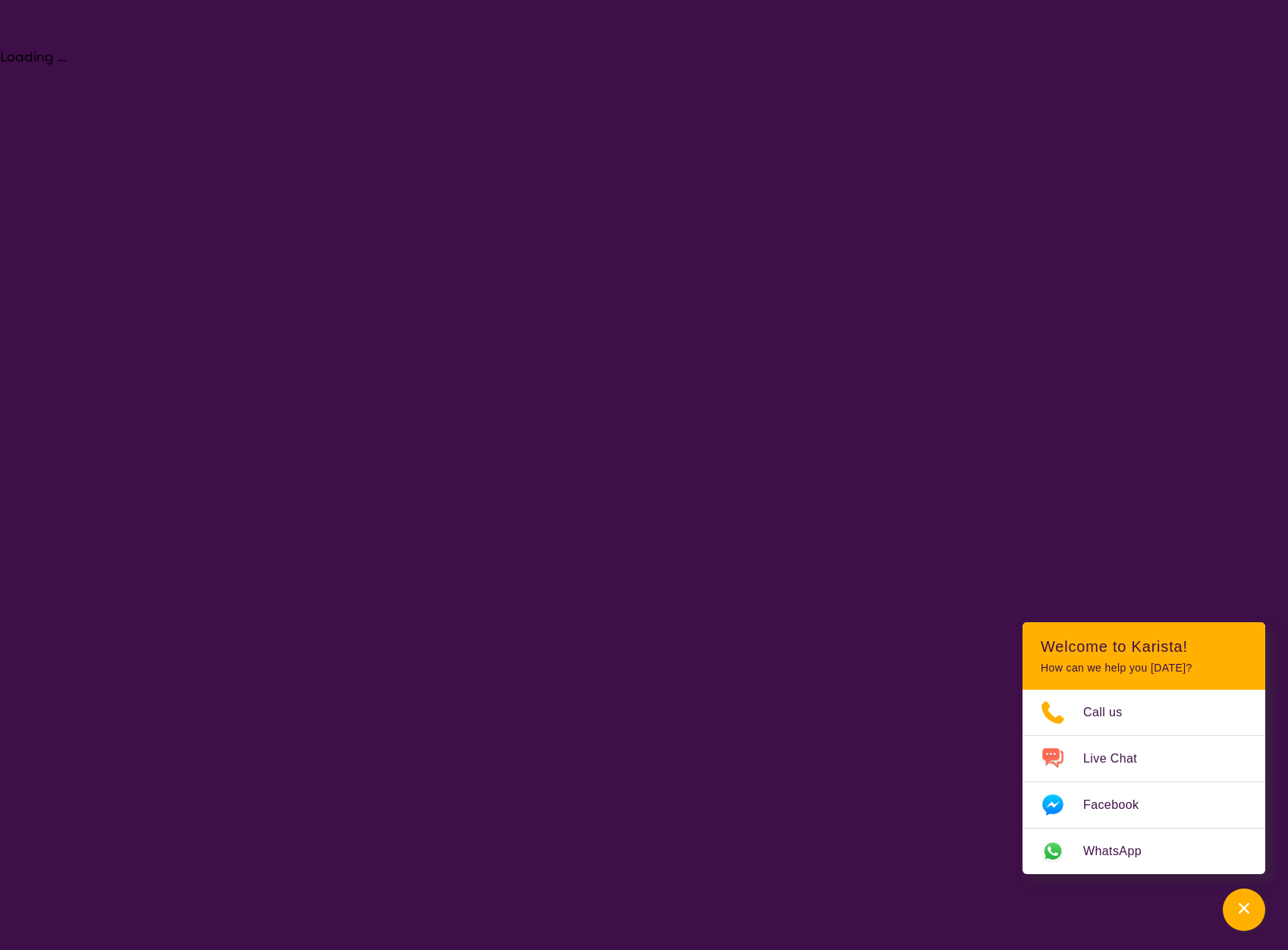
select select "NDIS"
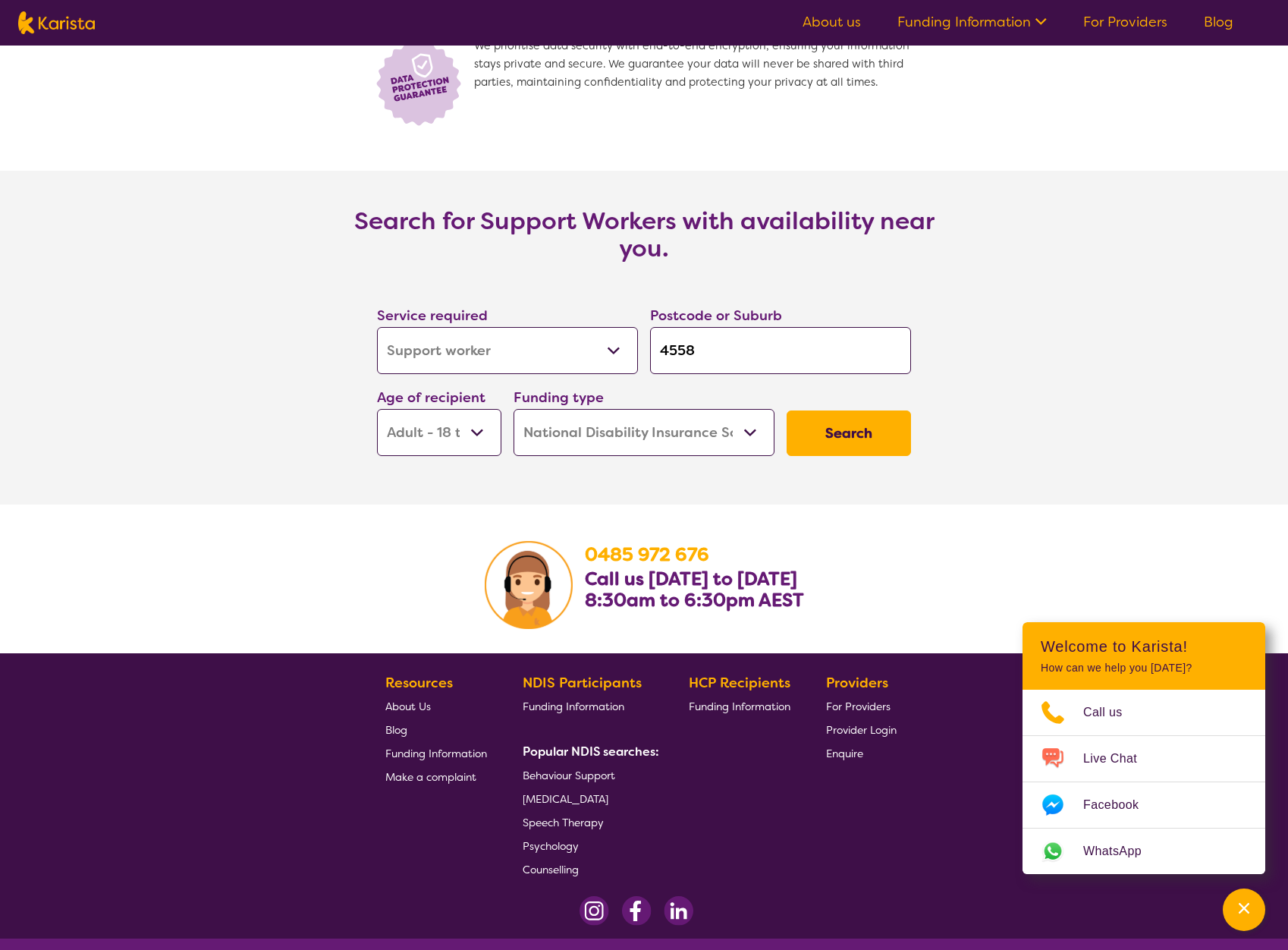
scroll to position [1820, 0]
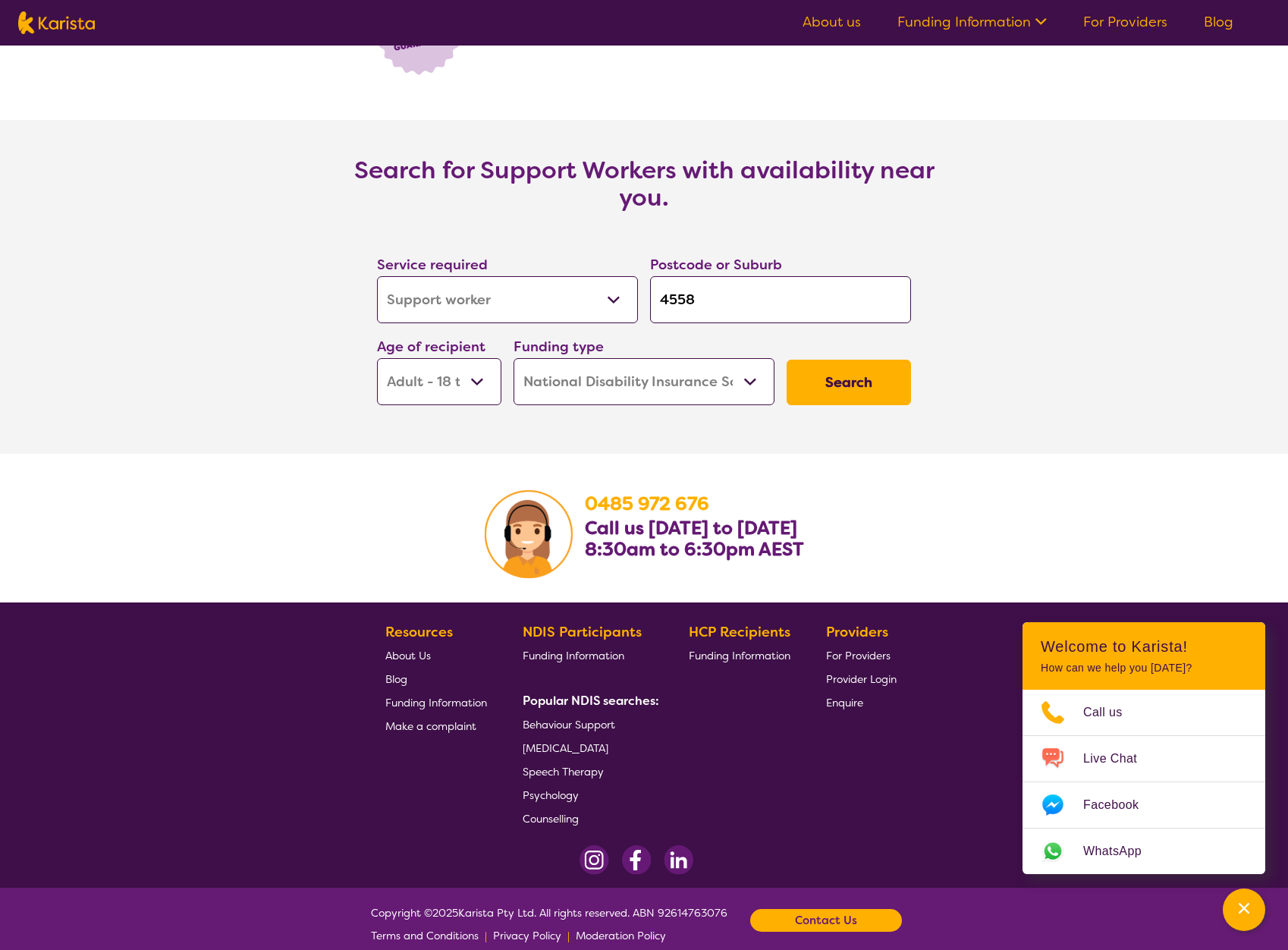
click at [828, 377] on button "Search" at bounding box center [849, 382] width 124 height 46
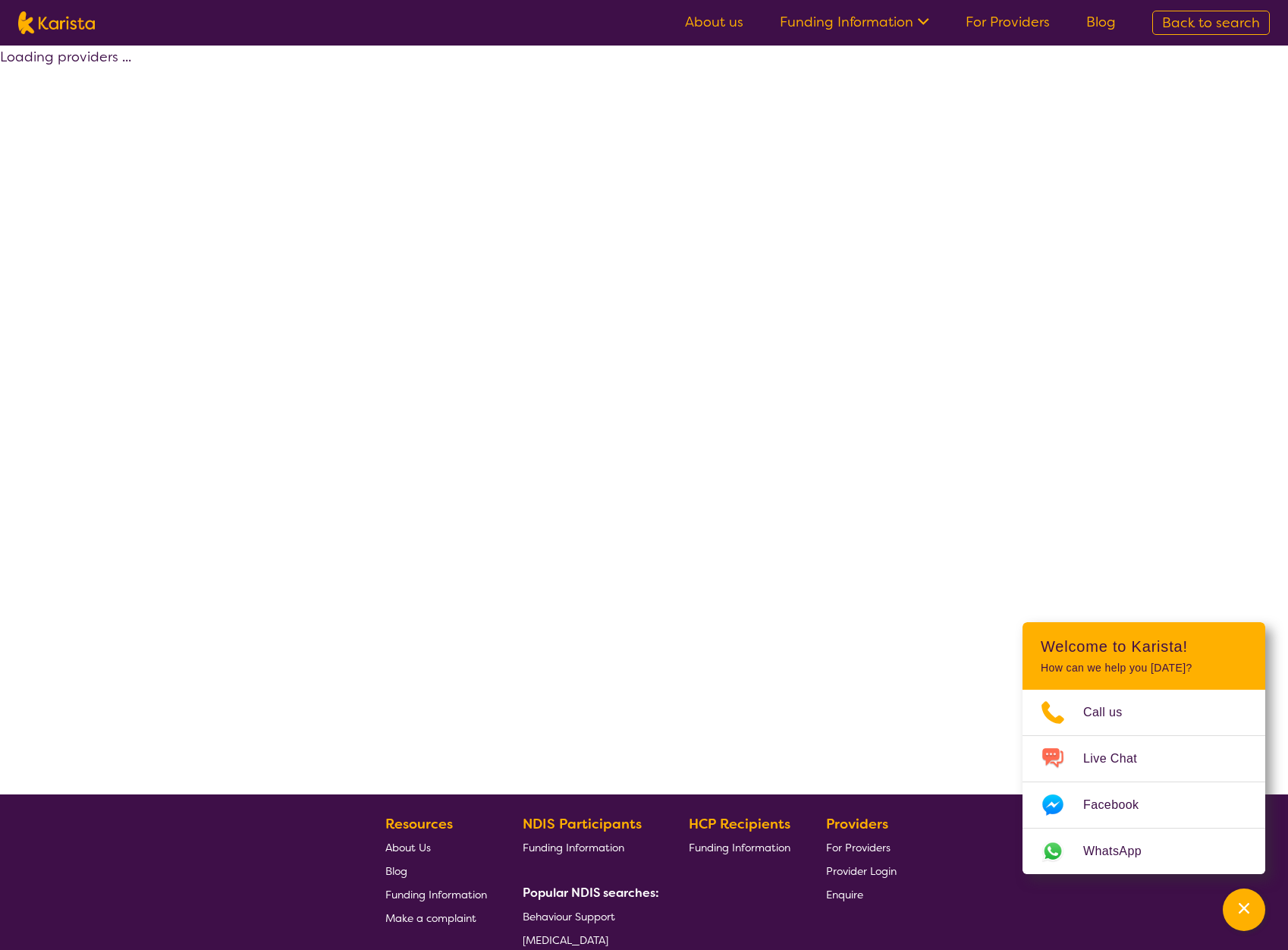
select select "NDIS"
select select "Support worker"
select select "AD"
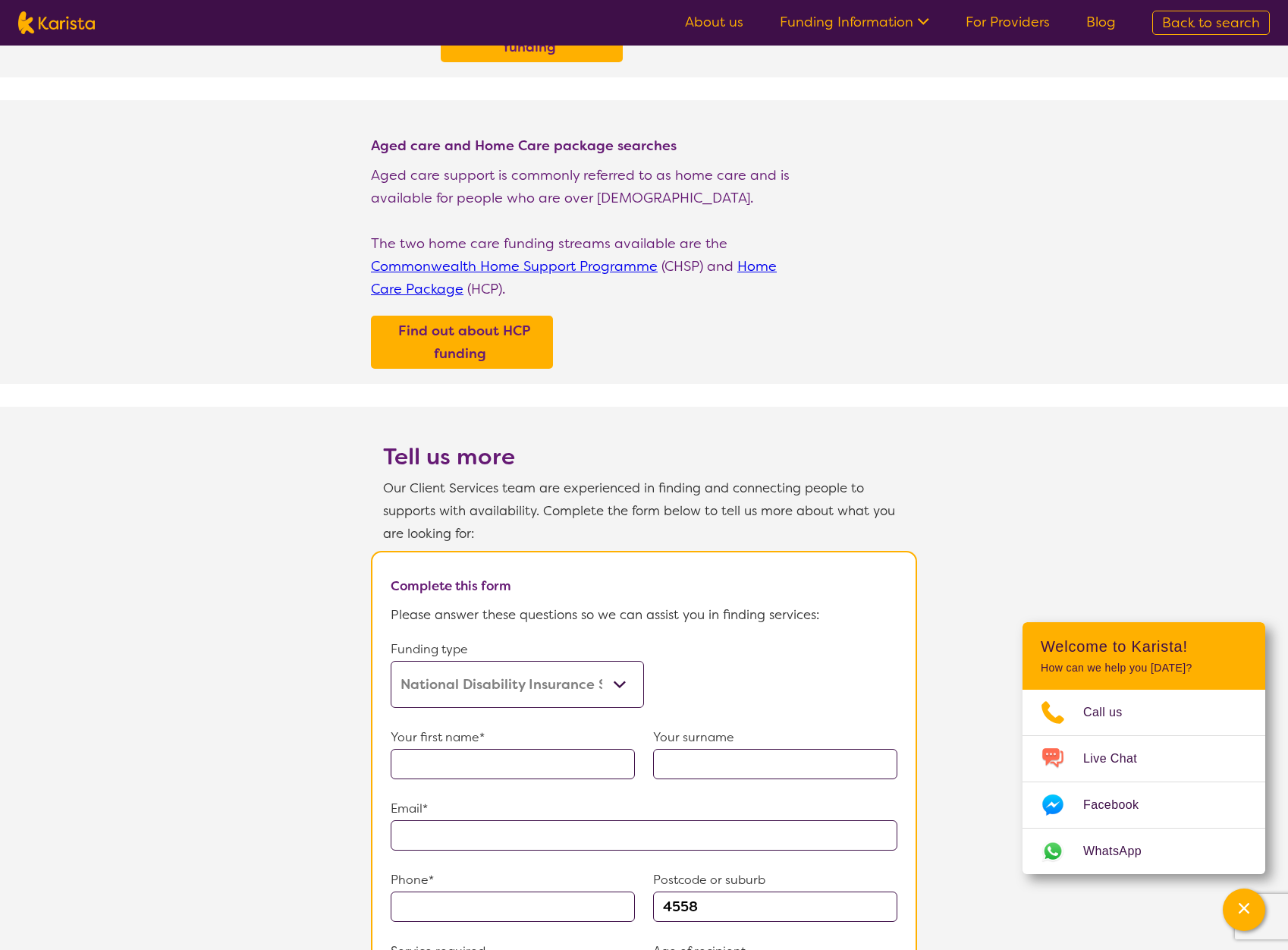
scroll to position [404, 0]
